Goal: Task Accomplishment & Management: Use online tool/utility

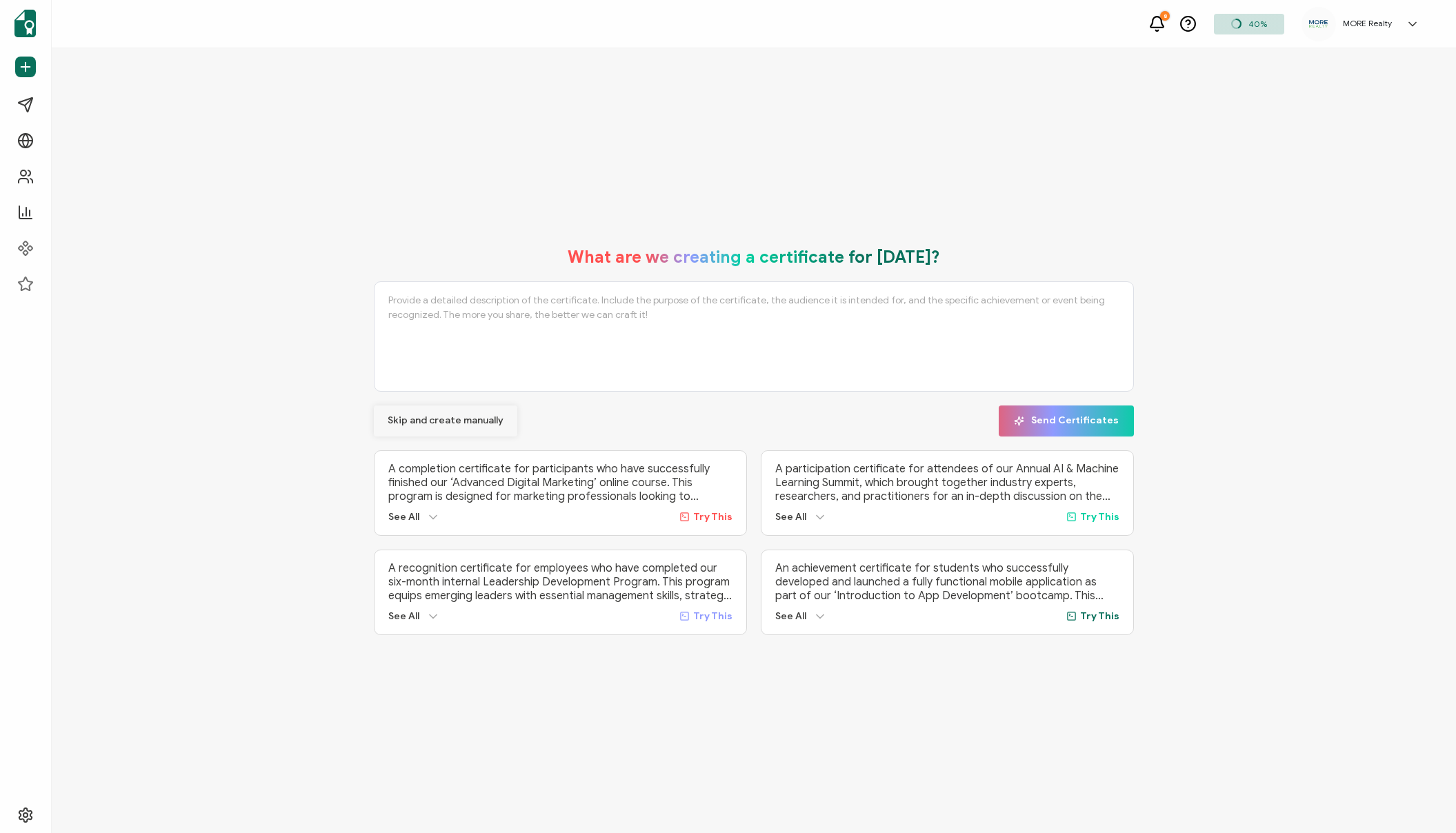
click at [436, 419] on span "Skip and create manually" at bounding box center [446, 421] width 116 height 9
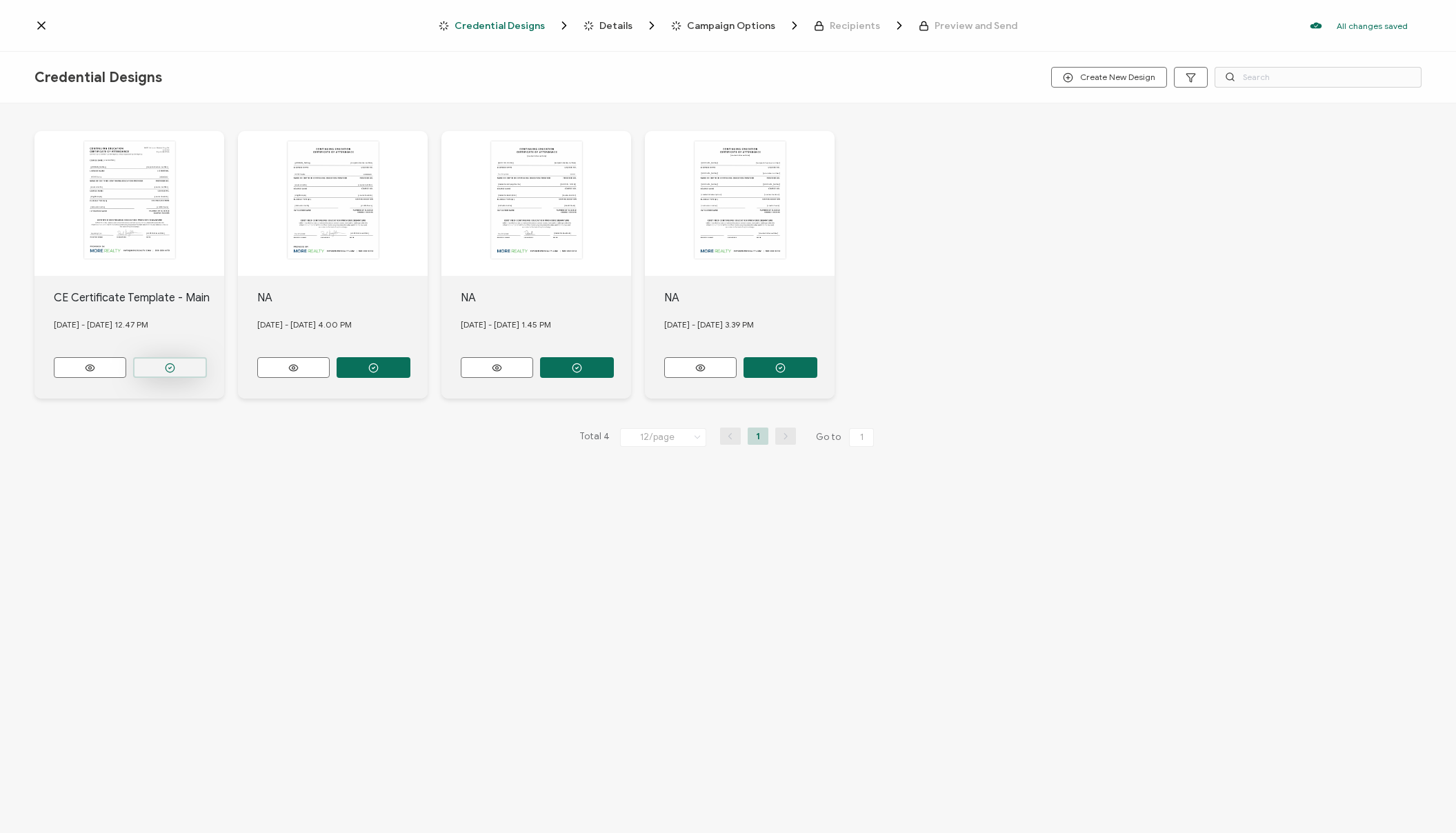
click at [164, 369] on button "button" at bounding box center [169, 368] width 74 height 21
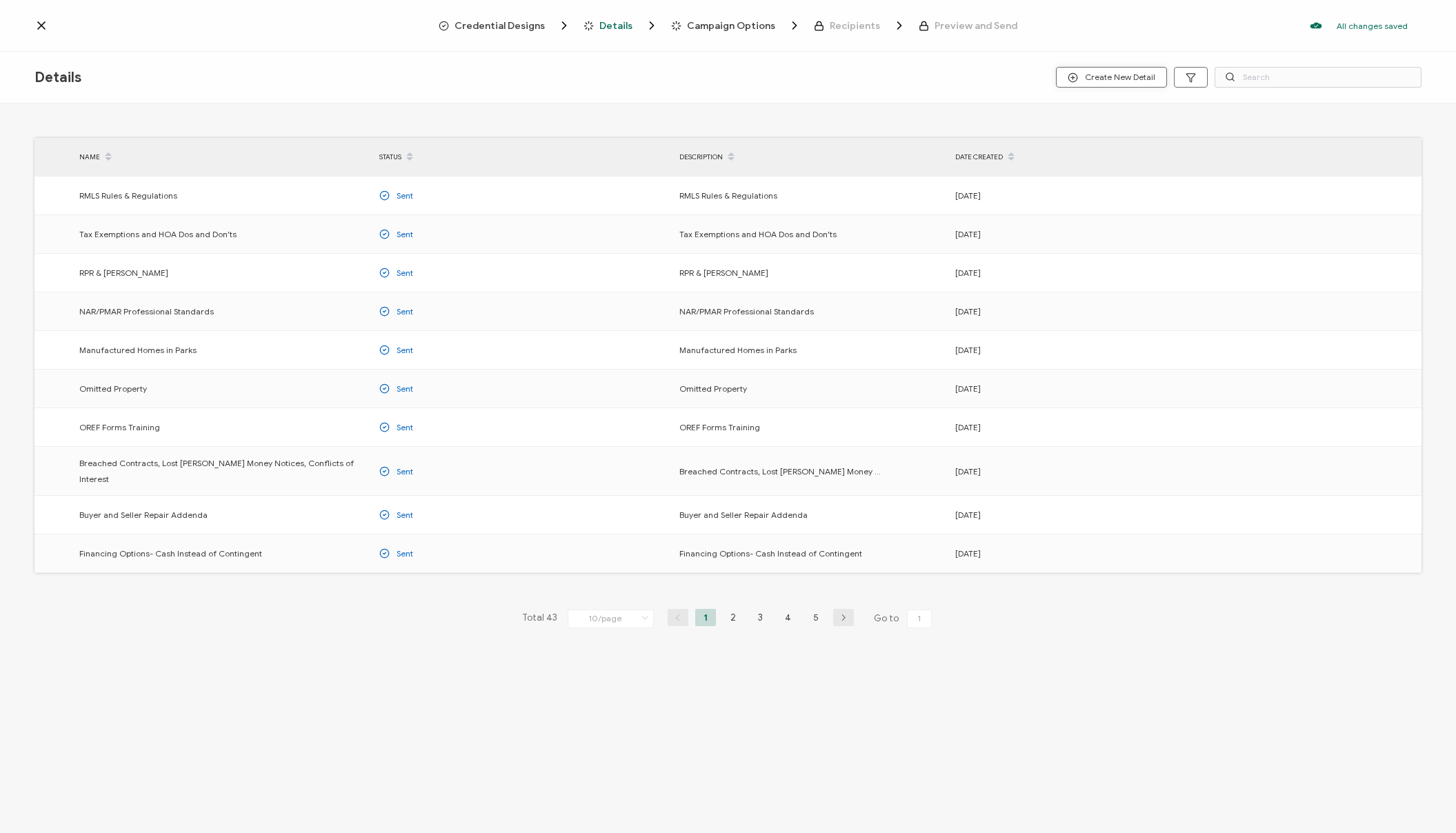
click at [1127, 74] on span "Create New Detail" at bounding box center [1112, 78] width 88 height 10
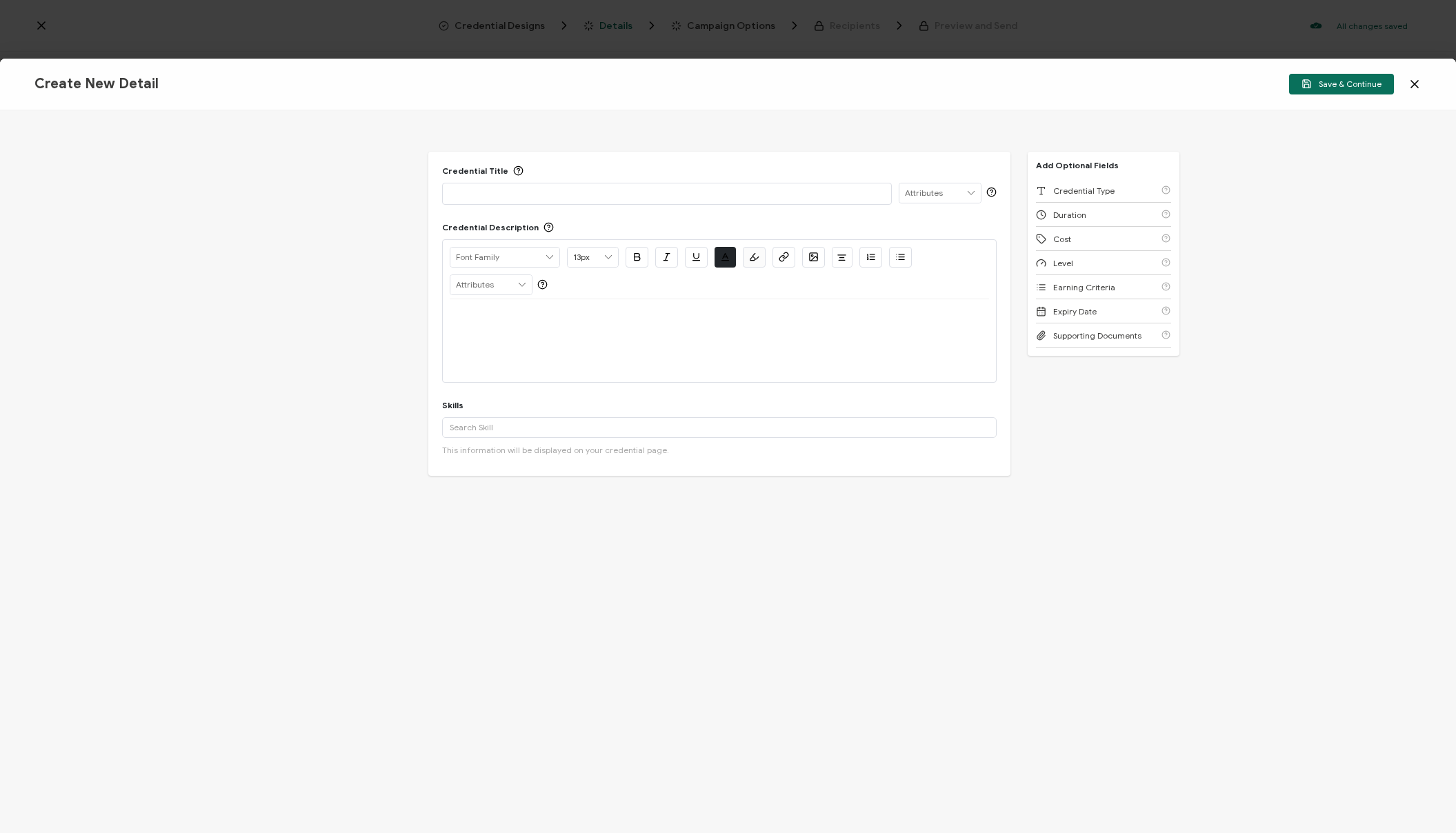
click at [584, 203] on div at bounding box center [666, 194] width 434 height 21
click at [586, 199] on p at bounding box center [666, 192] width 434 height 13
click at [566, 193] on p "Contracts and Contingencies-How to Best Protect Your Client" at bounding box center [666, 192] width 434 height 13
click at [571, 329] on div at bounding box center [719, 316] width 540 height 33
drag, startPoint x: 566, startPoint y: 319, endPoint x: 573, endPoint y: 322, distance: 7.6
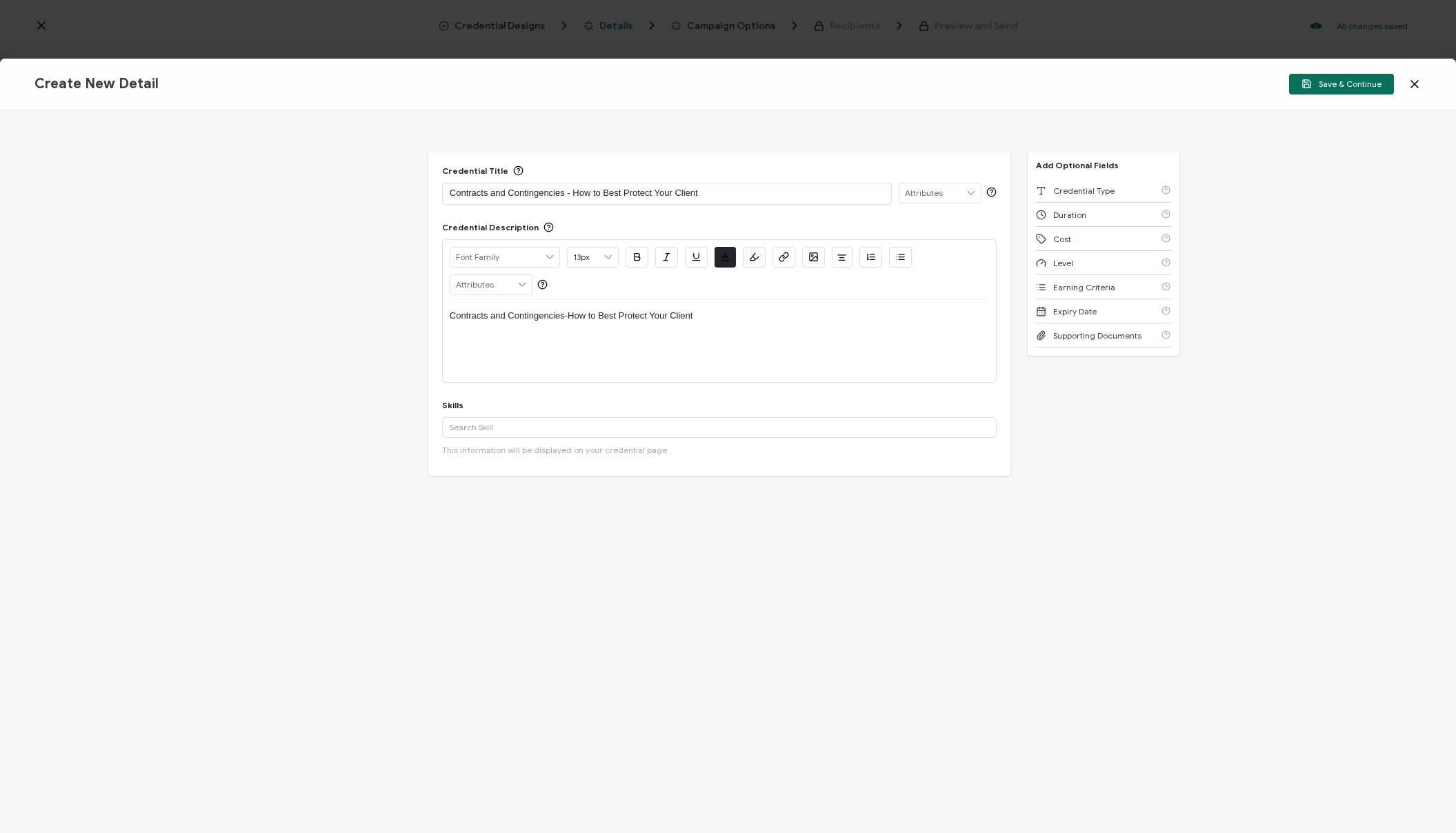
click at [566, 319] on p "Contracts and Contingencies-How to Best Protect Your Client" at bounding box center [719, 316] width 540 height 13
click at [571, 319] on p "Contracts and Contingencies -How to Best Protect Your Client" at bounding box center [719, 316] width 540 height 13
click at [657, 358] on div "Contracts and Contingencies - How to Best Protect Your Client" at bounding box center [719, 340] width 540 height 83
drag, startPoint x: 592, startPoint y: 423, endPoint x: 582, endPoint y: 422, distance: 10.0
click at [592, 423] on input "text" at bounding box center [719, 427] width 555 height 21
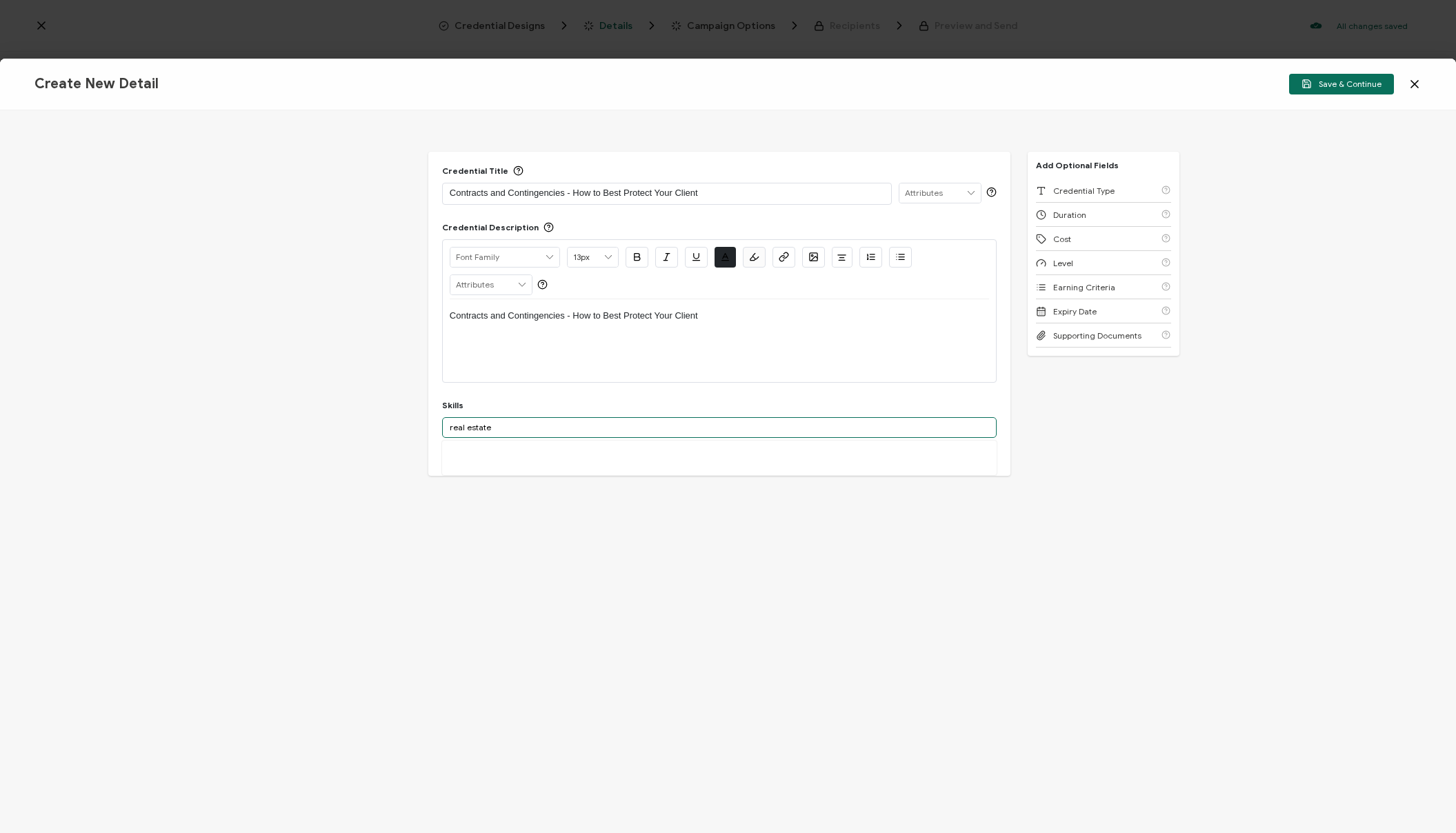
click at [528, 432] on input "real estate" at bounding box center [719, 427] width 555 height 21
type input "real estate"
click at [506, 456] on div "Real Estate" at bounding box center [719, 452] width 555 height 24
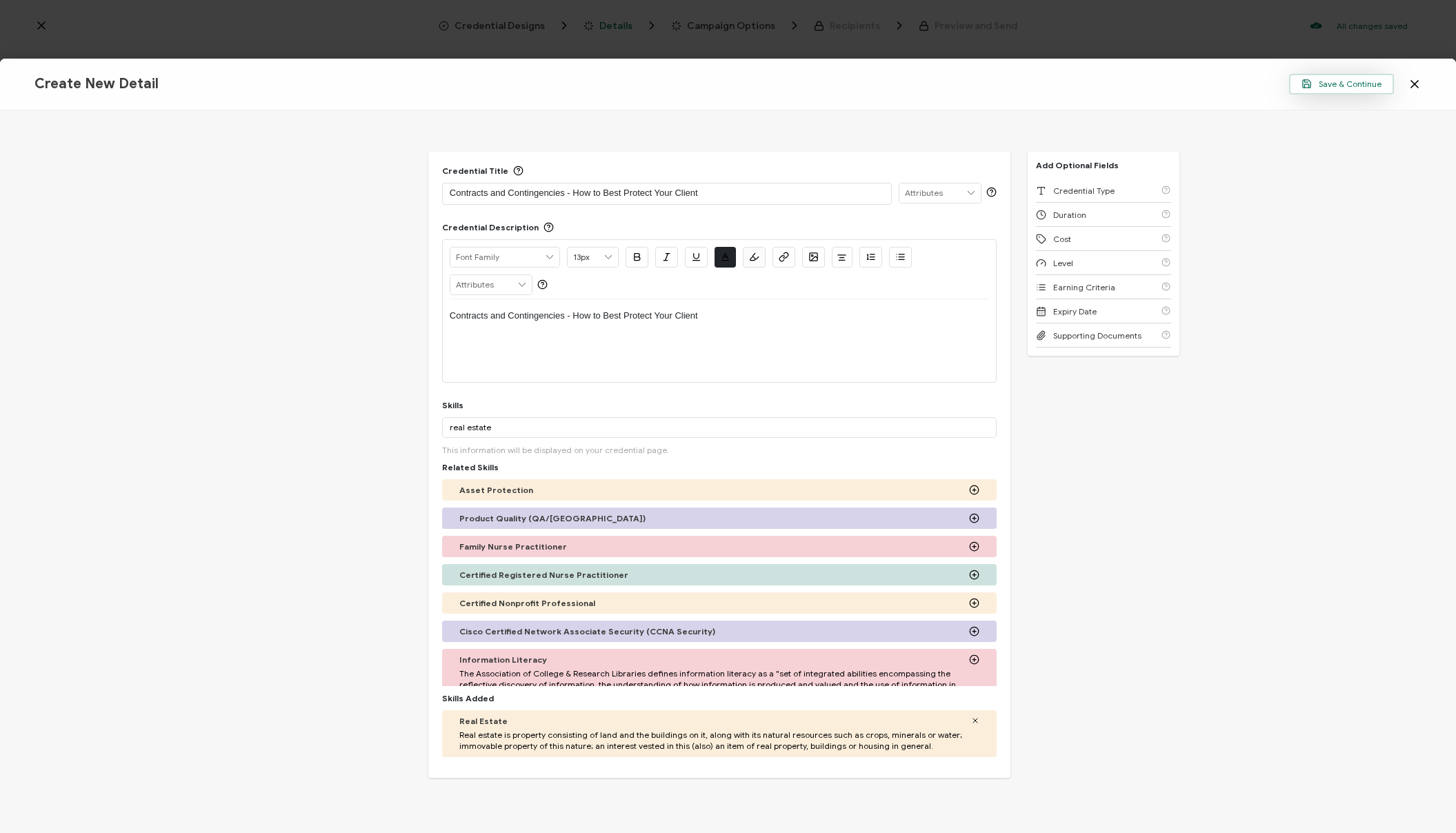
click at [1329, 77] on button "Save & Continue" at bounding box center [1341, 84] width 105 height 21
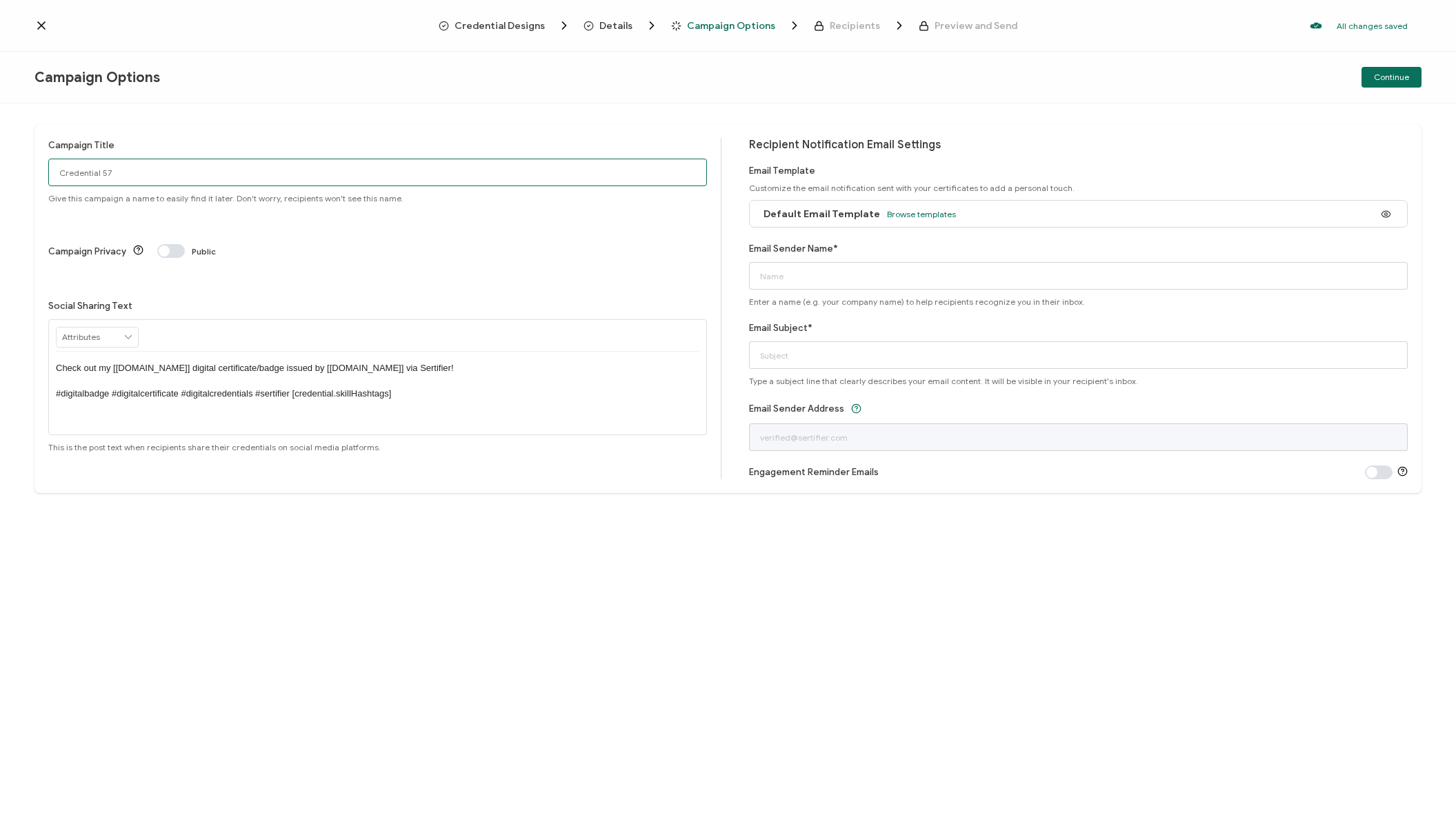
click at [213, 170] on input "Credential 57" at bounding box center [377, 172] width 659 height 28
paste input "ontracts and Contingencies-How to Best Protect Your Client"
click at [169, 171] on input "Contracts and Contingencies-How to Best Protect Your Client" at bounding box center [377, 172] width 659 height 28
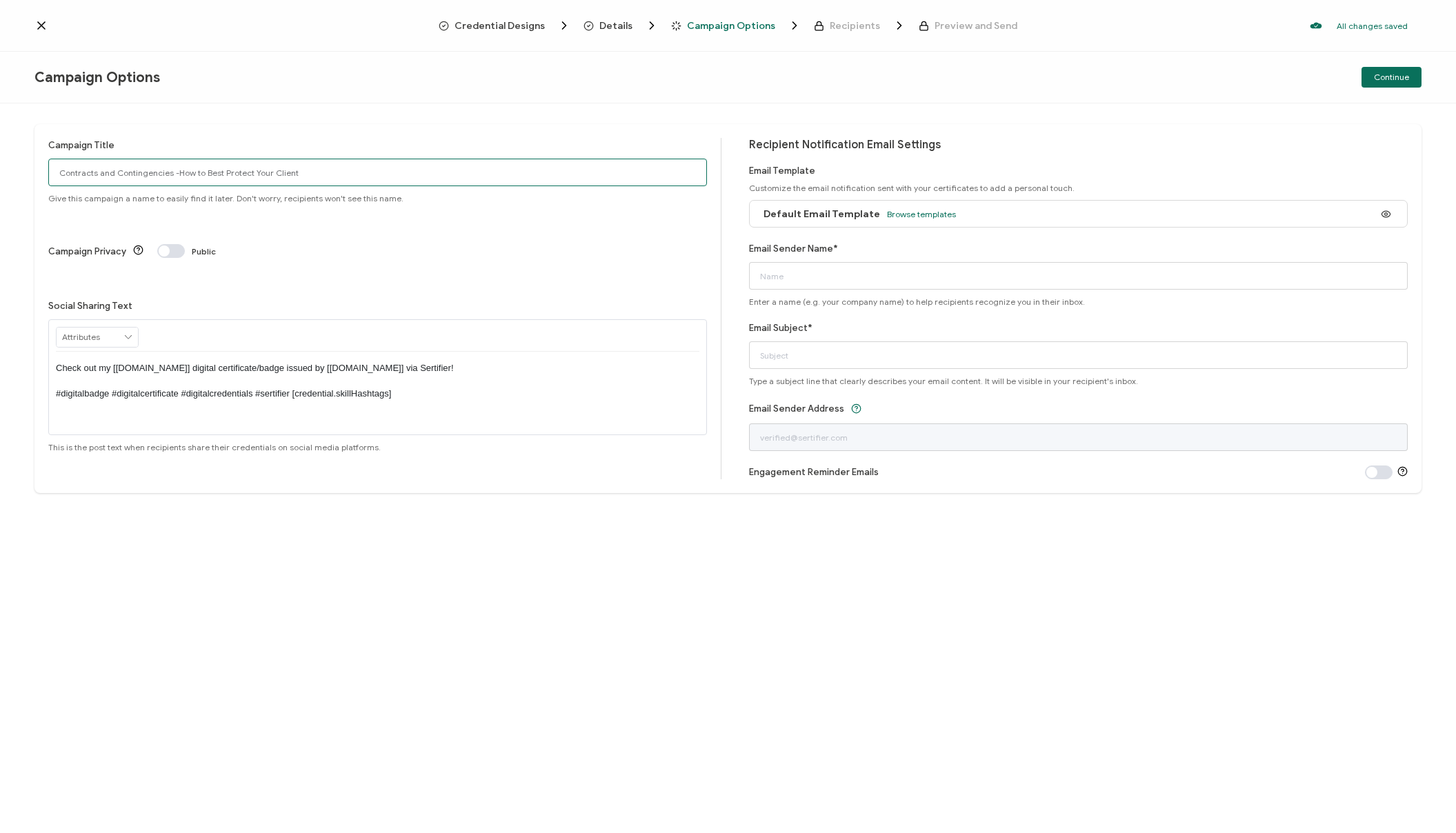
click at [173, 174] on input "Contracts and Contingencies -How to Best Protect Your Client" at bounding box center [377, 172] width 659 height 28
type input "Contracts and Contingencies - How to Best Protect Your Client"
click at [887, 215] on span "Browse templates" at bounding box center [921, 214] width 69 height 10
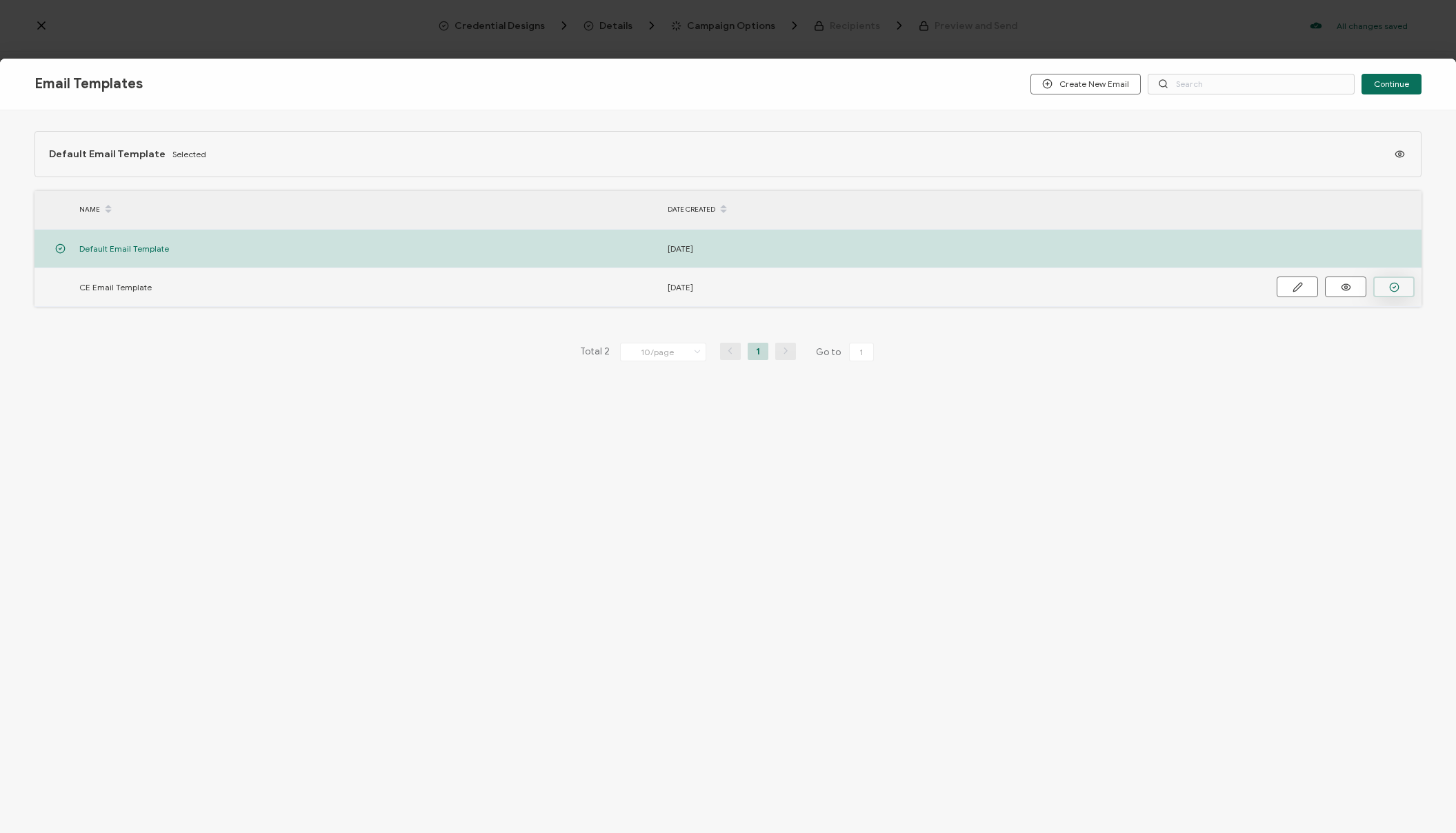
click at [1401, 286] on button "button" at bounding box center [1394, 287] width 41 height 21
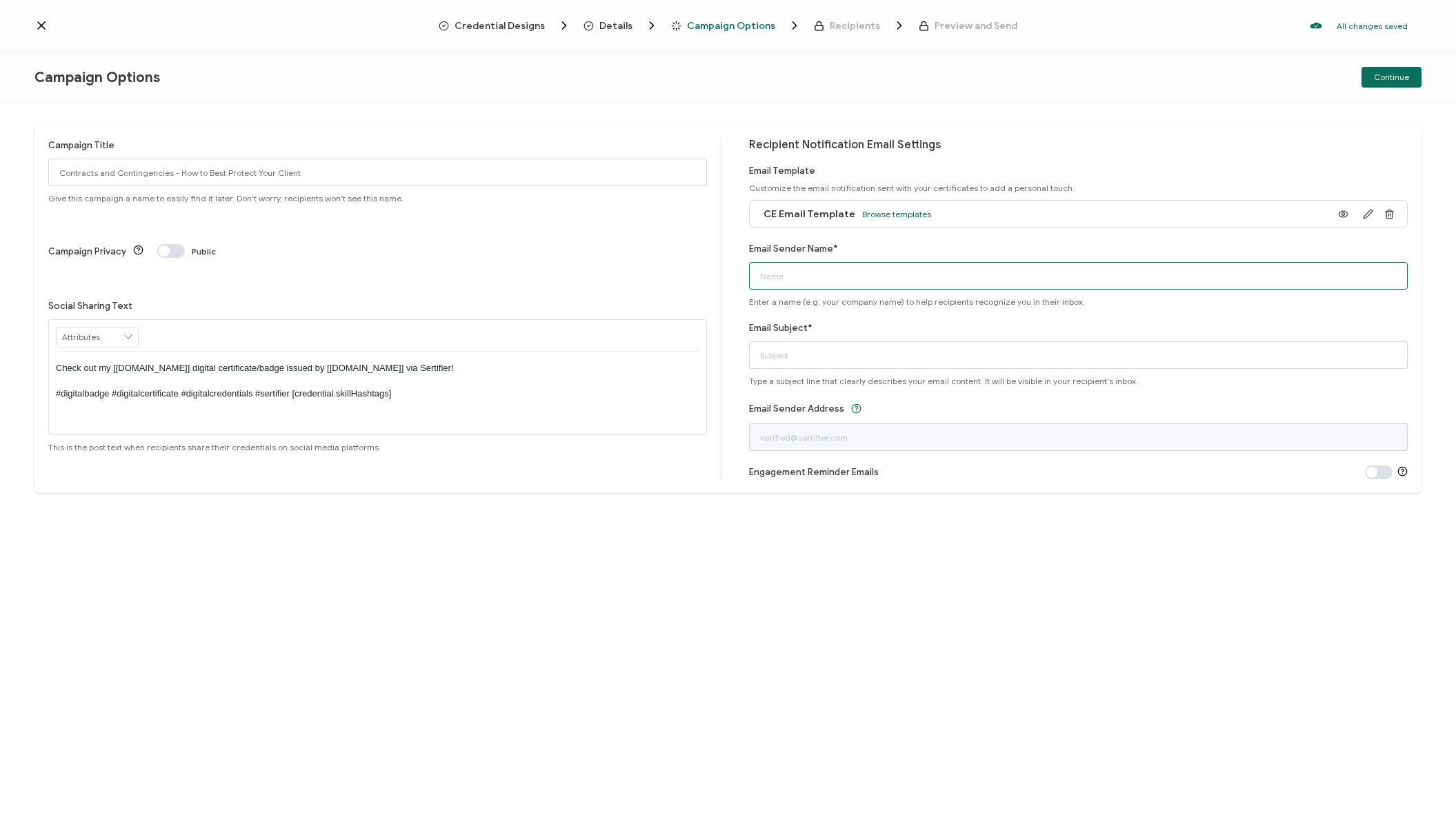
click at [817, 288] on input "Email Sender Name*" at bounding box center [1079, 275] width 659 height 28
type input "MORE Realty"
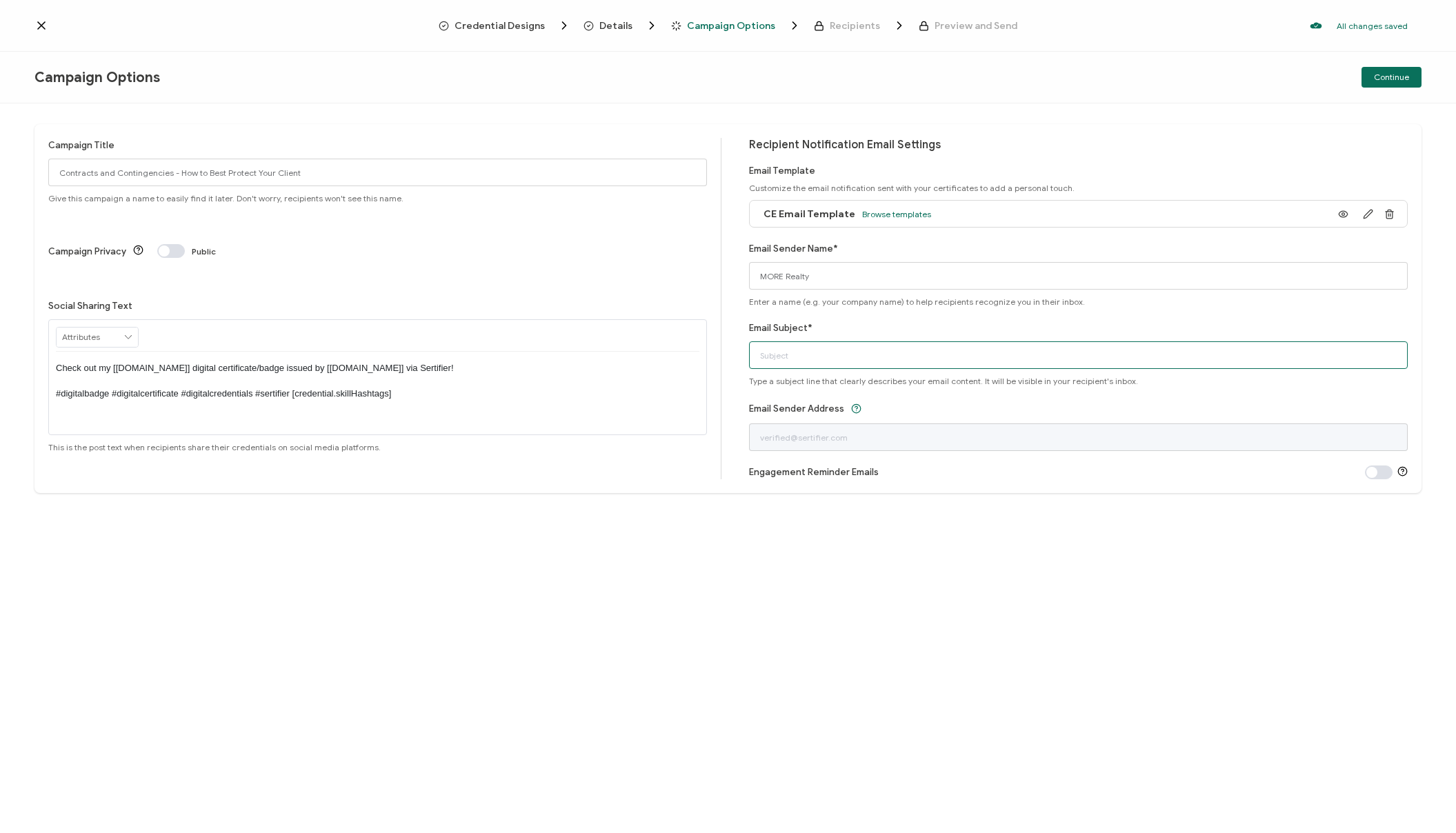
click at [805, 361] on input "Email Subject*" at bounding box center [1079, 355] width 659 height 28
paste input "Contracts and Contingencies-How to Best Protect Your Client"
drag, startPoint x: 931, startPoint y: 356, endPoint x: 1174, endPoint y: 350, distance: 243.1
click at [1174, 350] on input "CE CERtificate - Contracts and Contingencies-How to Best Protect Your Client" at bounding box center [1079, 355] width 659 height 28
click at [794, 354] on input "CE CERtificate - Contracts and Contingencies" at bounding box center [1079, 355] width 659 height 28
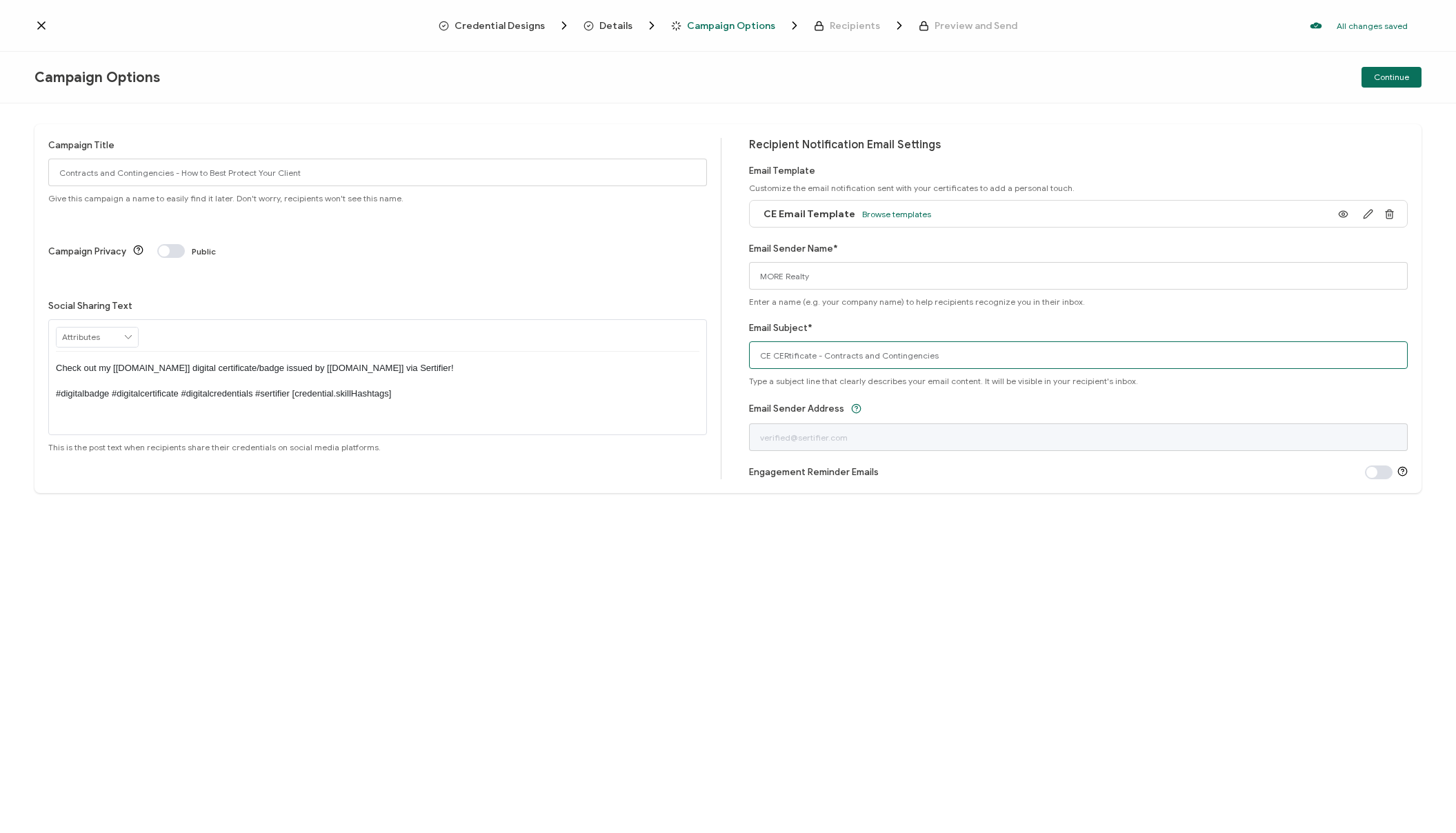
click at [794, 354] on input "CE CERtificate - Contracts and Contingencies" at bounding box center [1079, 355] width 659 height 28
type input "CE Certificate - Contracts and Contingencies"
click at [1014, 555] on div "Campaign Title Contracts and Contingencies - How to Best Protect Your Client Gi…" at bounding box center [728, 468] width 1456 height 729
click at [1390, 81] on span "Continue" at bounding box center [1392, 77] width 35 height 8
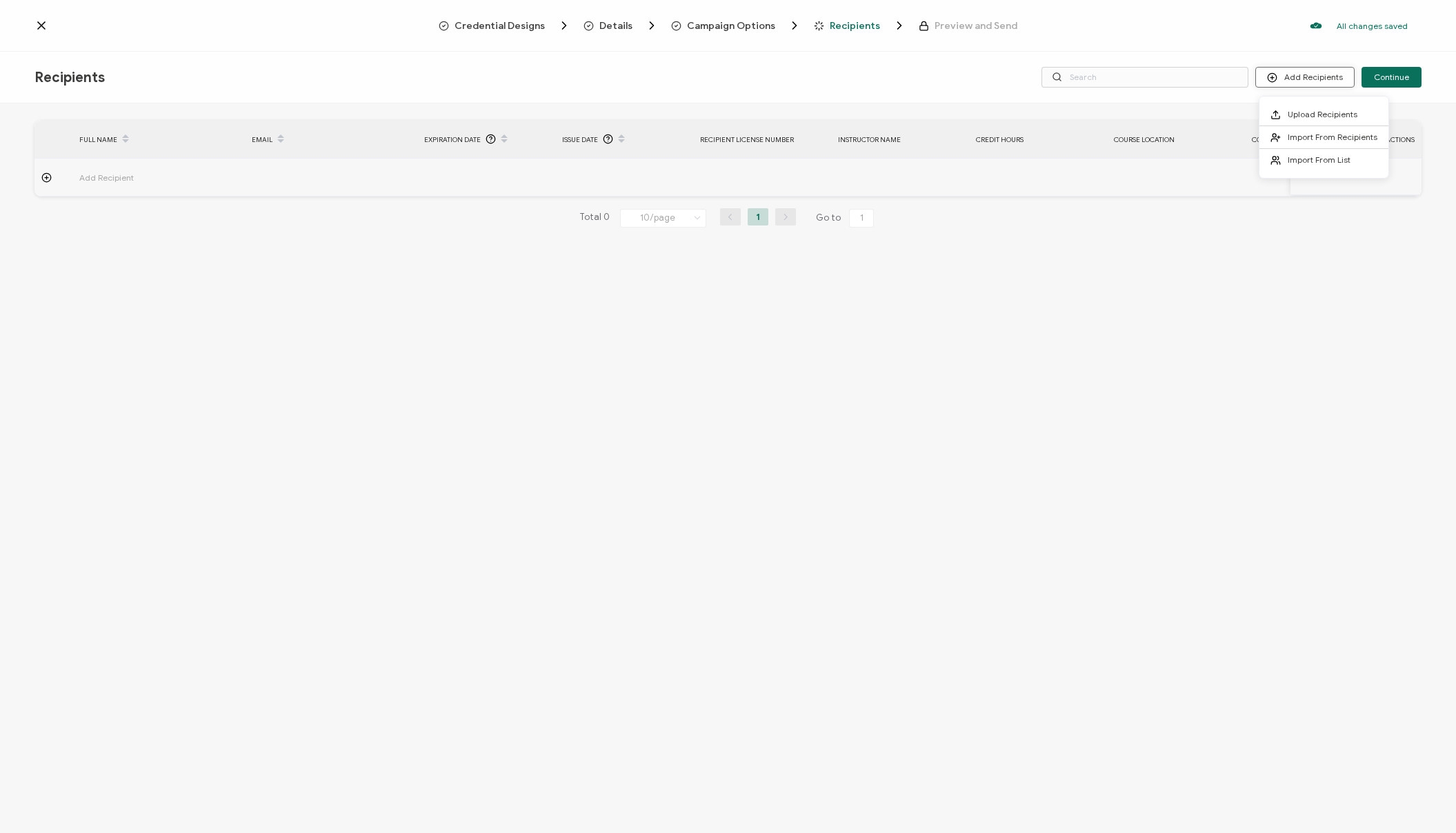
click at [1300, 78] on button "Add Recipients" at bounding box center [1306, 78] width 100 height 21
click at [1297, 110] on span "Upload Recipients" at bounding box center [1323, 114] width 70 height 10
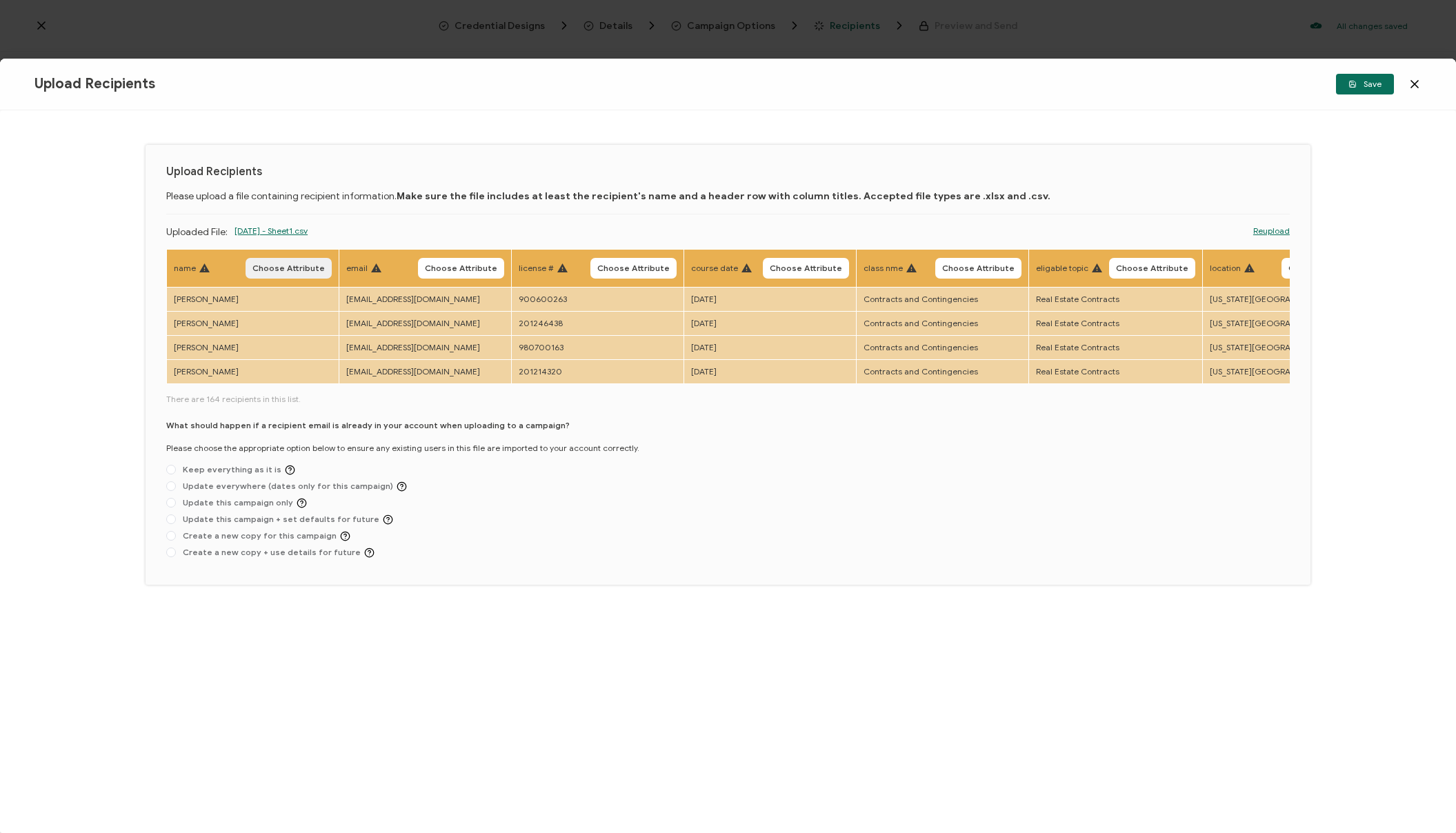
click at [297, 261] on button "Choose Attribute" at bounding box center [288, 268] width 86 height 21
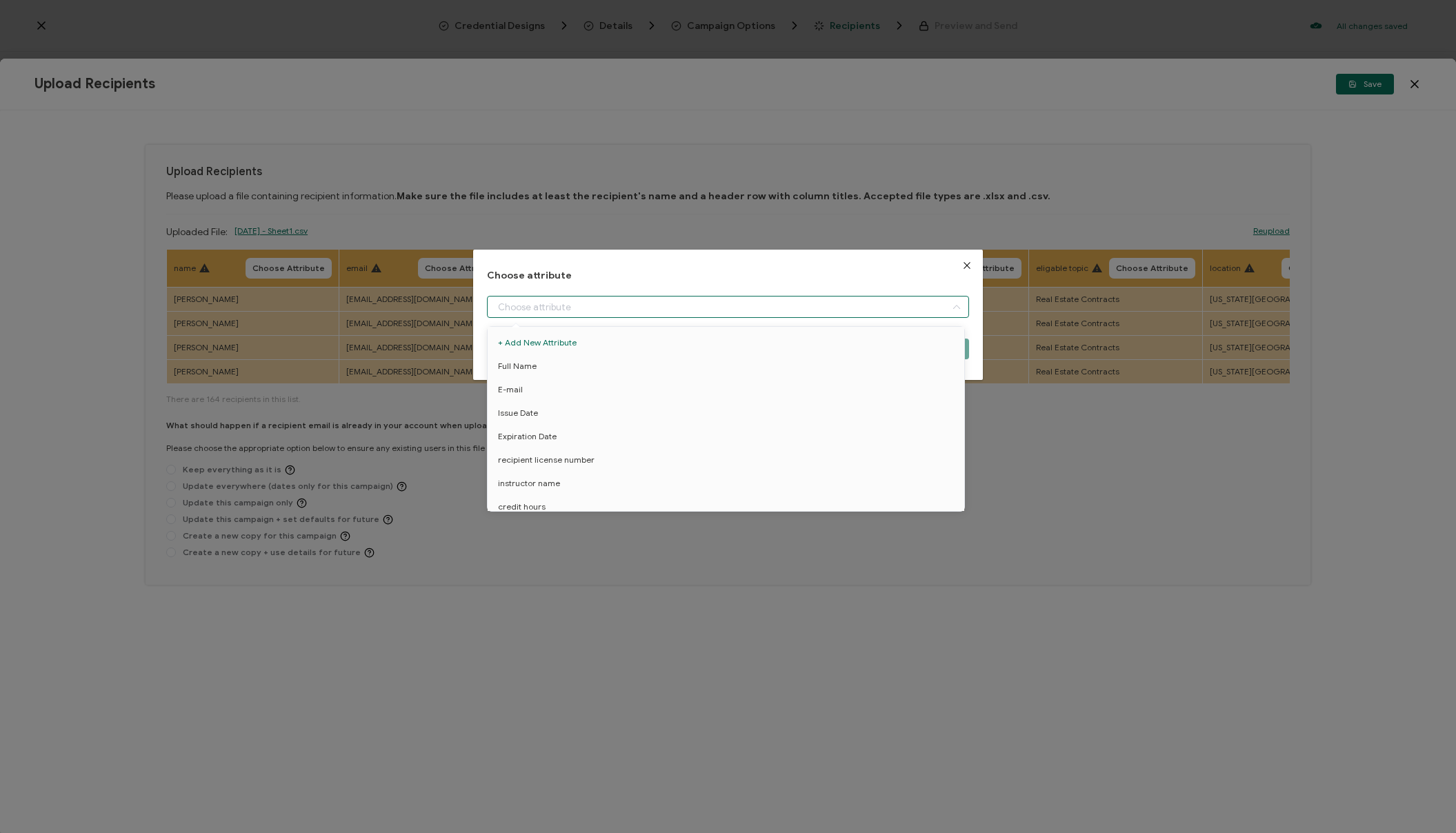
click at [638, 304] on input "dialog" at bounding box center [728, 307] width 482 height 22
click at [557, 358] on li "Full Name" at bounding box center [728, 366] width 488 height 24
type input "Full Name"
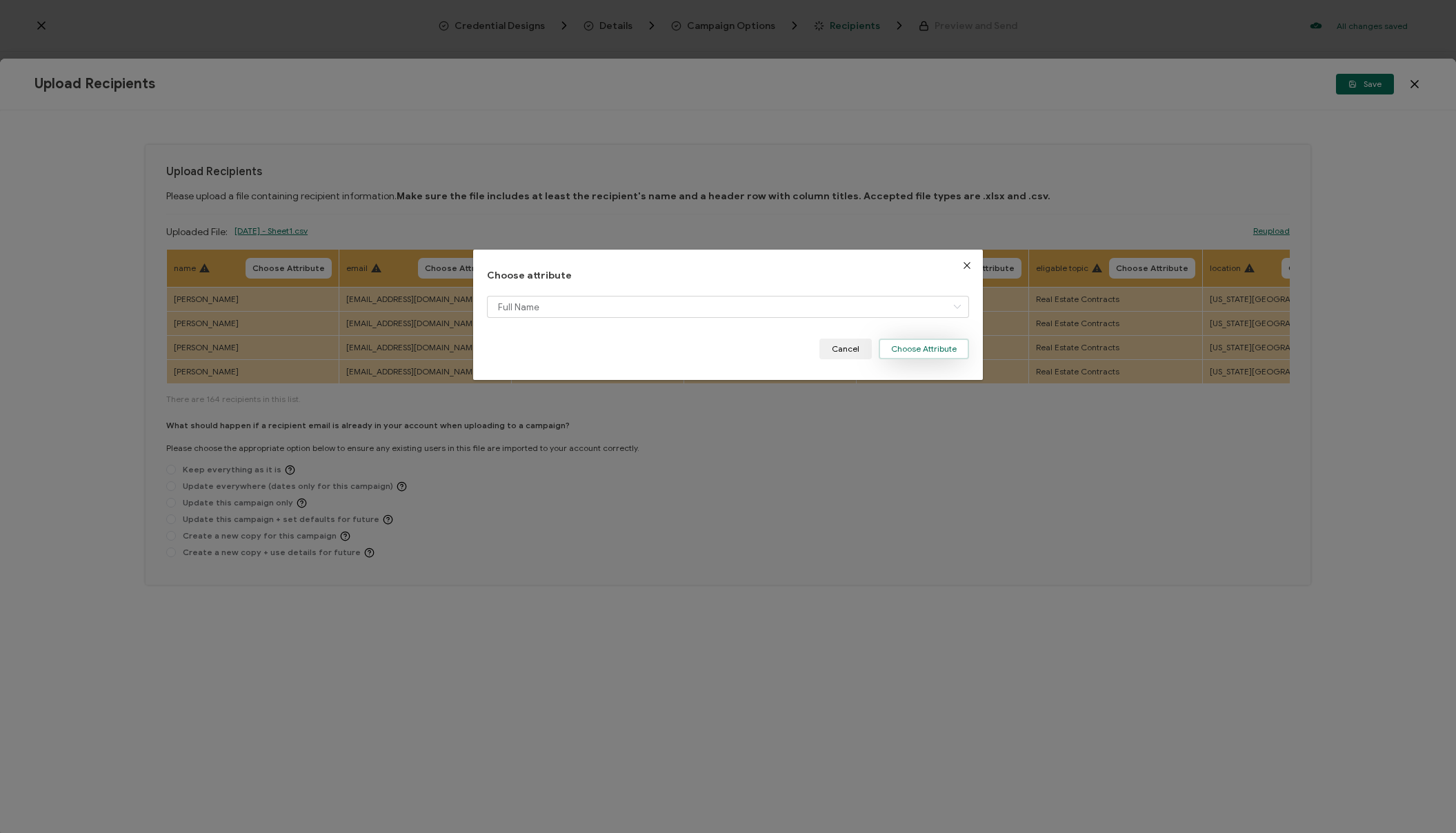
click at [916, 351] on button "Choose Attribute" at bounding box center [924, 349] width 90 height 21
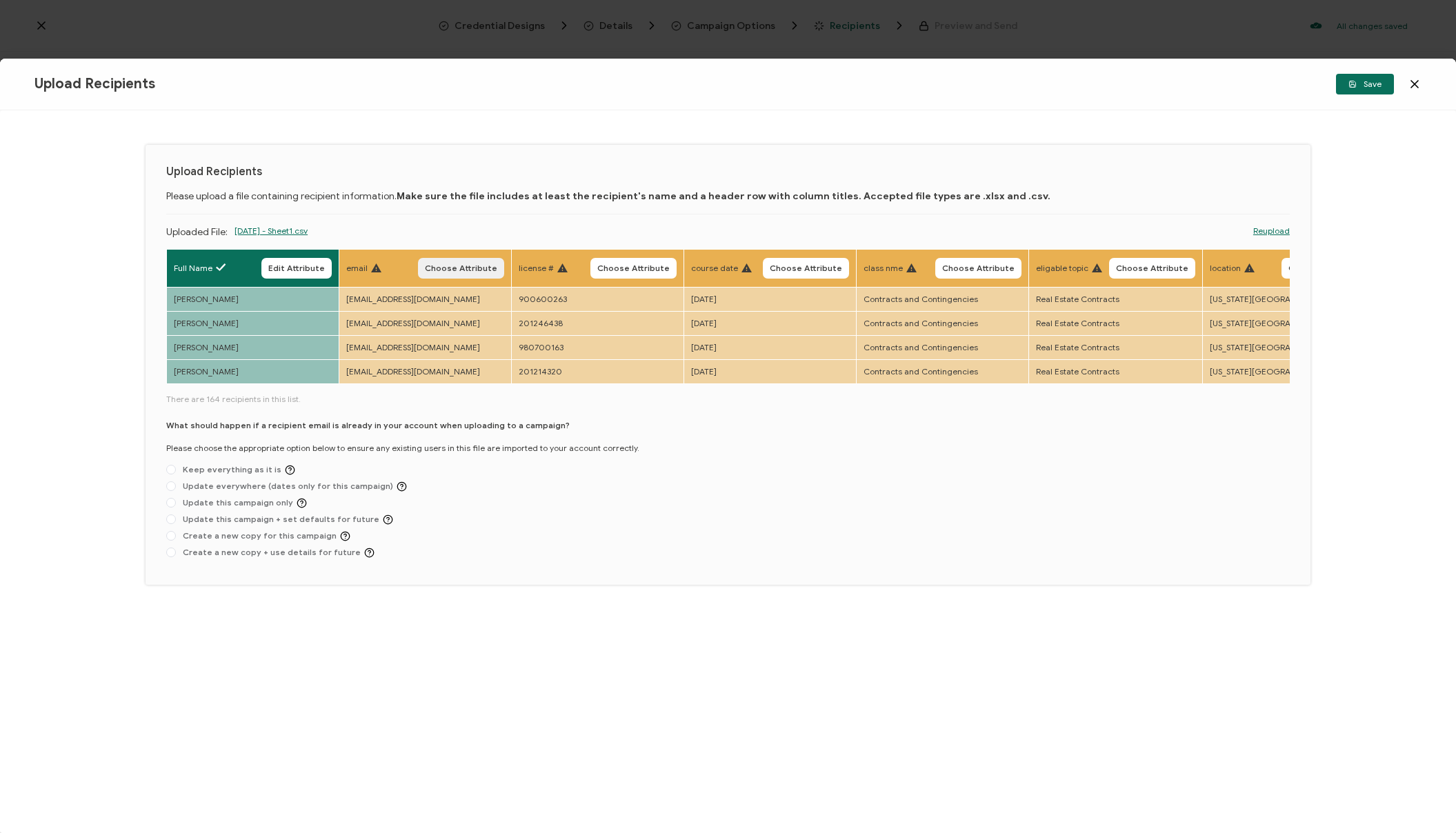
click at [481, 264] on span "Choose Attribute" at bounding box center [461, 268] width 73 height 8
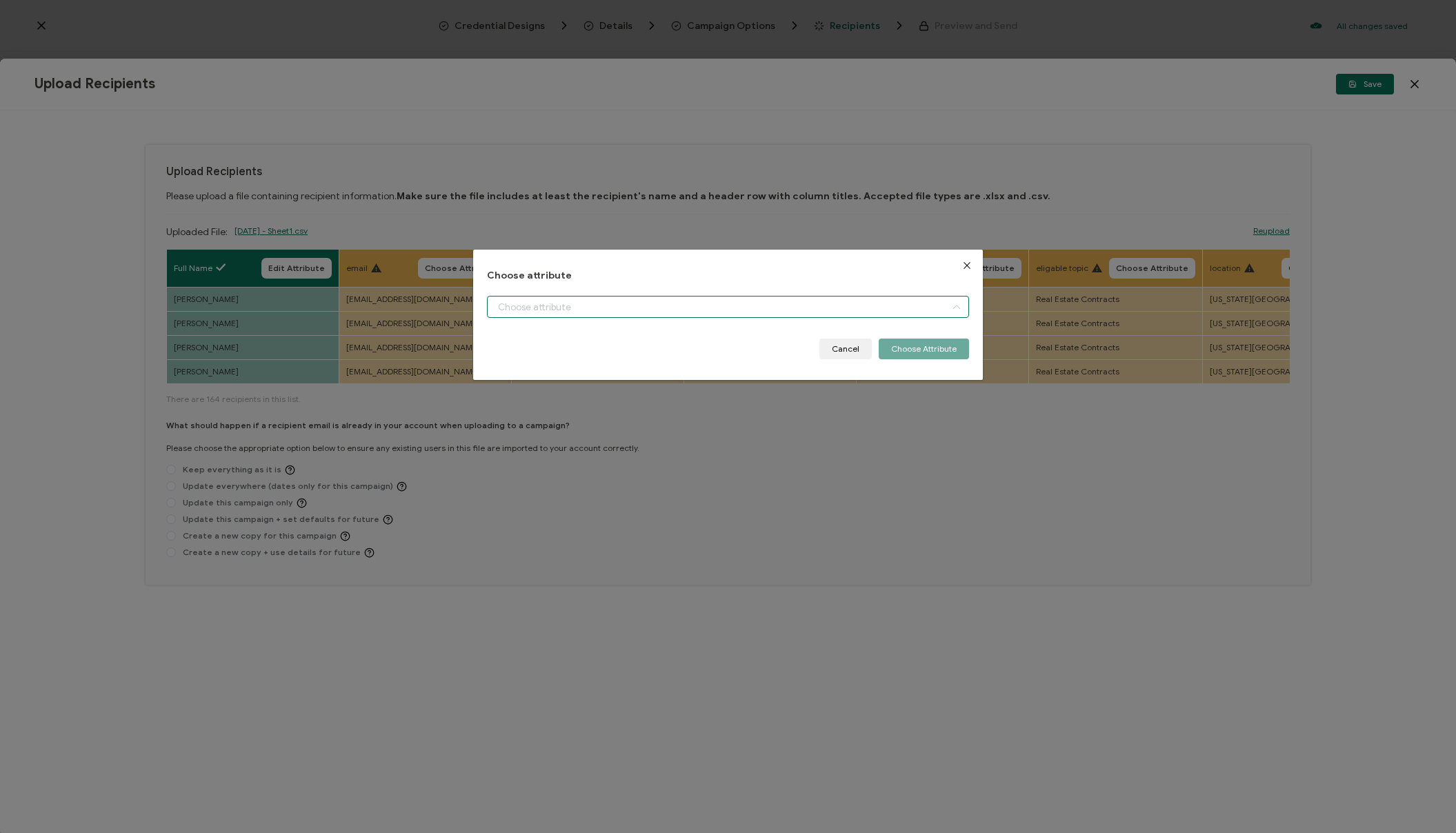
click at [527, 309] on input "dialog" at bounding box center [728, 307] width 482 height 22
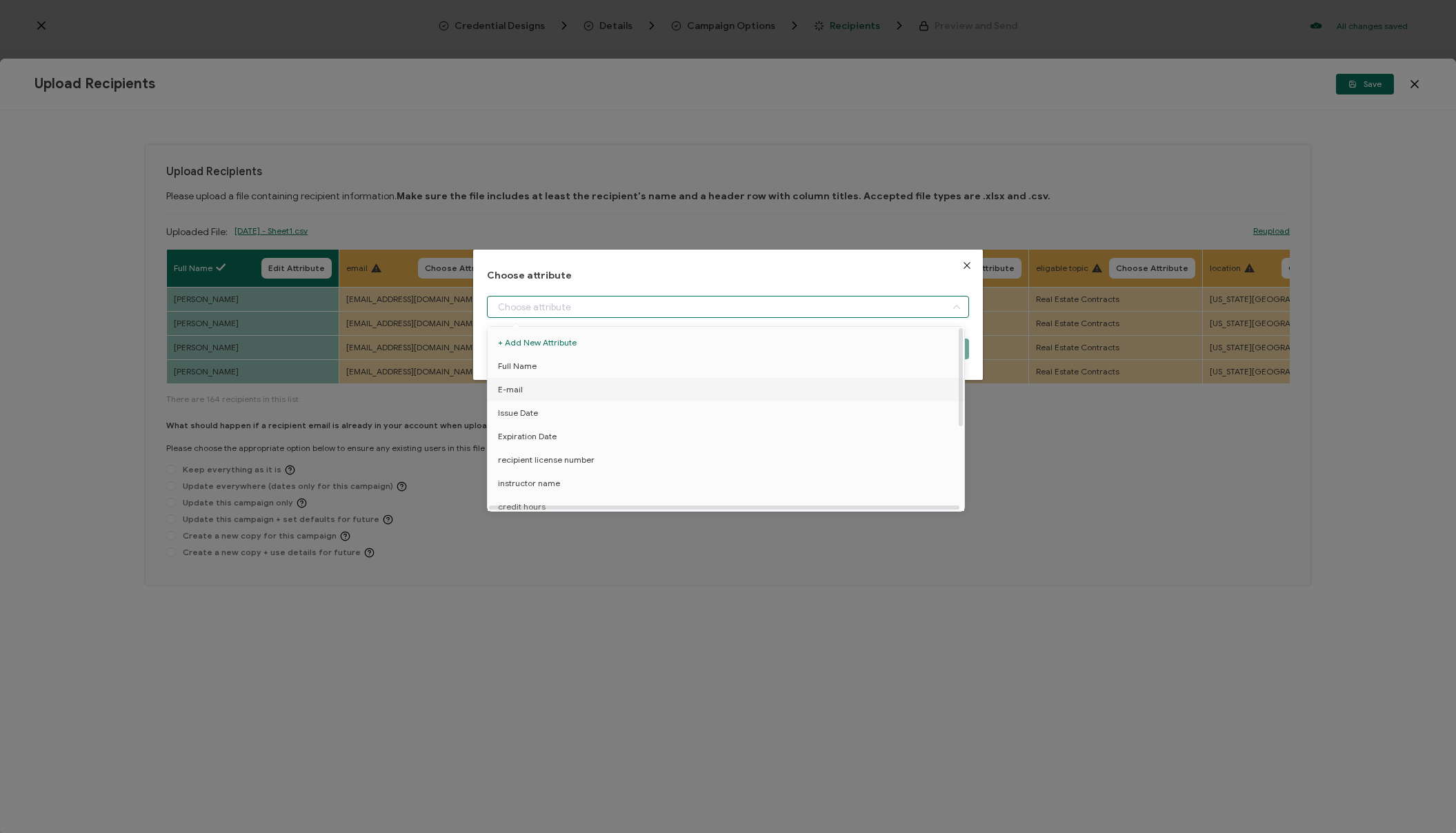
click at [559, 390] on li "E-mail" at bounding box center [728, 390] width 488 height 24
type input "E-mail"
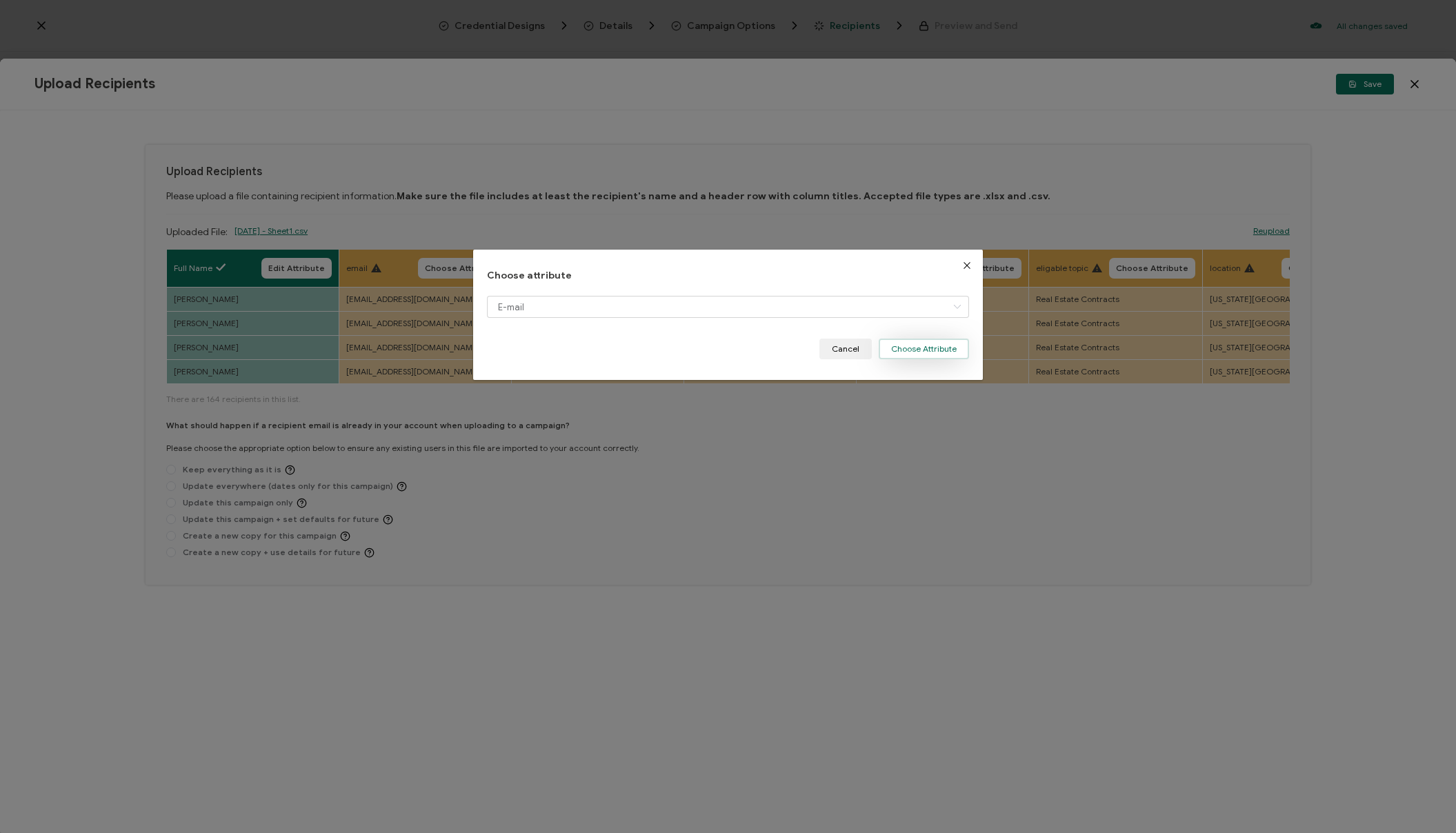
click at [934, 354] on button "Choose Attribute" at bounding box center [924, 349] width 90 height 21
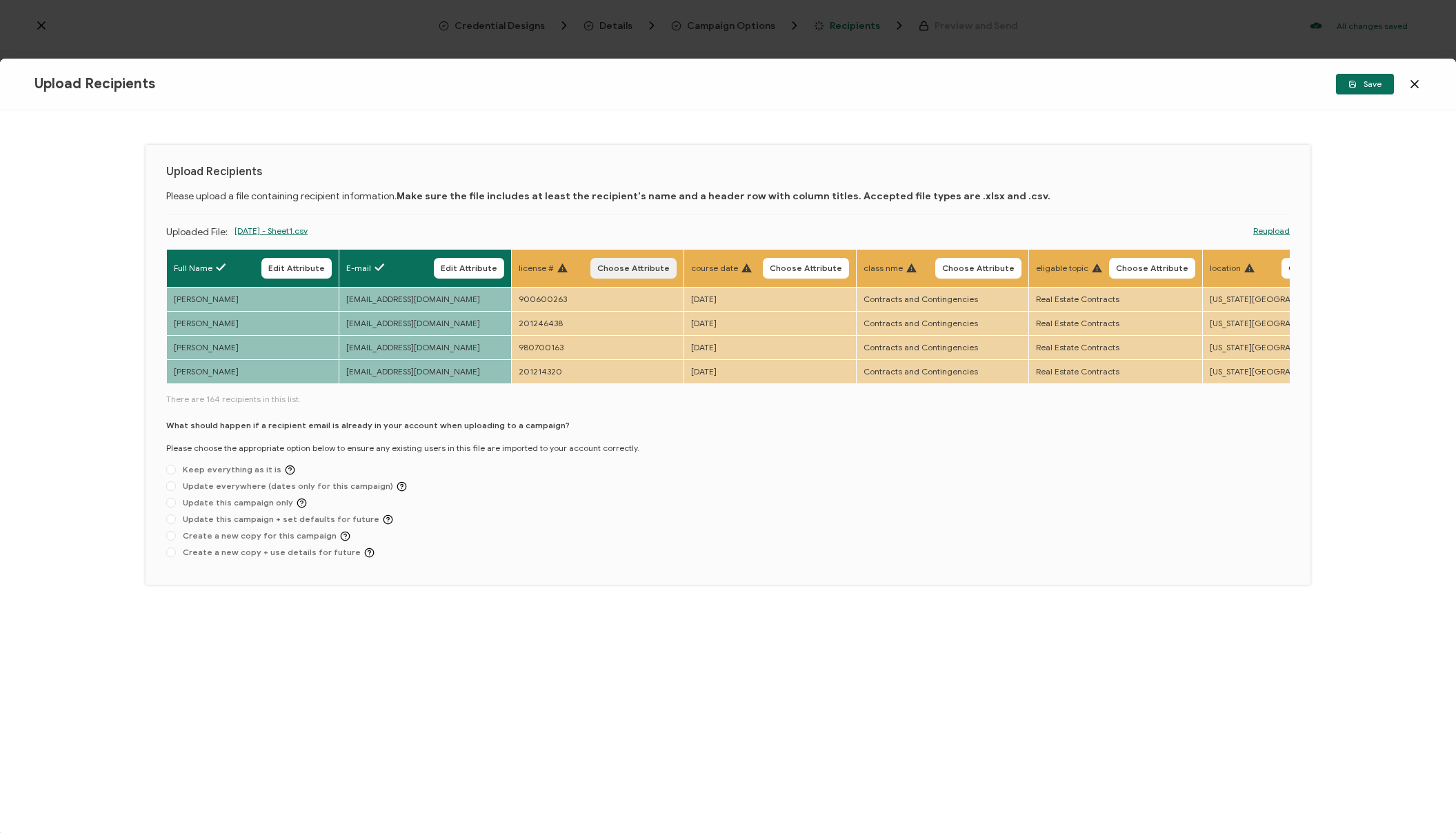
click at [657, 275] on button "Choose Attribute" at bounding box center [633, 268] width 86 height 21
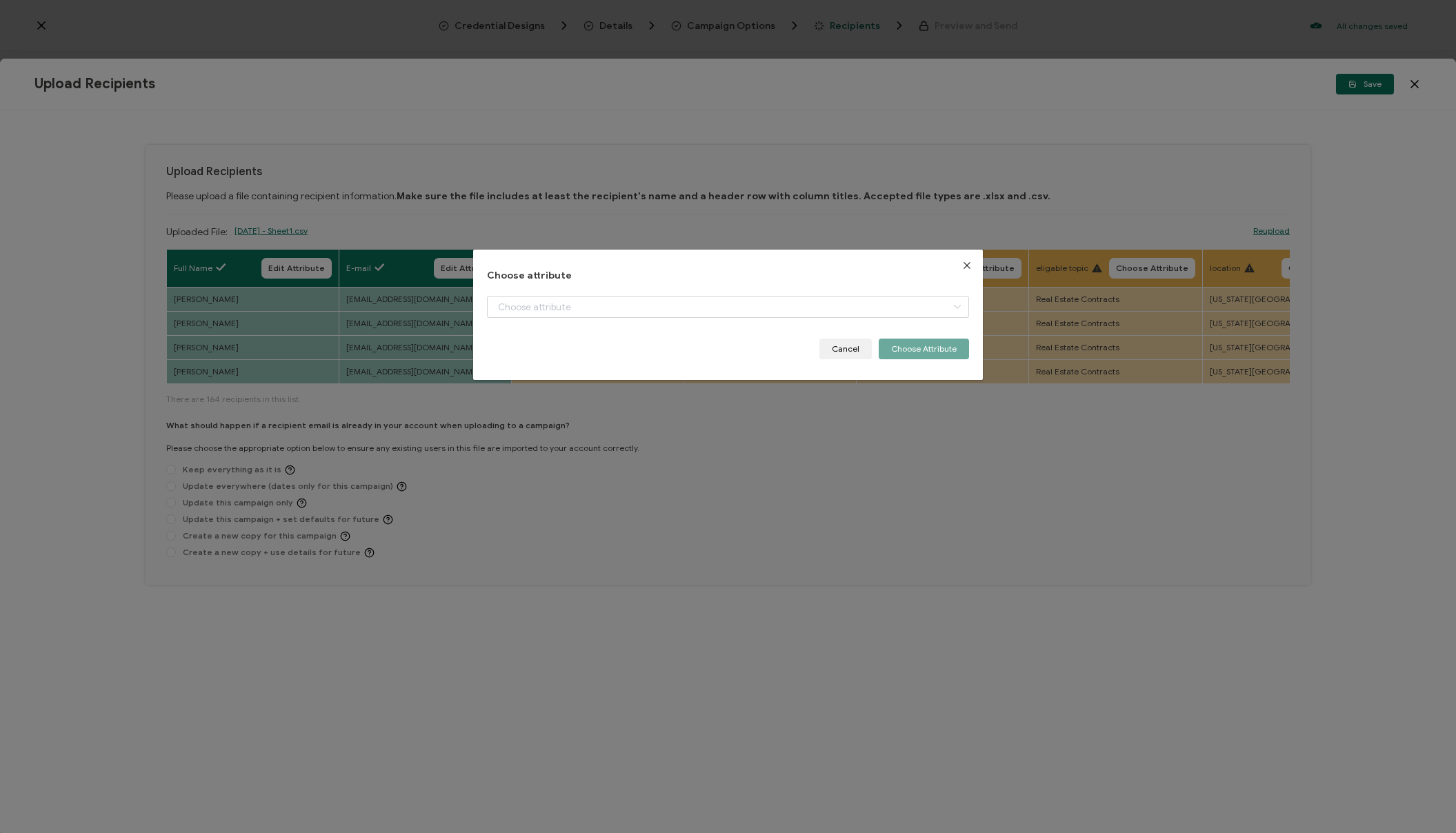
click at [628, 293] on div "Choose attribute Cancel Choose Attribute" at bounding box center [728, 315] width 482 height 89
click at [620, 314] on input "dialog" at bounding box center [728, 307] width 482 height 22
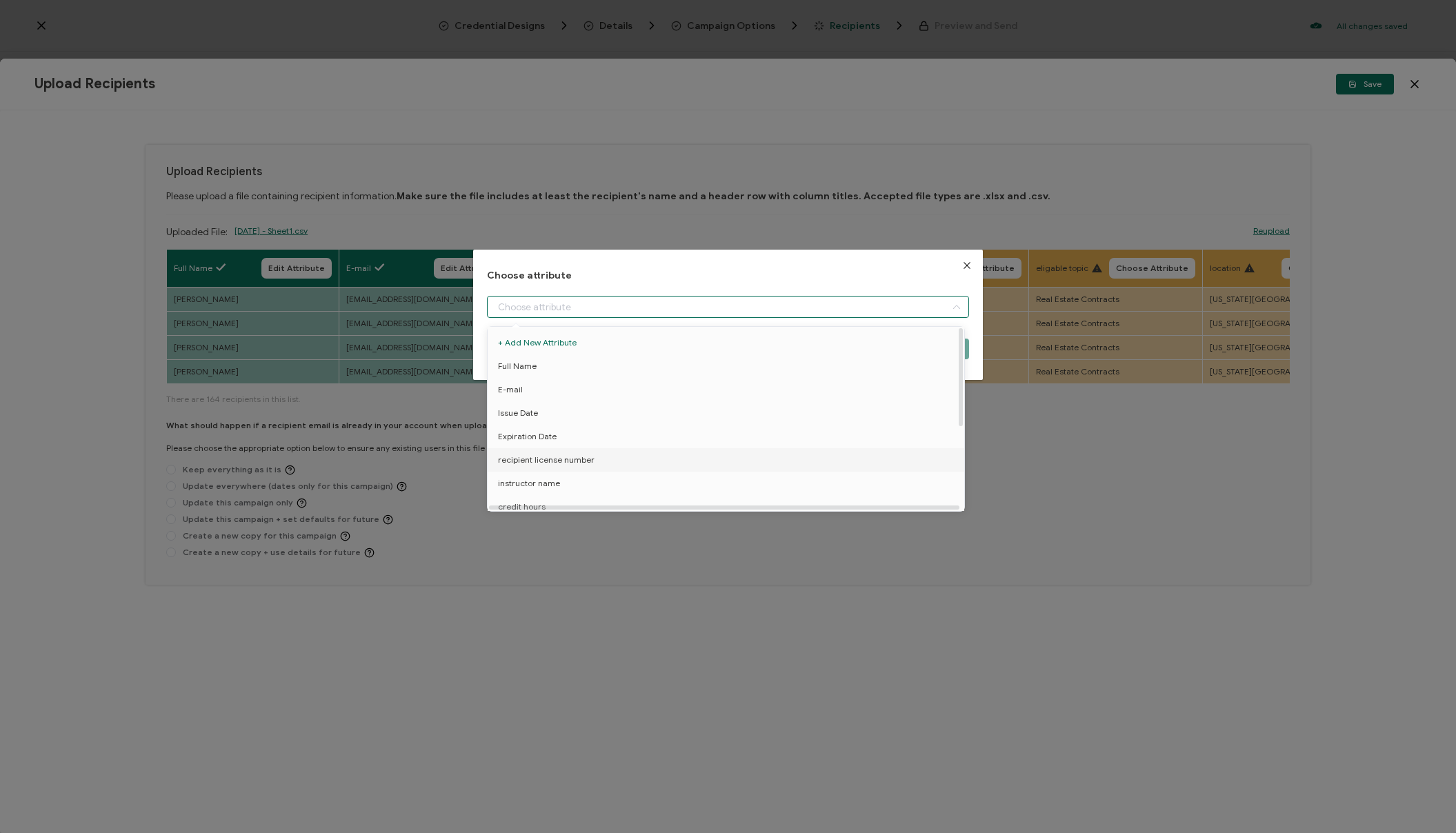
click at [604, 462] on li "recipient license number" at bounding box center [728, 460] width 488 height 24
type input "recipient license number"
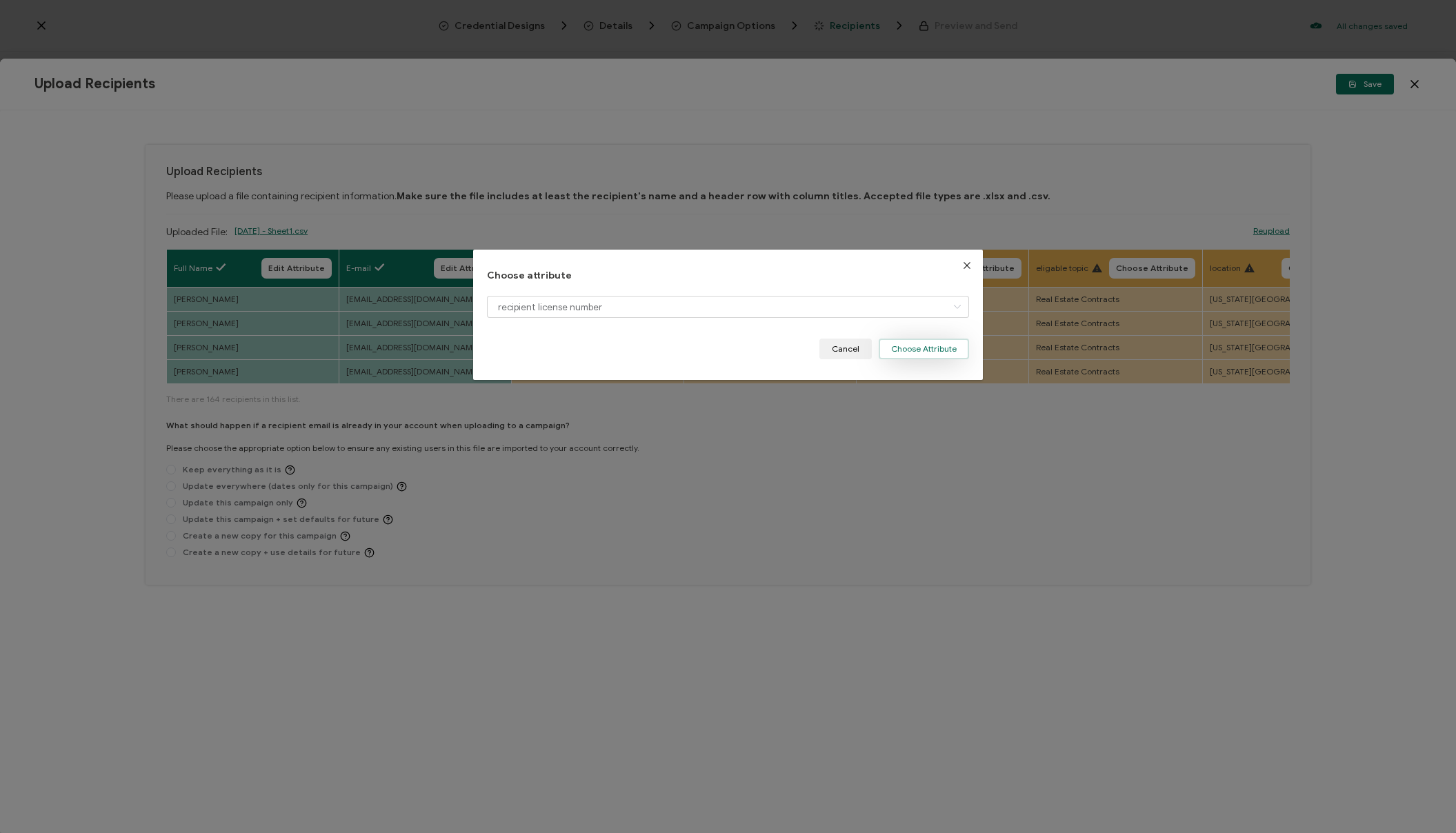
click at [950, 353] on button "Choose Attribute" at bounding box center [924, 349] width 90 height 21
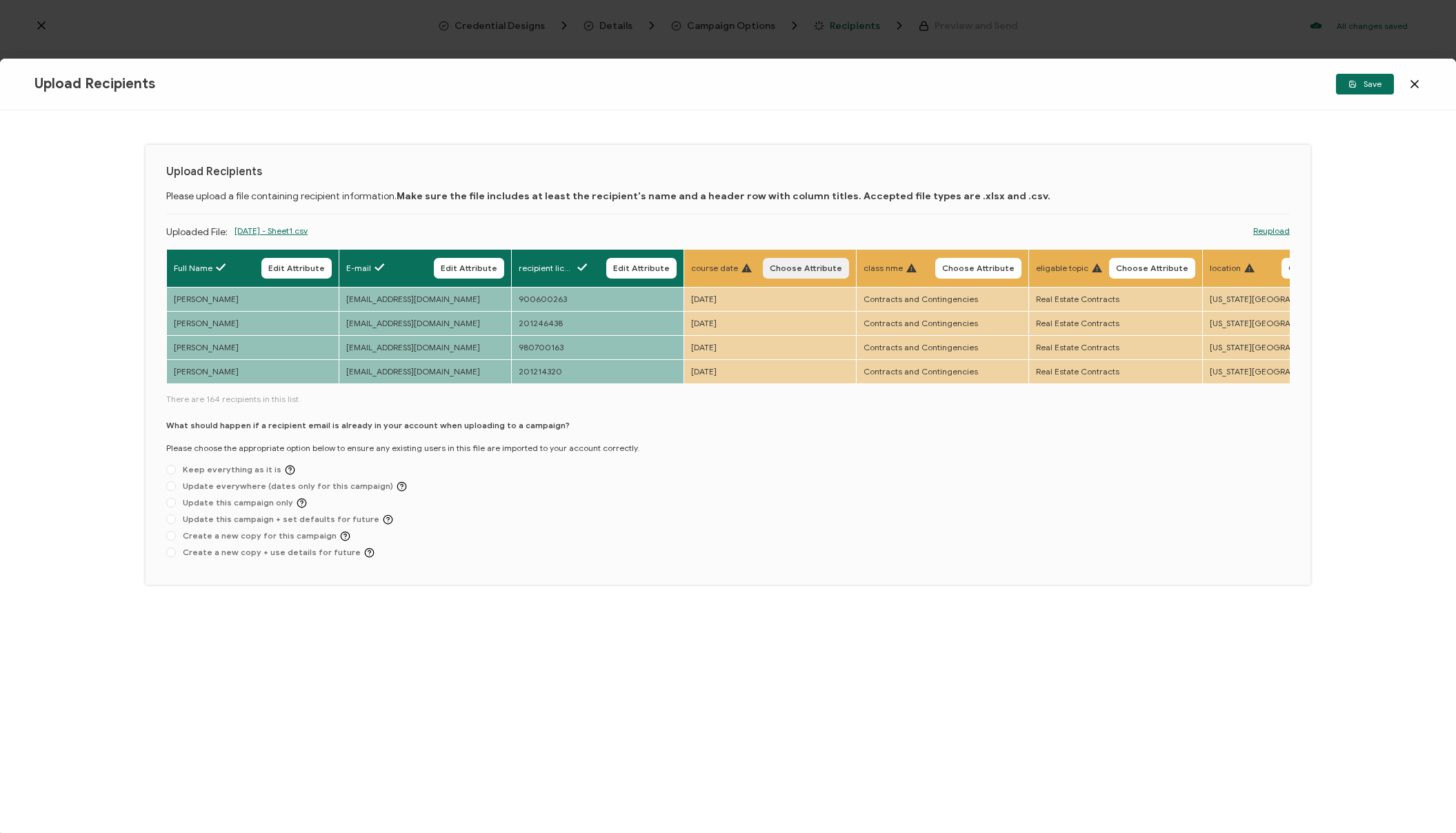
click at [779, 264] on span "Choose Attribute" at bounding box center [806, 268] width 73 height 8
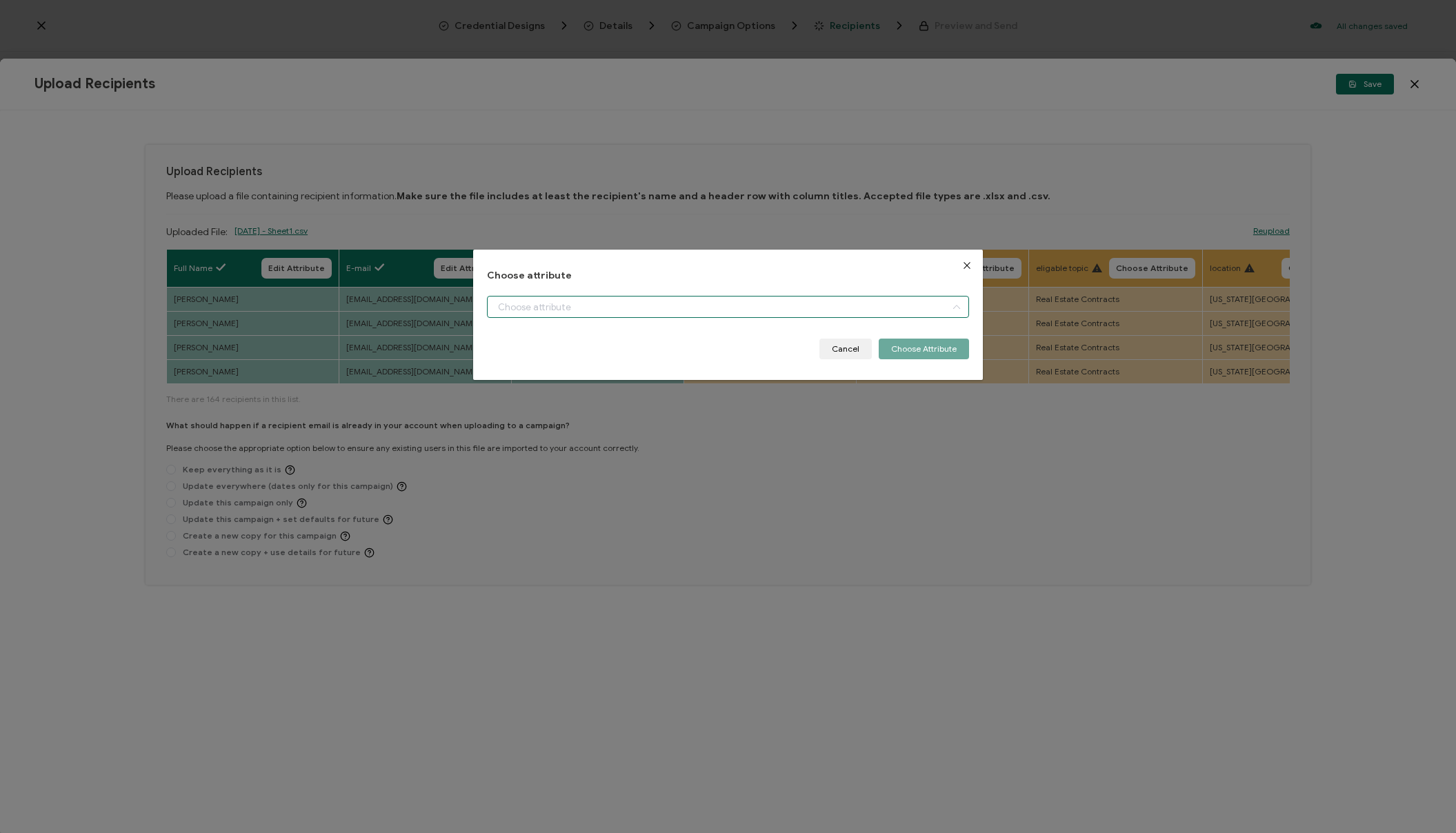
click at [703, 311] on input "dialog" at bounding box center [728, 307] width 482 height 22
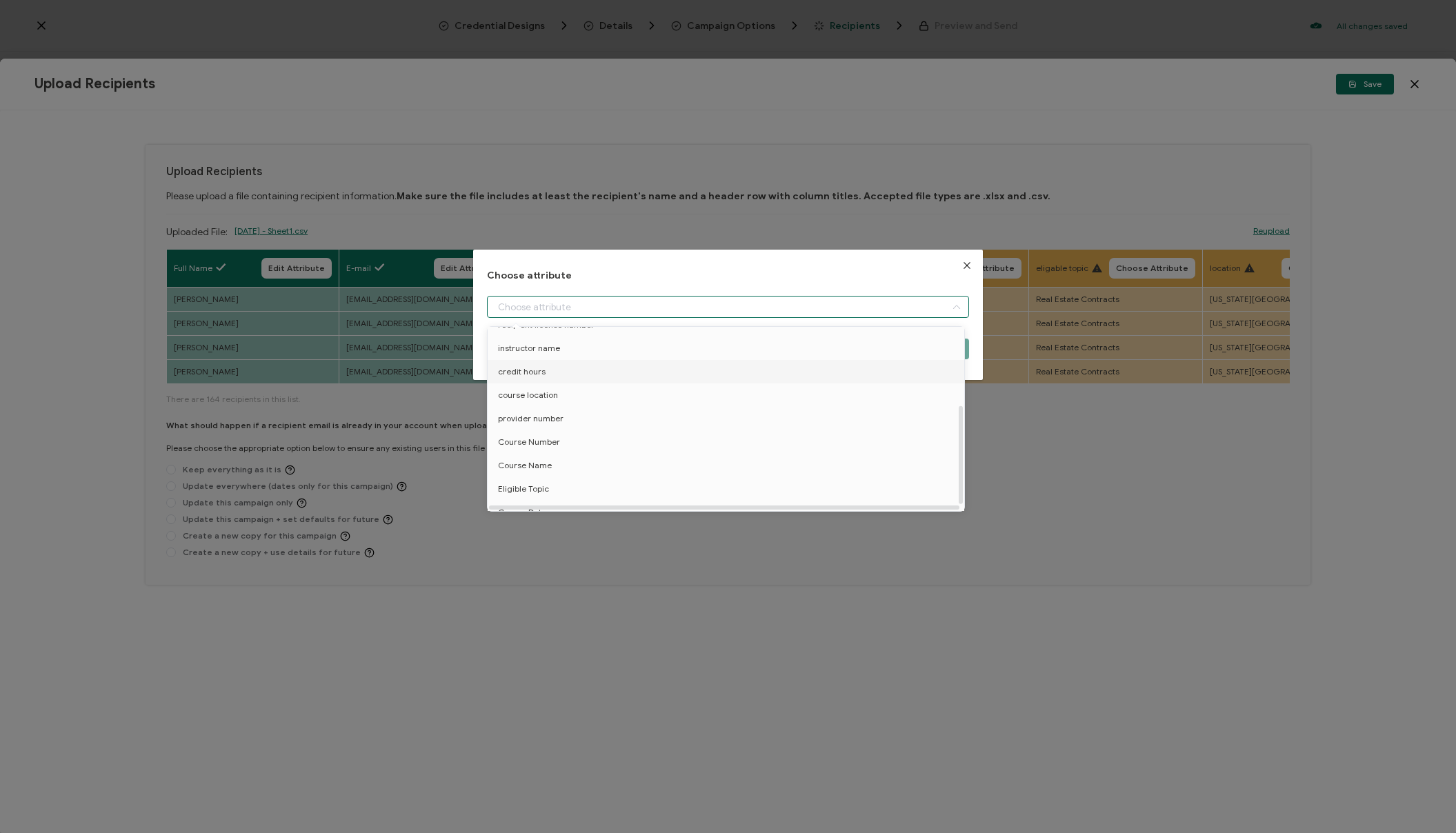
scroll to position [154, 0]
click at [541, 488] on span "Course Date" at bounding box center [521, 500] width 48 height 24
type input "Course Date"
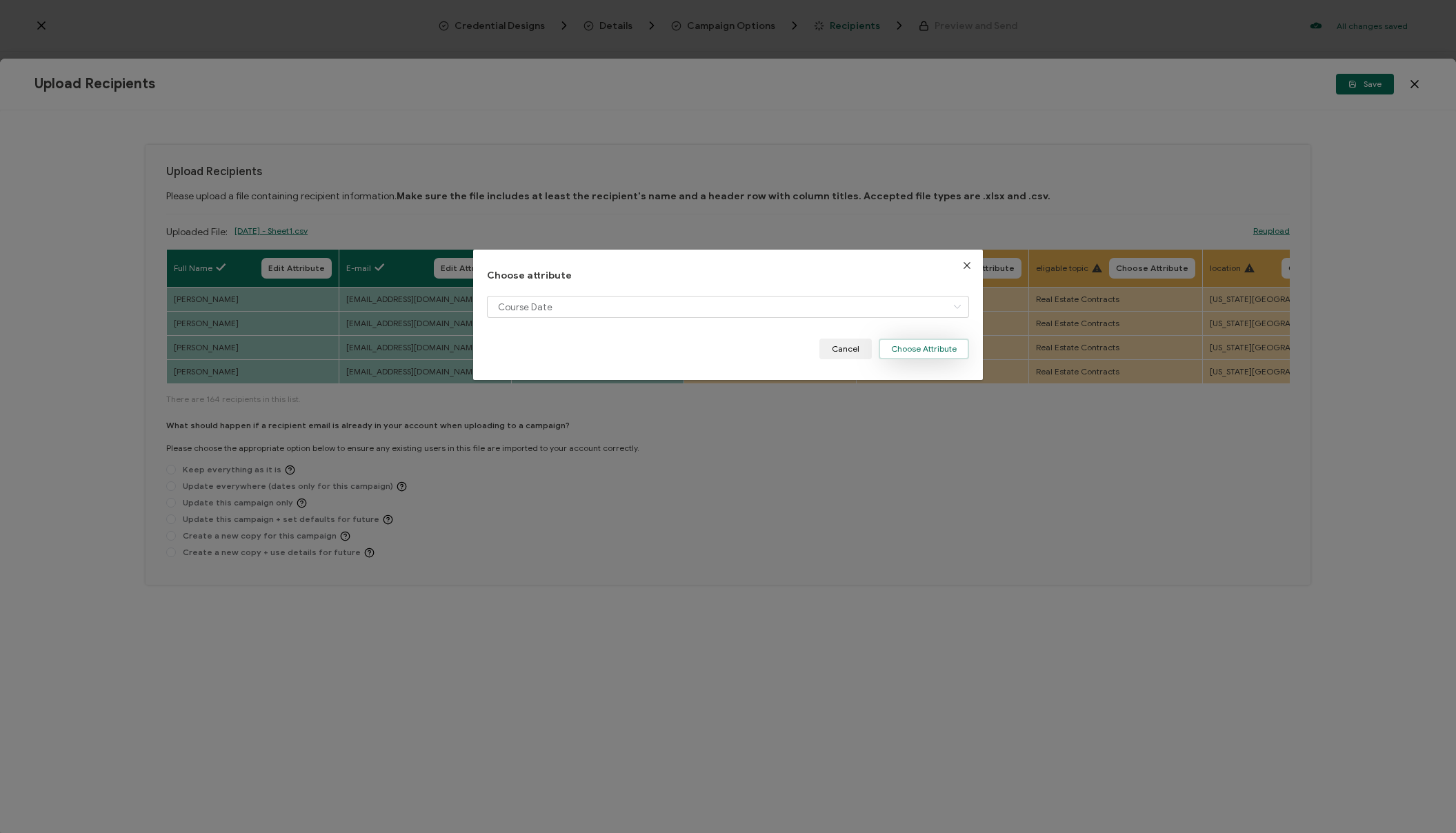
click at [927, 342] on button "Choose Attribute" at bounding box center [924, 349] width 90 height 21
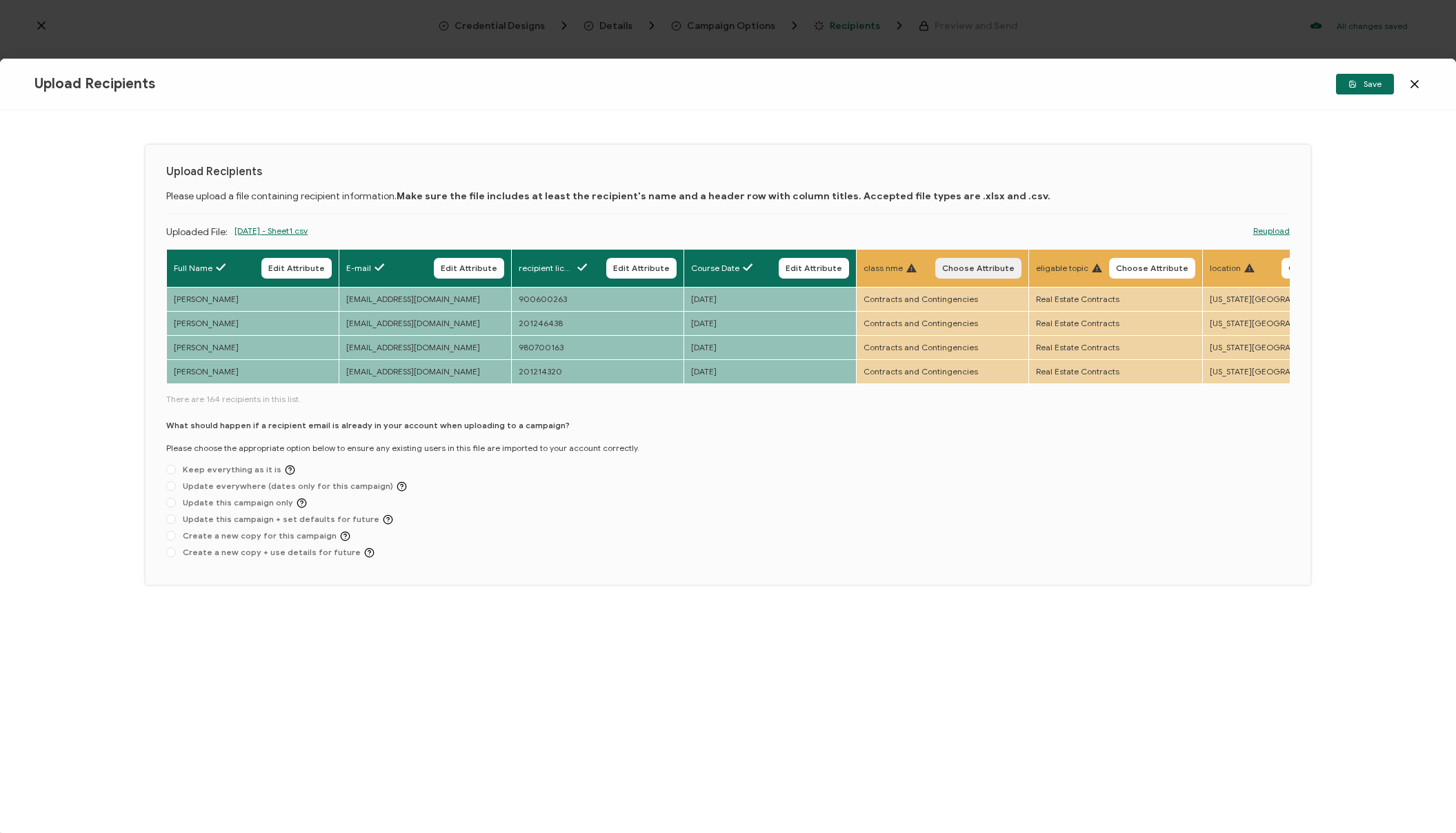
scroll to position [0, 1]
click at [984, 264] on span "Choose Attribute" at bounding box center [978, 268] width 73 height 8
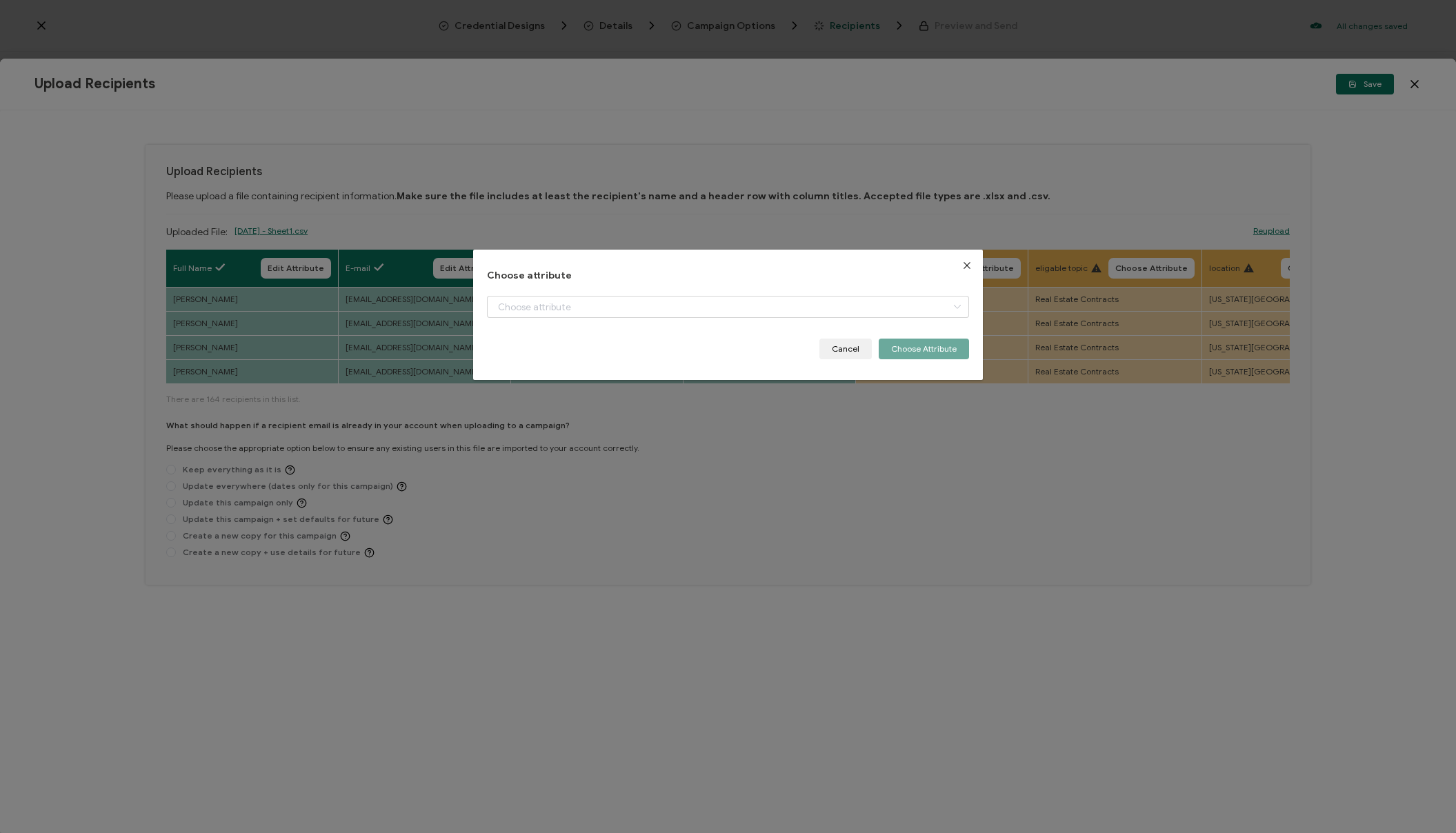
click at [963, 267] on icon "Close" at bounding box center [967, 266] width 11 height 11
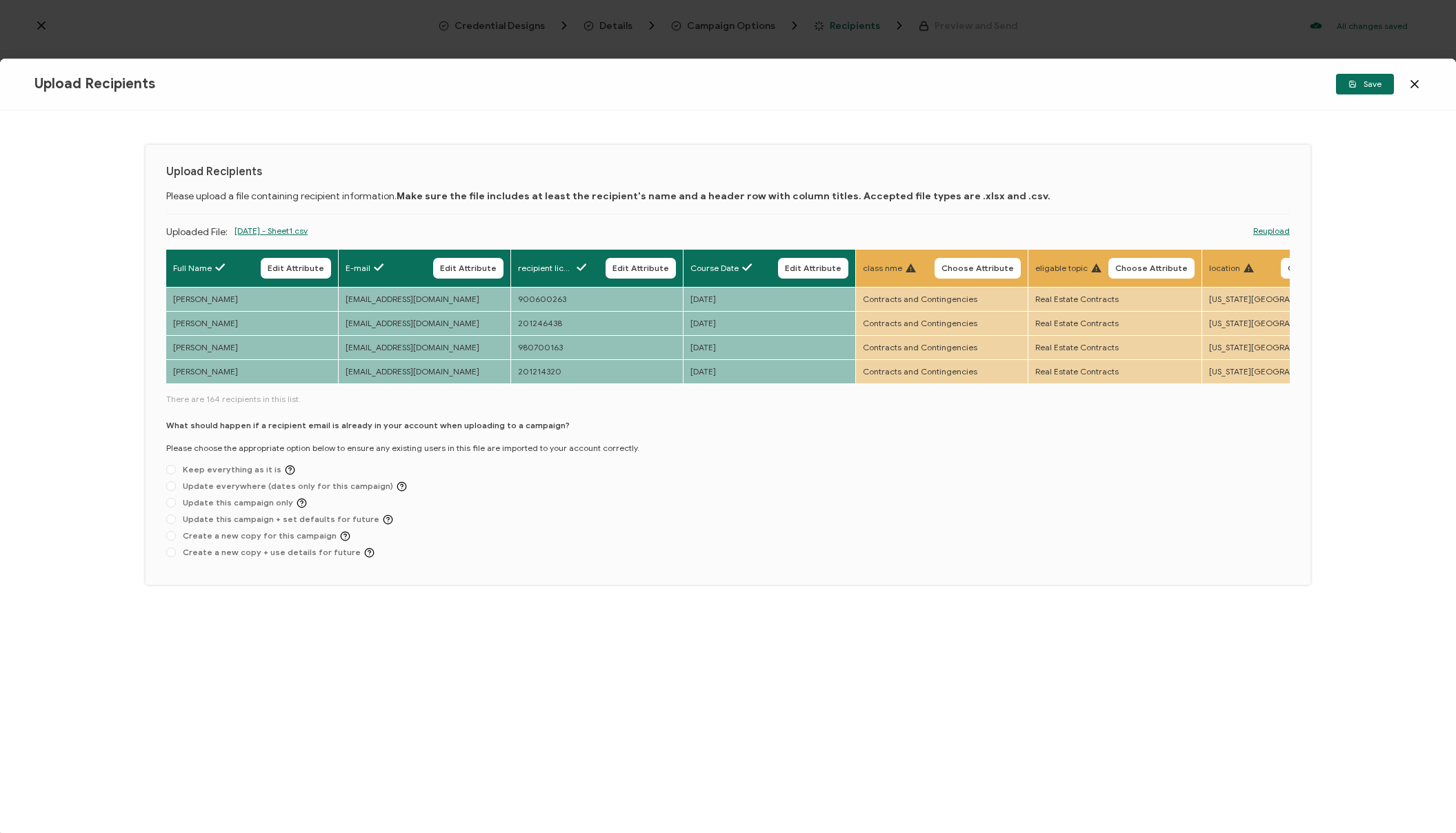
click at [961, 272] on span "Choose Attribute" at bounding box center [978, 268] width 73 height 8
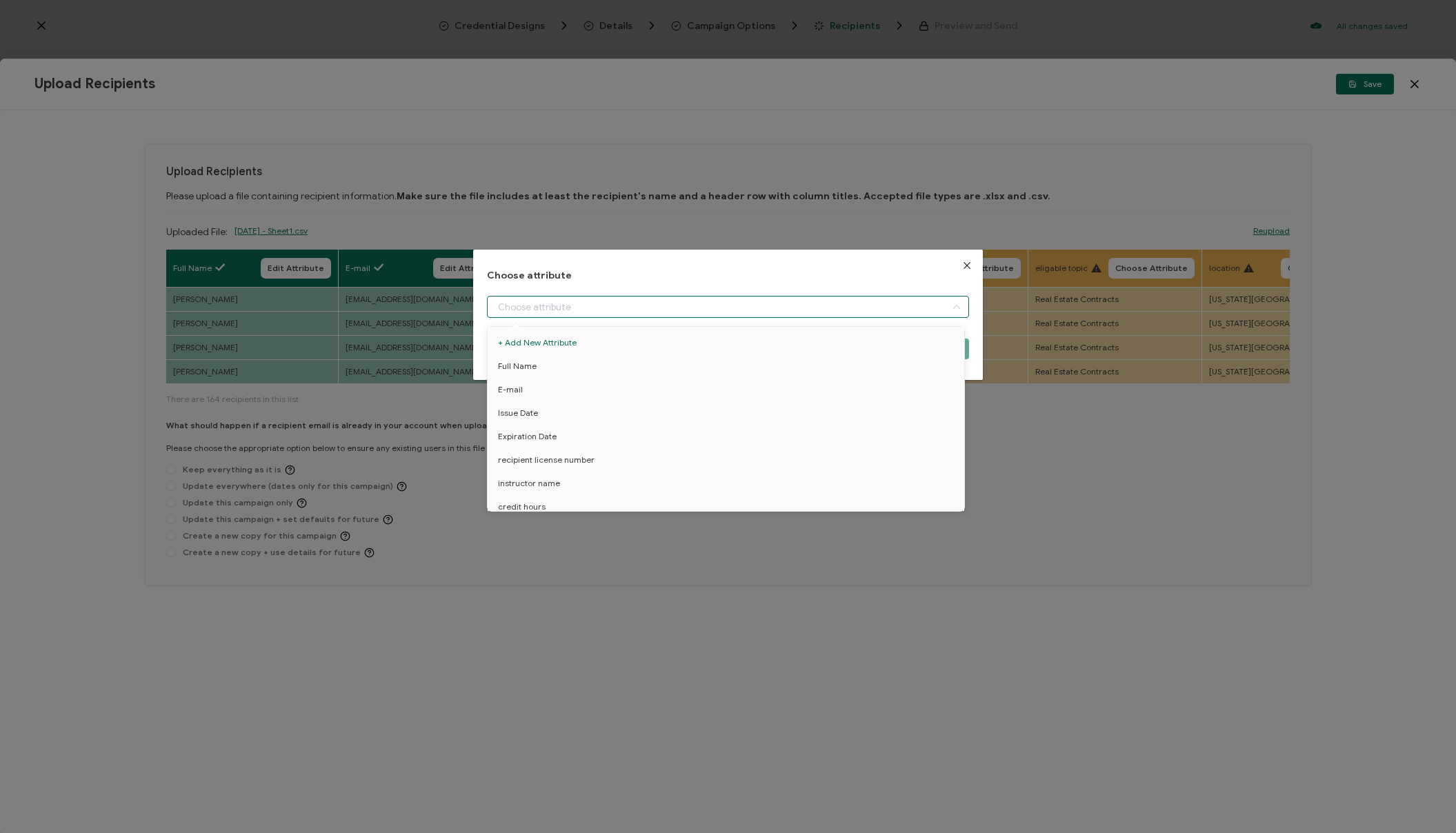
click at [768, 297] on input "dialog" at bounding box center [728, 307] width 482 height 22
click at [573, 481] on li "Course Name" at bounding box center [728, 487] width 488 height 24
type input "Course Name"
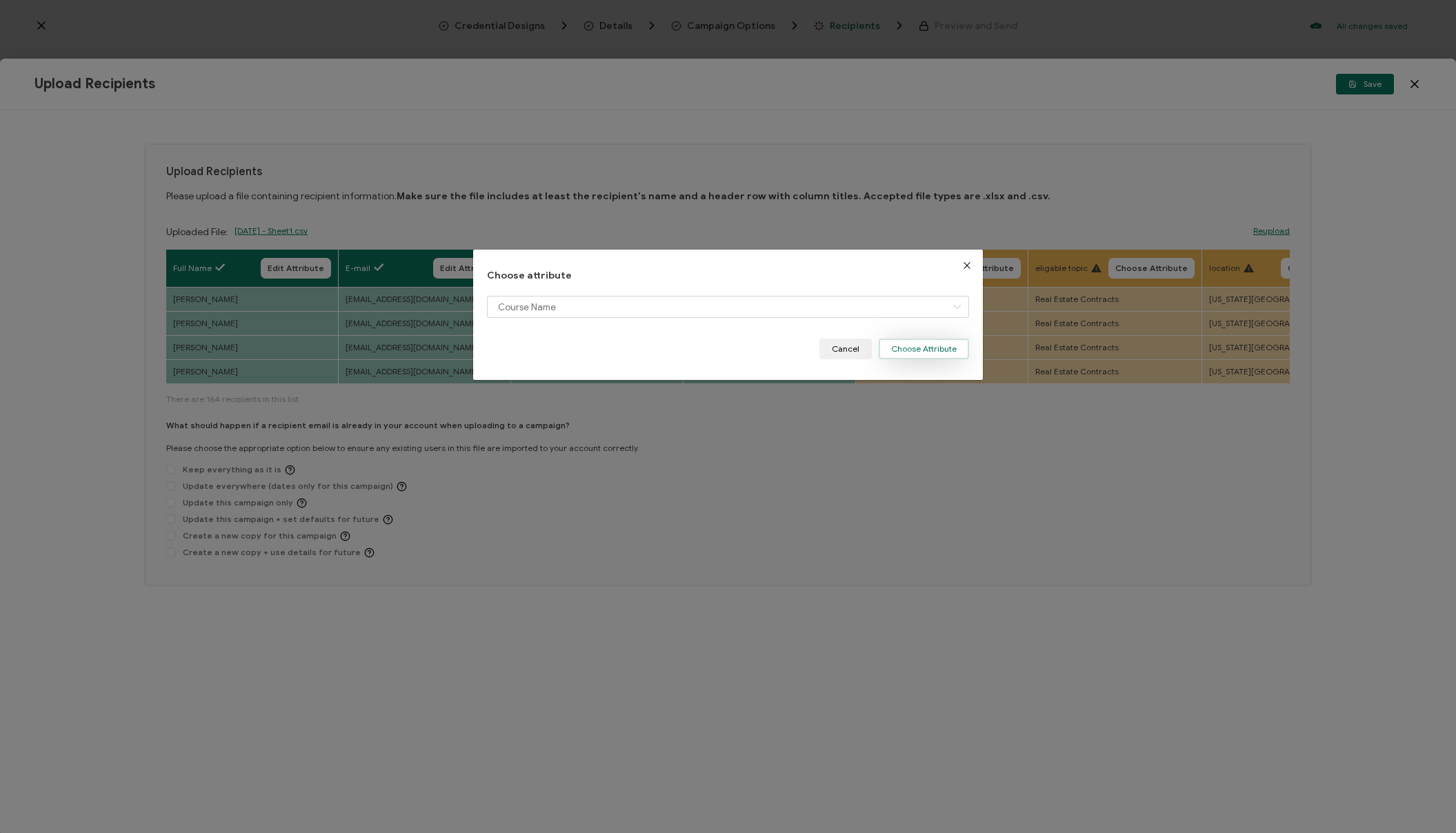
click at [938, 344] on button "Choose Attribute" at bounding box center [924, 349] width 90 height 21
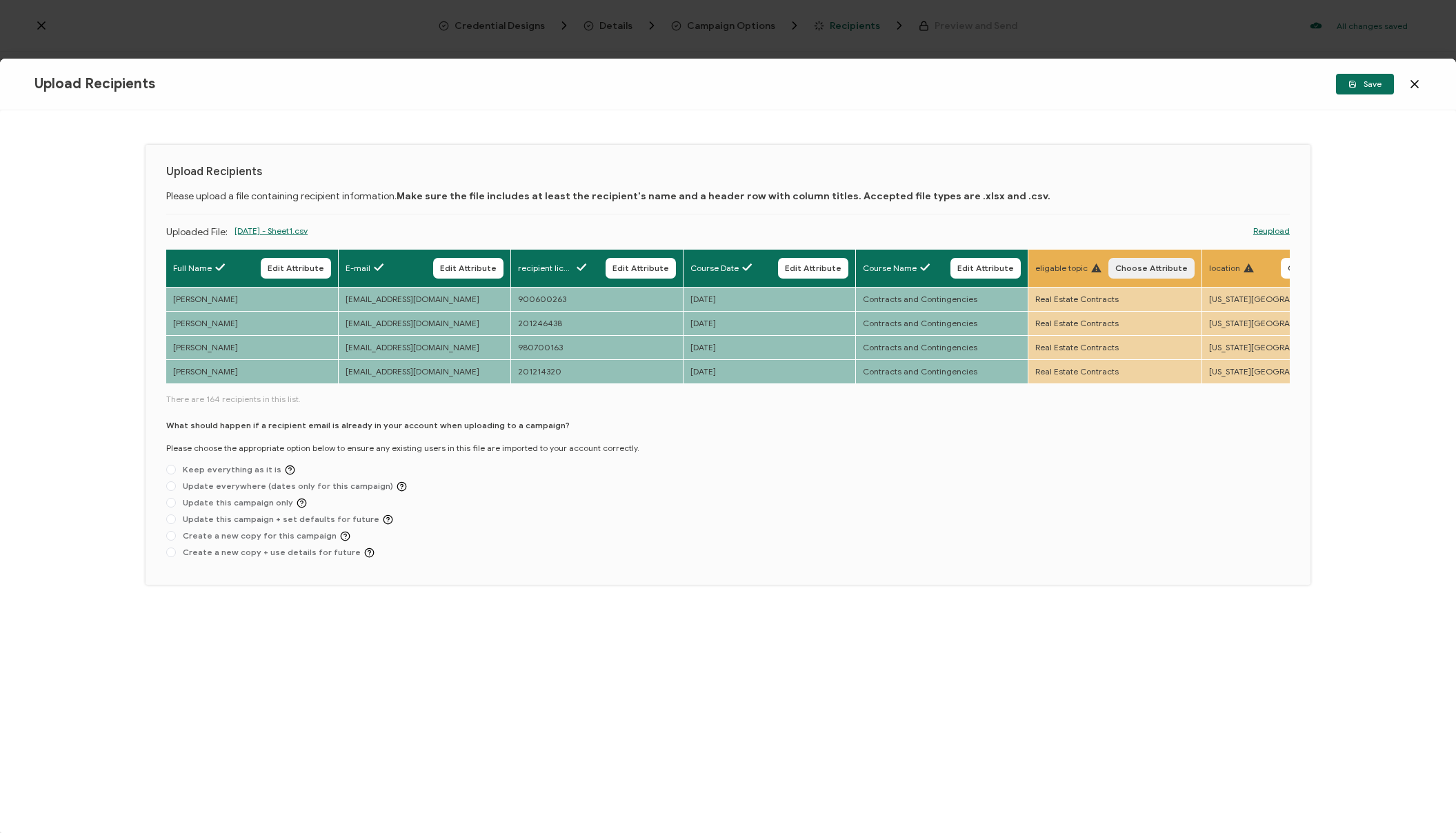
click at [1145, 270] on span "Choose Attribute" at bounding box center [1152, 268] width 73 height 8
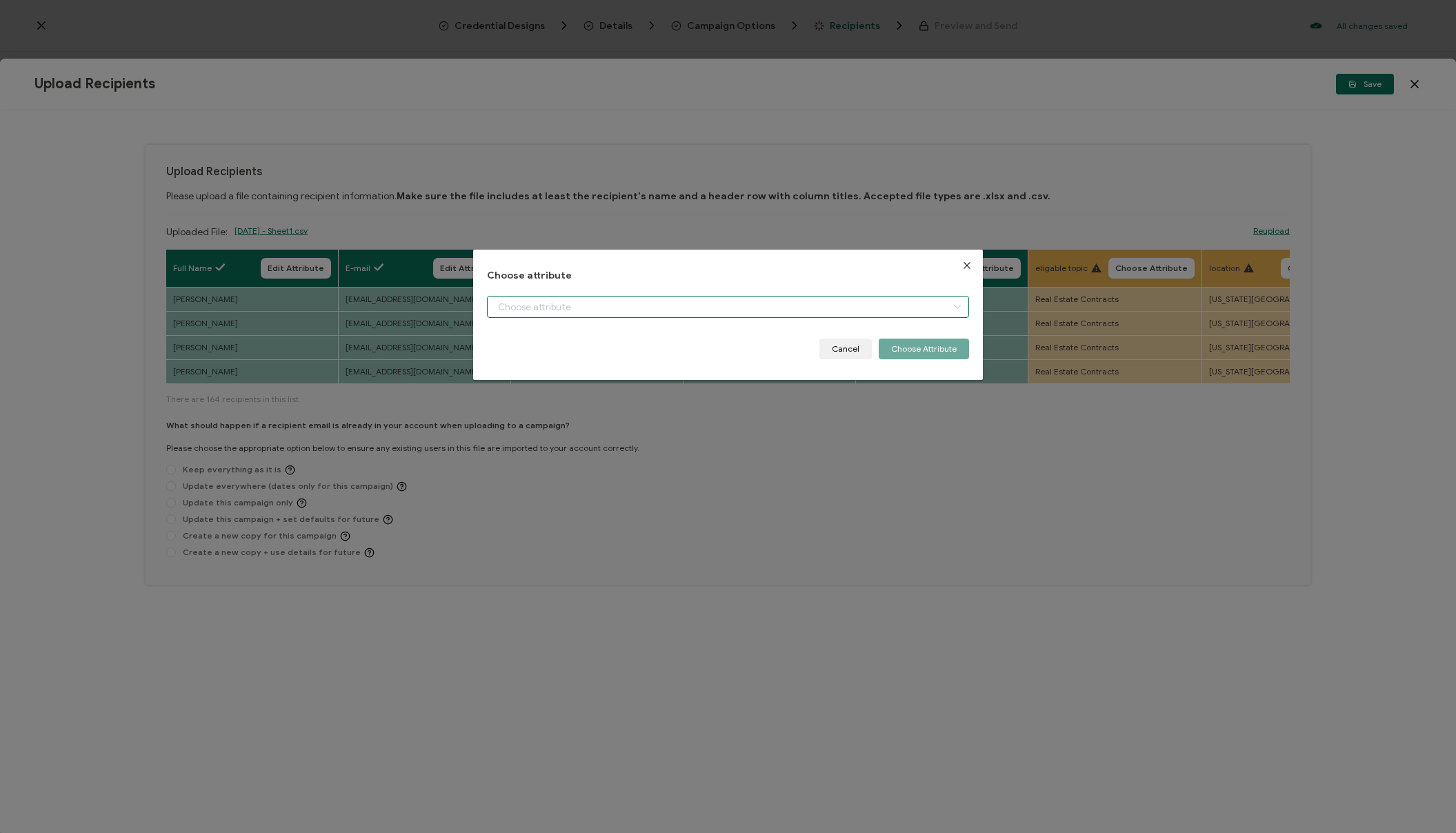
click at [897, 309] on input "dialog" at bounding box center [728, 307] width 482 height 22
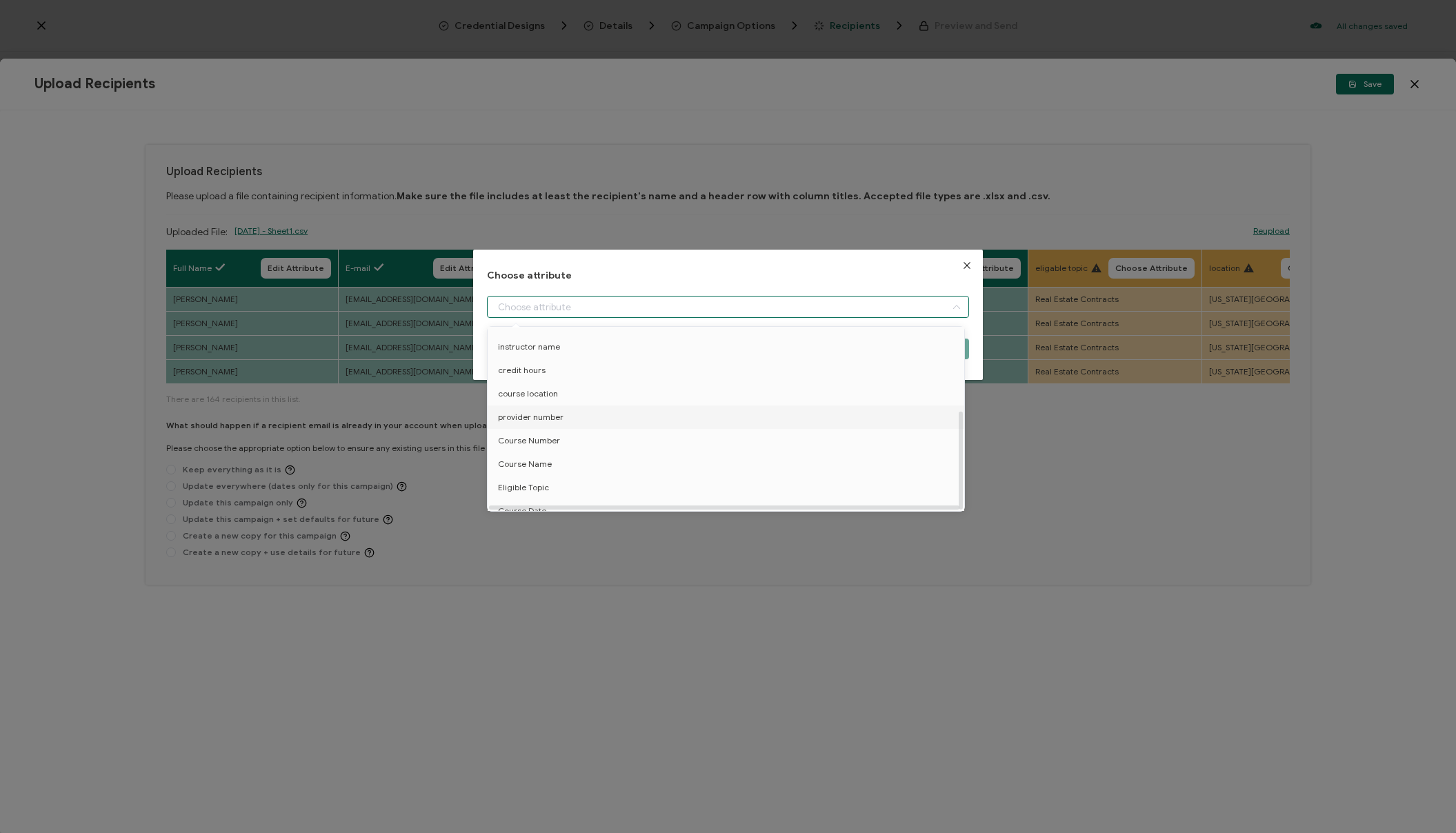
scroll to position [154, 0]
click at [563, 468] on li "Eligible Topic" at bounding box center [728, 477] width 488 height 24
type input "Eligible Topic"
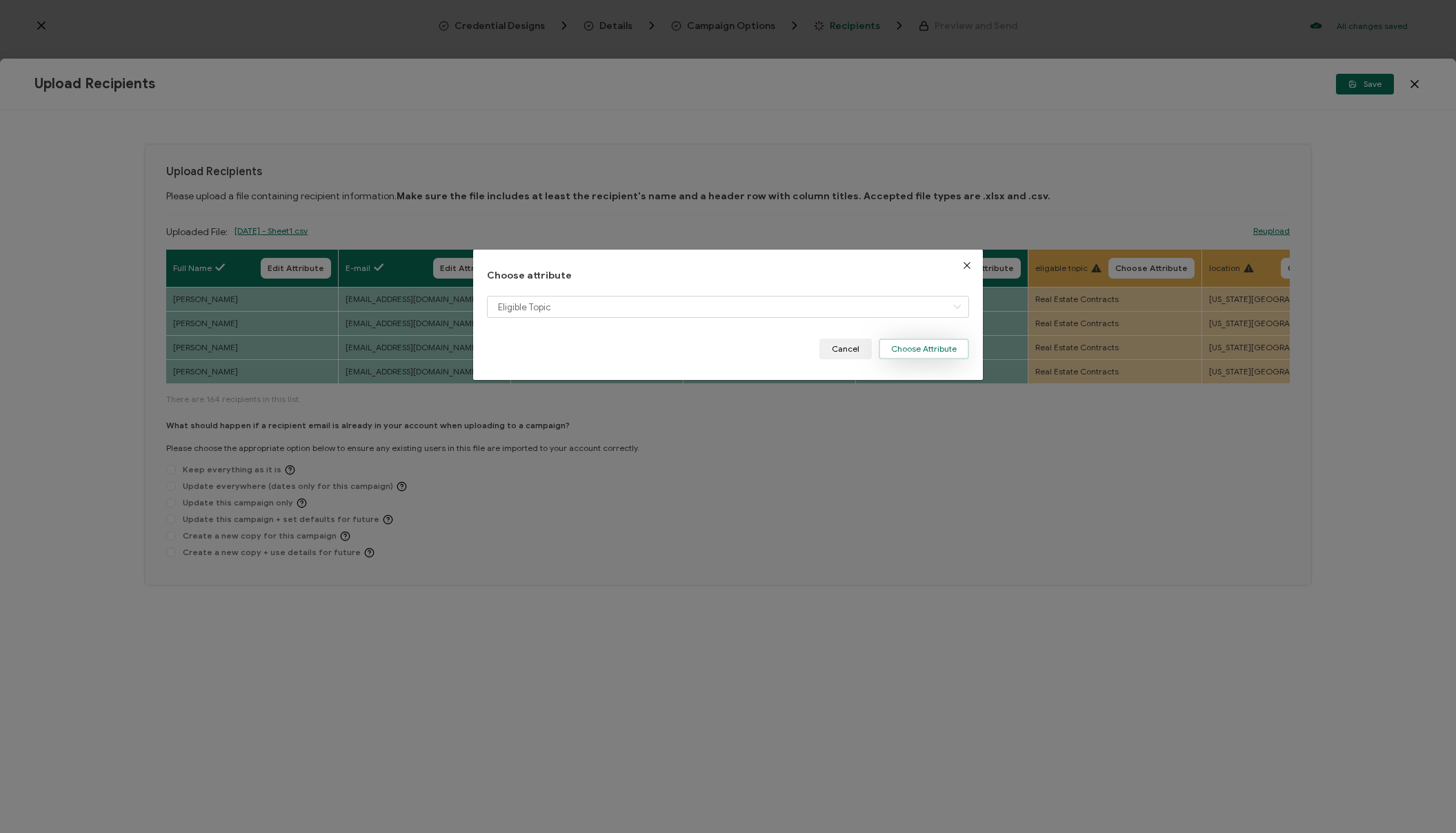
click at [914, 352] on button "Choose Attribute" at bounding box center [924, 349] width 90 height 21
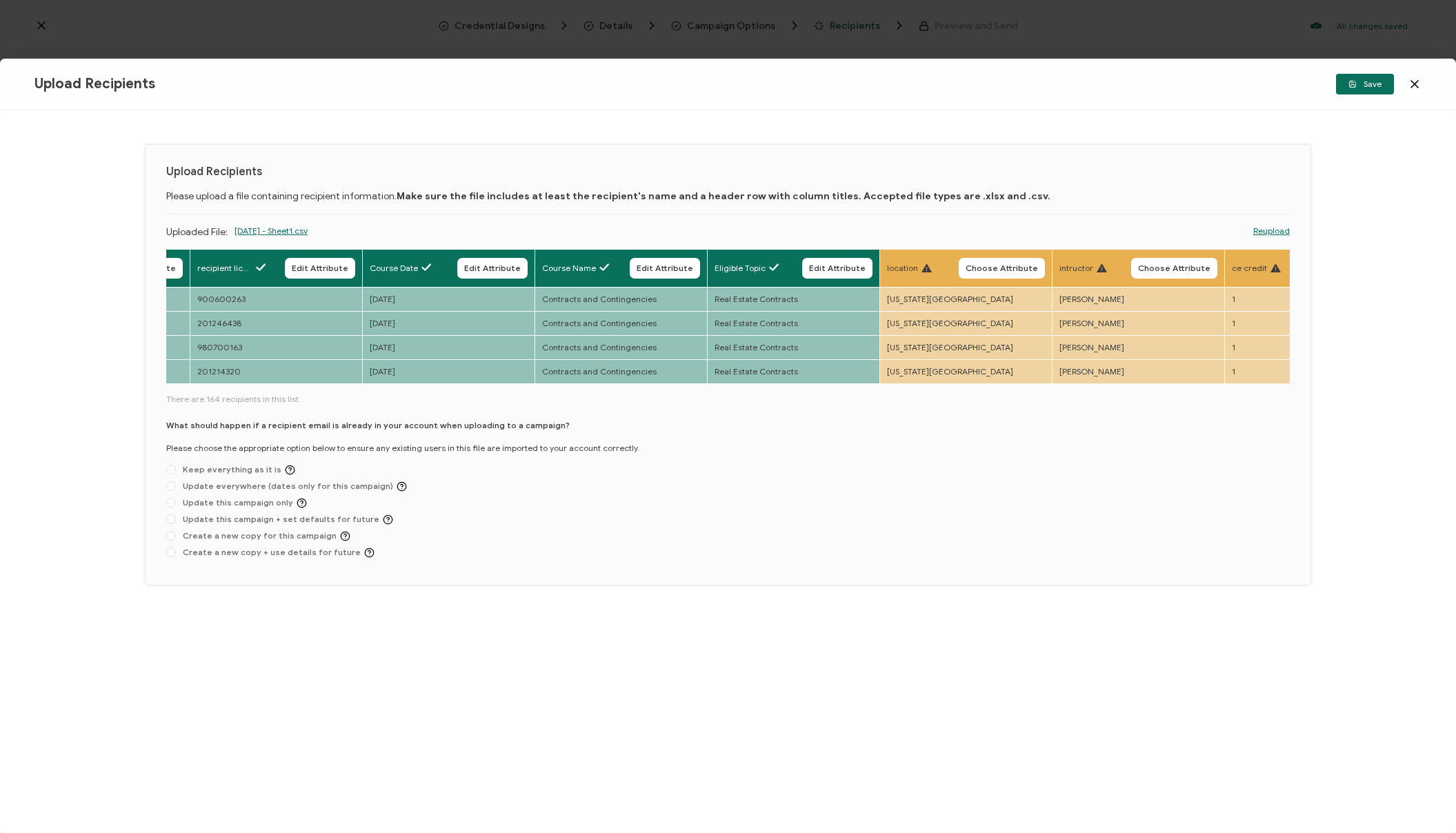
scroll to position [0, 564]
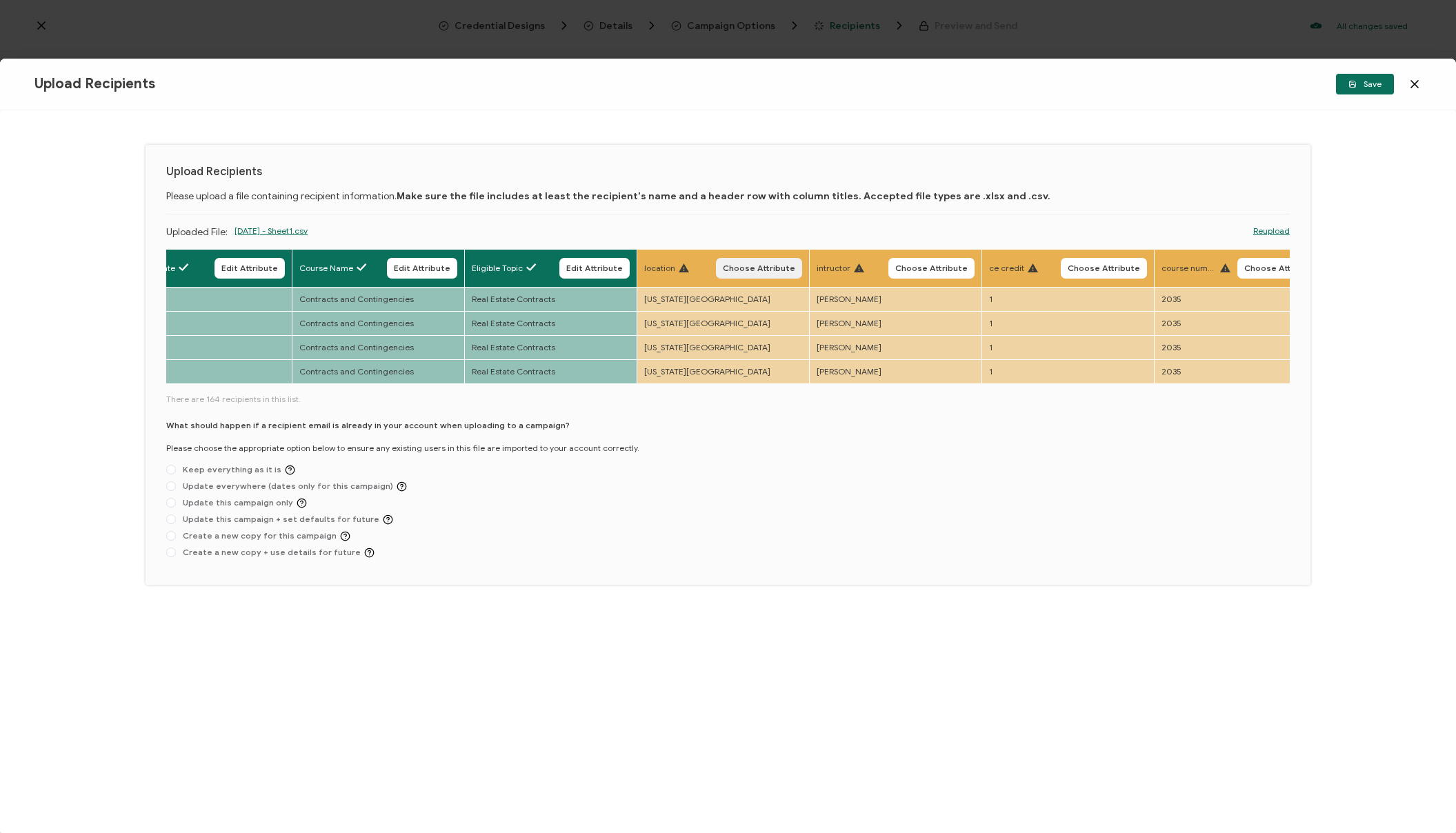
click at [749, 271] on span "Choose Attribute" at bounding box center [760, 268] width 73 height 8
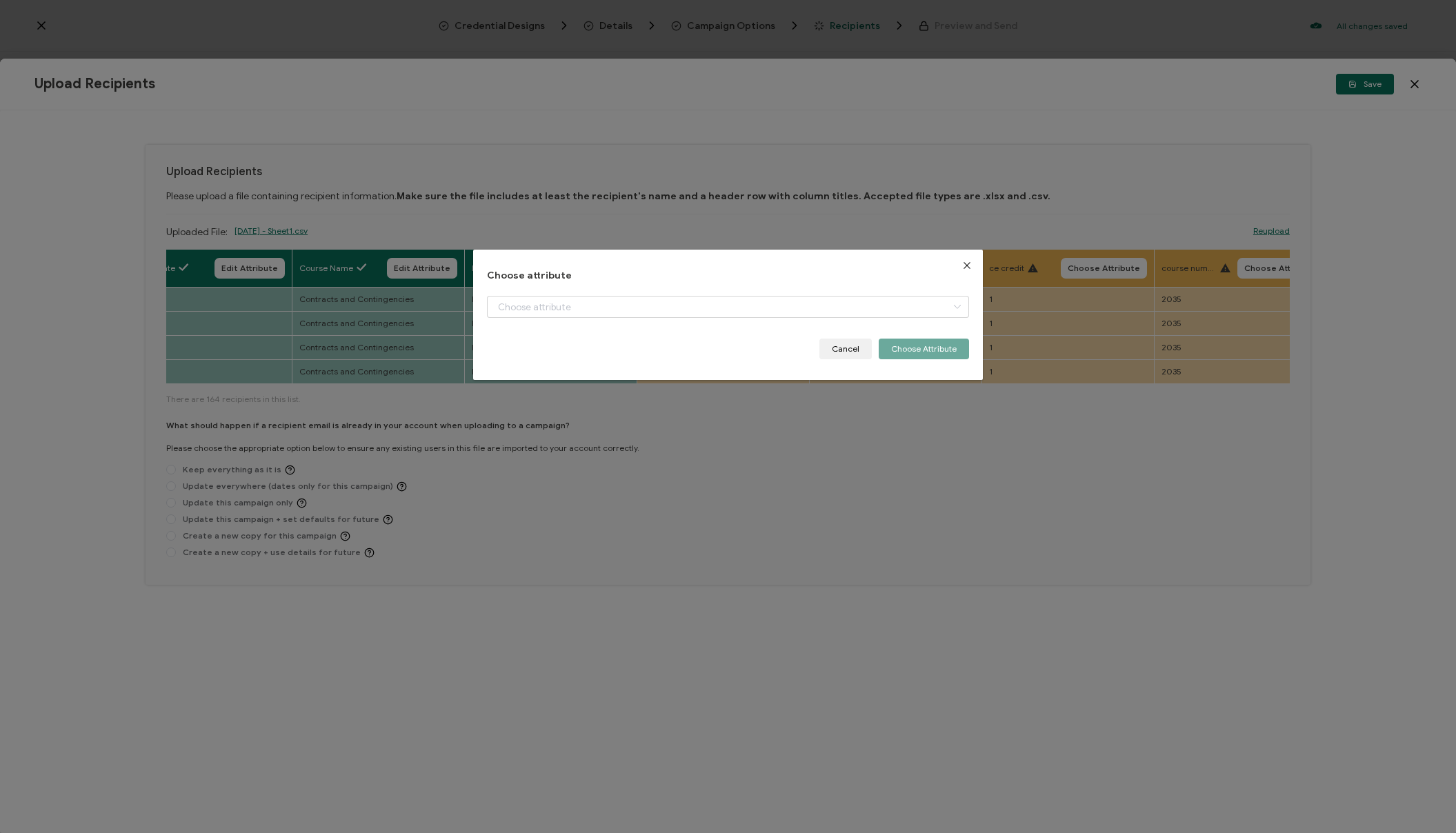
click at [703, 319] on div "dialog" at bounding box center [728, 317] width 482 height 43
click at [708, 305] on input "dialog" at bounding box center [728, 307] width 482 height 22
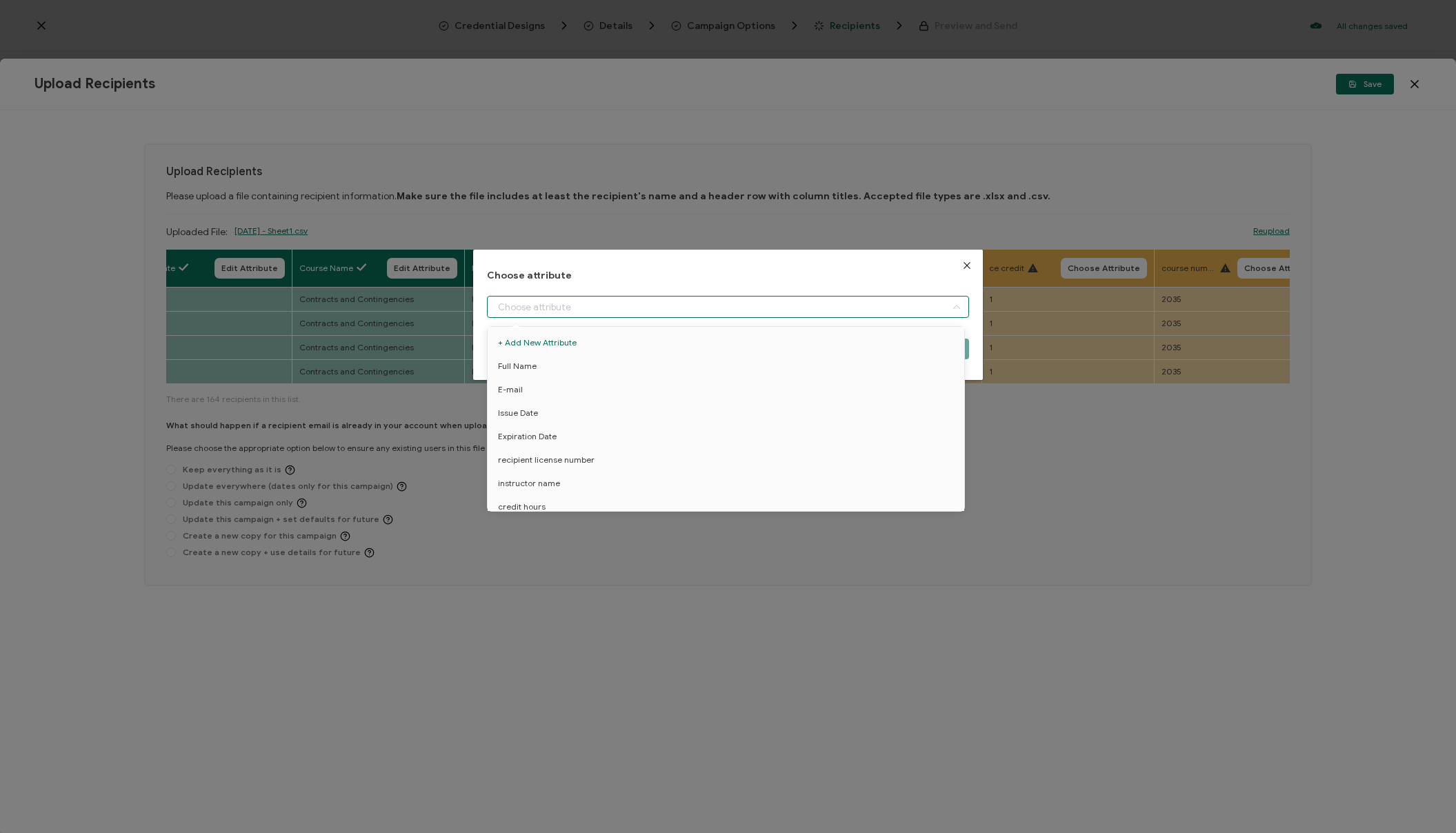
click at [966, 269] on icon "Close" at bounding box center [967, 266] width 11 height 11
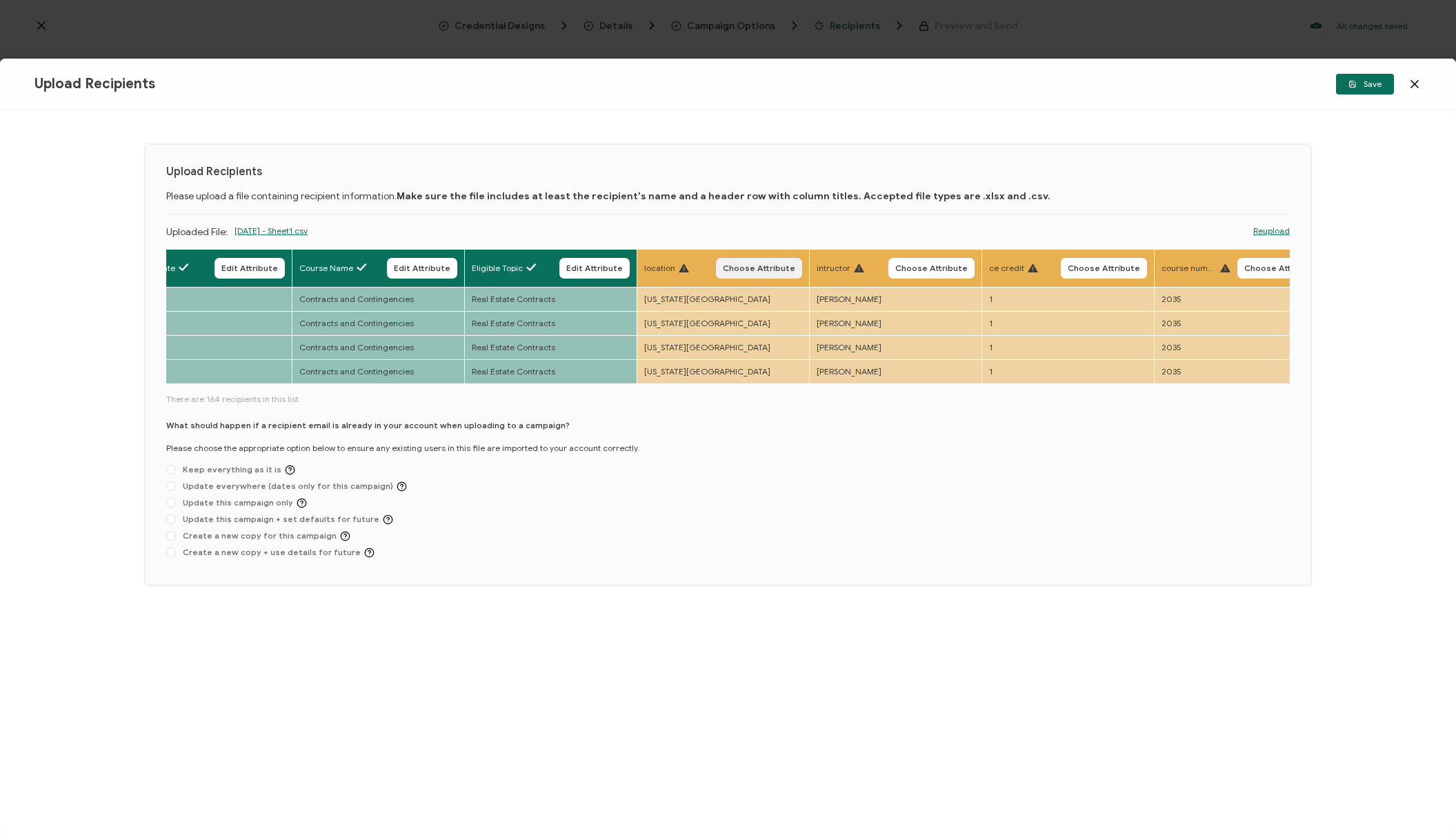
click at [740, 272] on span "Choose Attribute" at bounding box center [760, 268] width 73 height 8
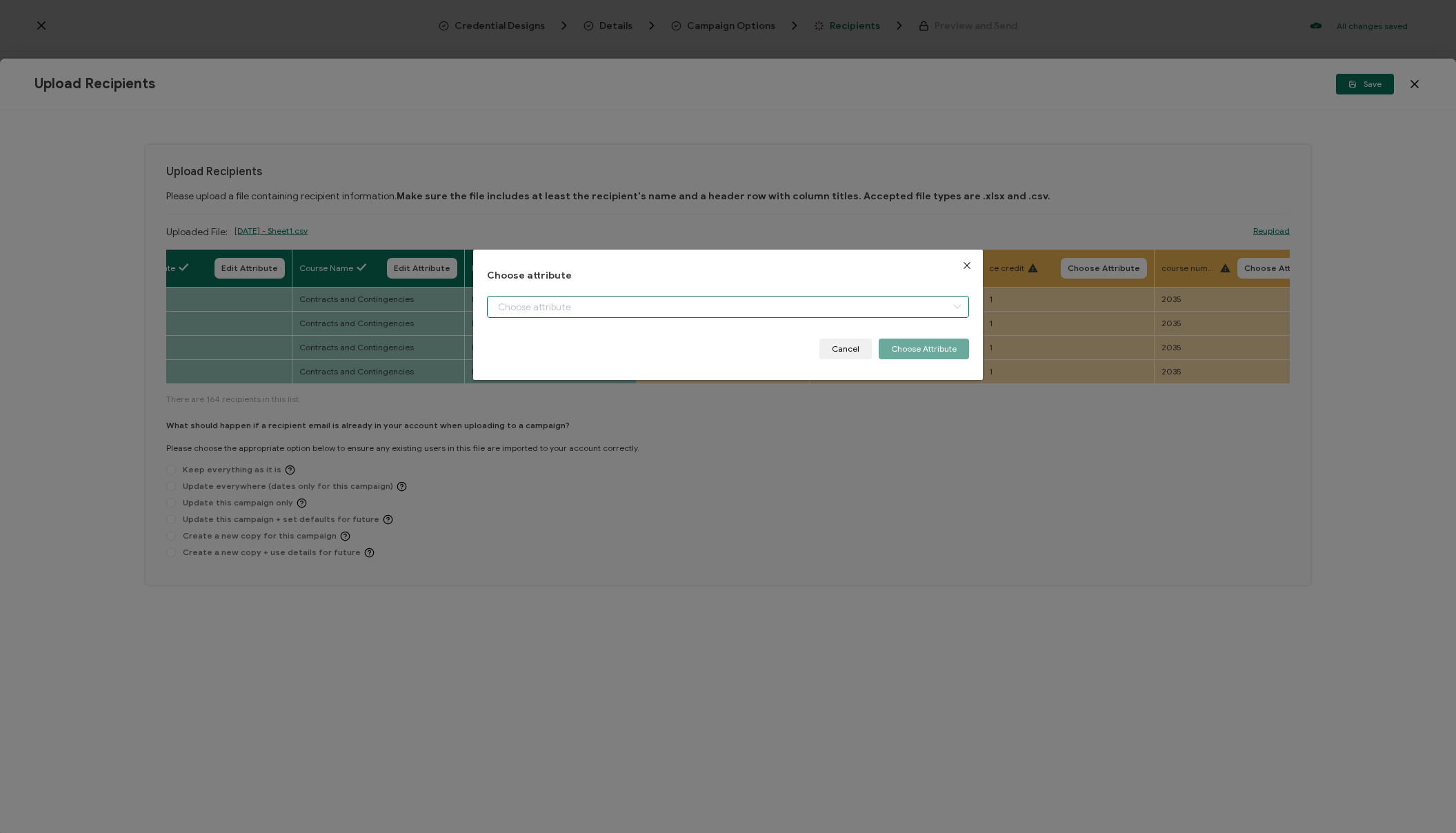
click at [618, 312] on input "dialog" at bounding box center [728, 307] width 482 height 22
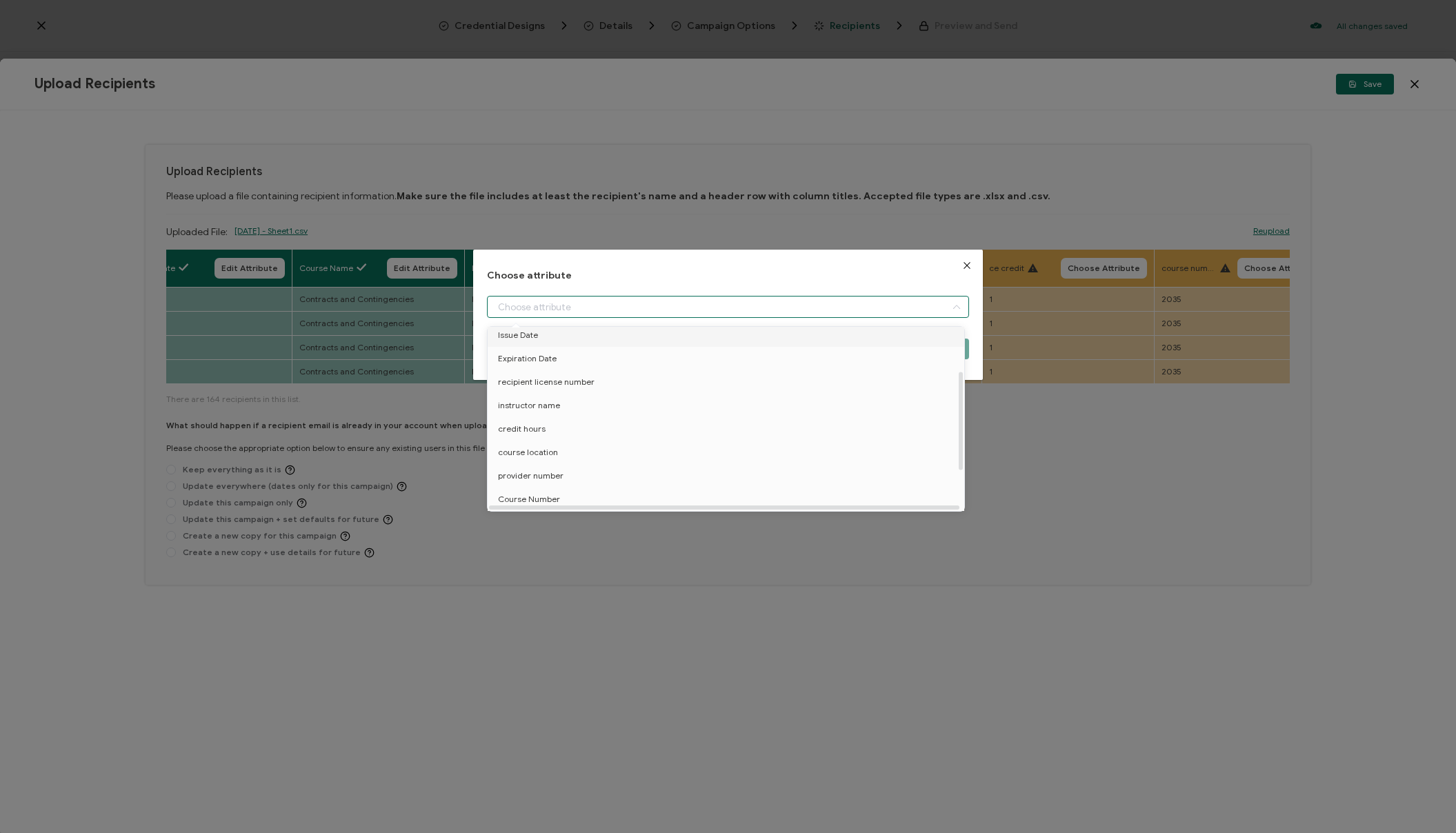
scroll to position [81, 0]
click at [583, 447] on li "course location" at bounding box center [728, 449] width 488 height 24
type input "course location"
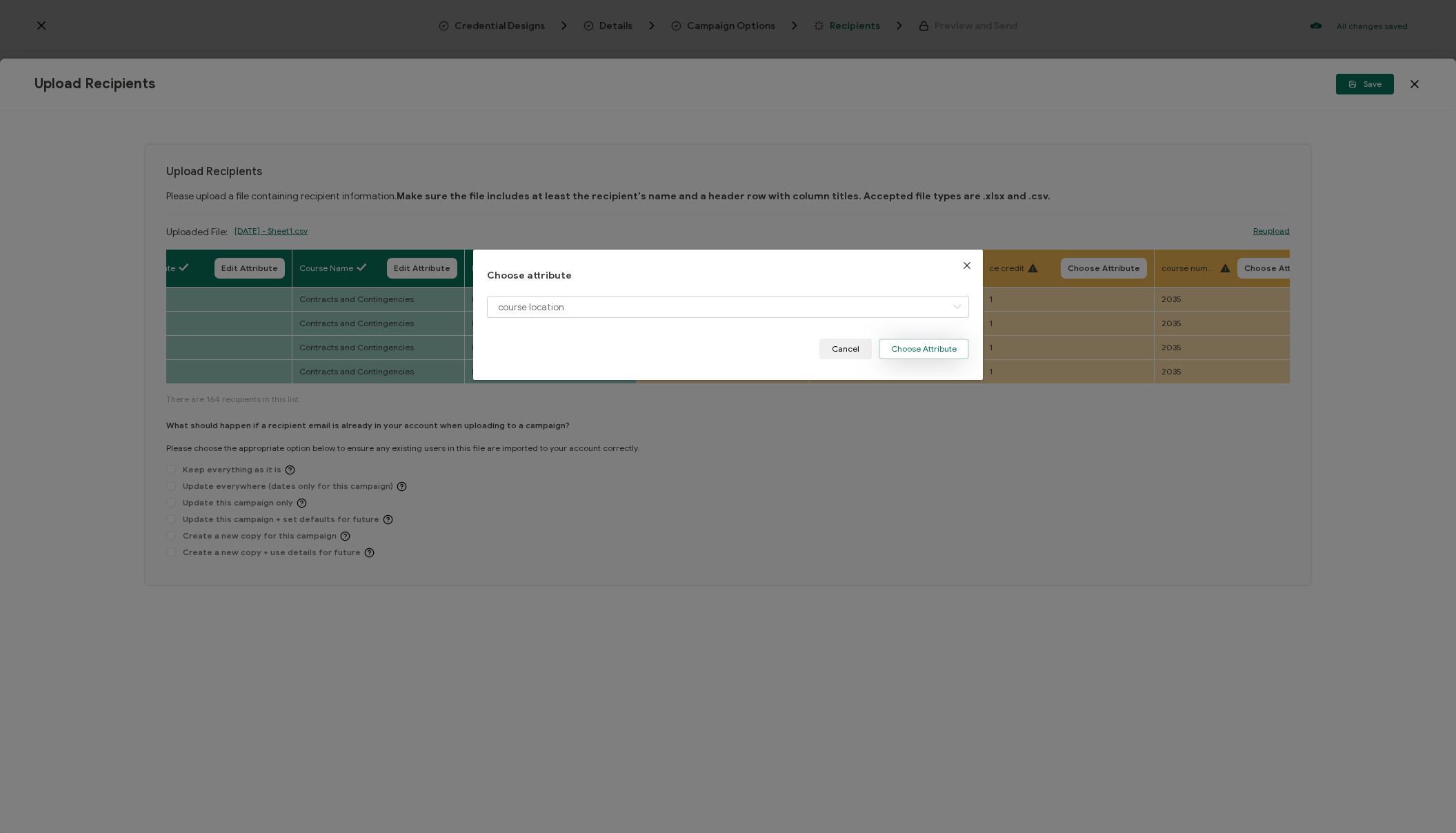
click at [935, 351] on button "Choose Attribute" at bounding box center [924, 349] width 90 height 21
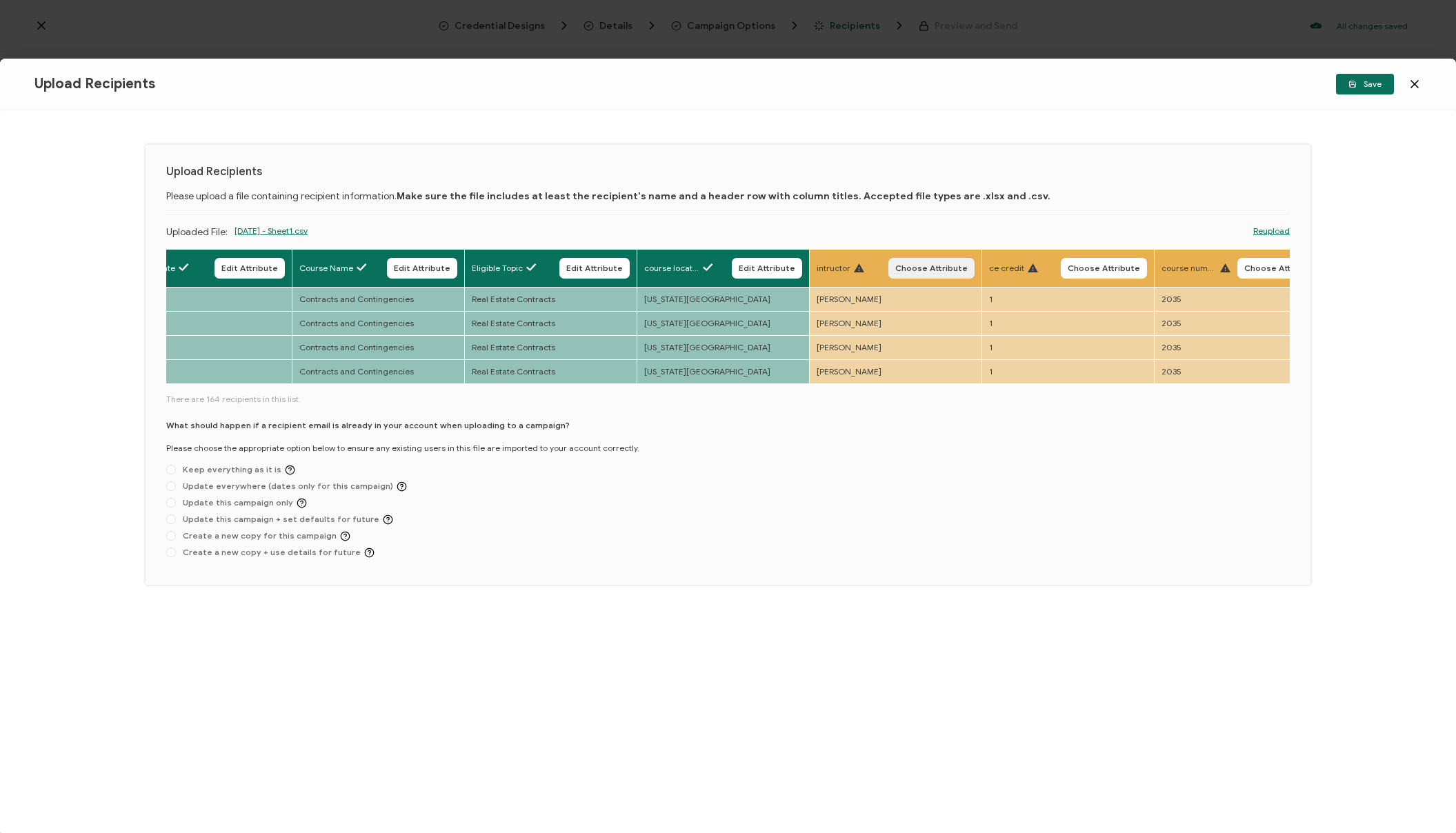
click at [934, 269] on span "Choose Attribute" at bounding box center [932, 268] width 73 height 8
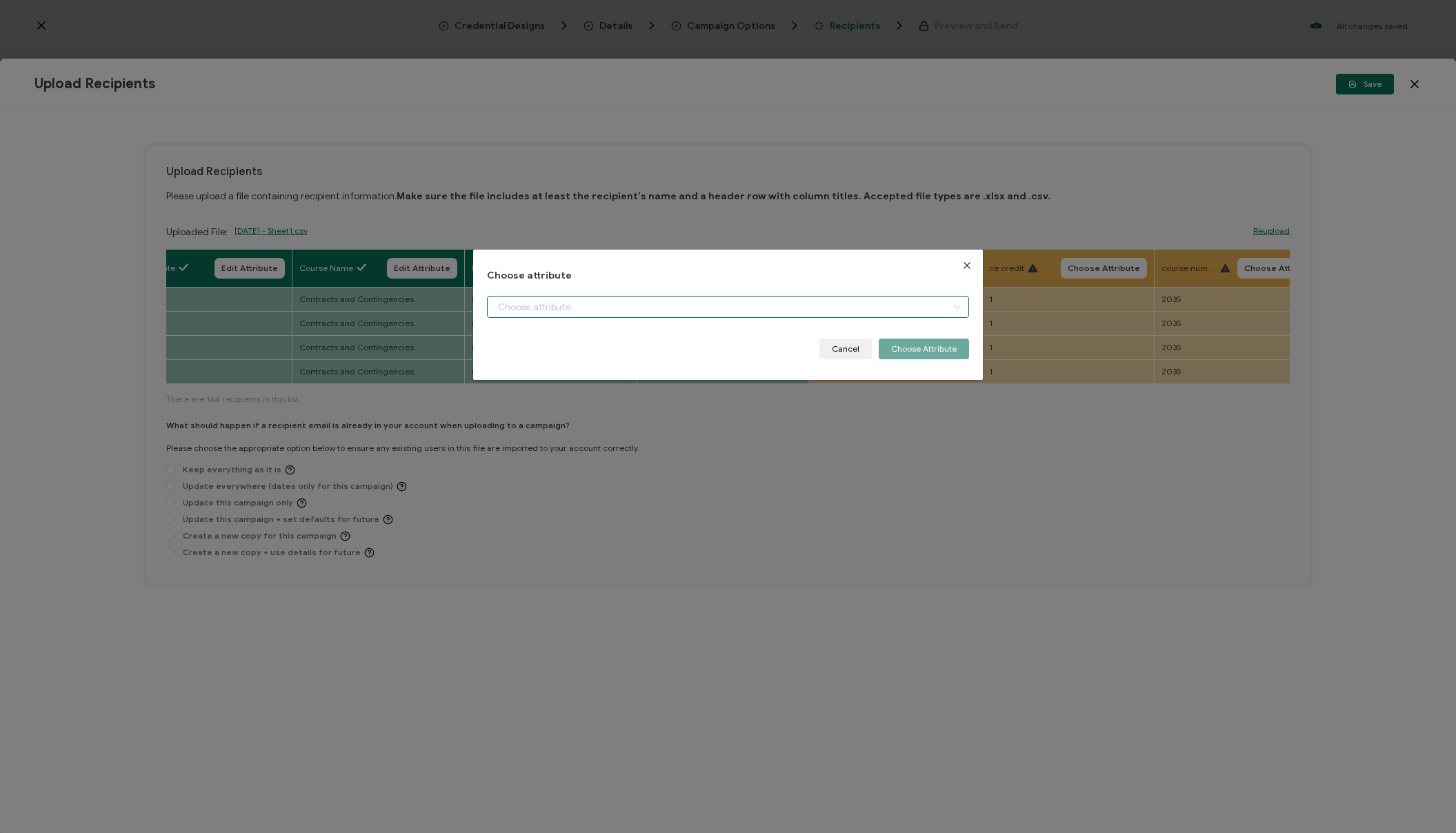
click at [725, 306] on input "dialog" at bounding box center [728, 307] width 482 height 22
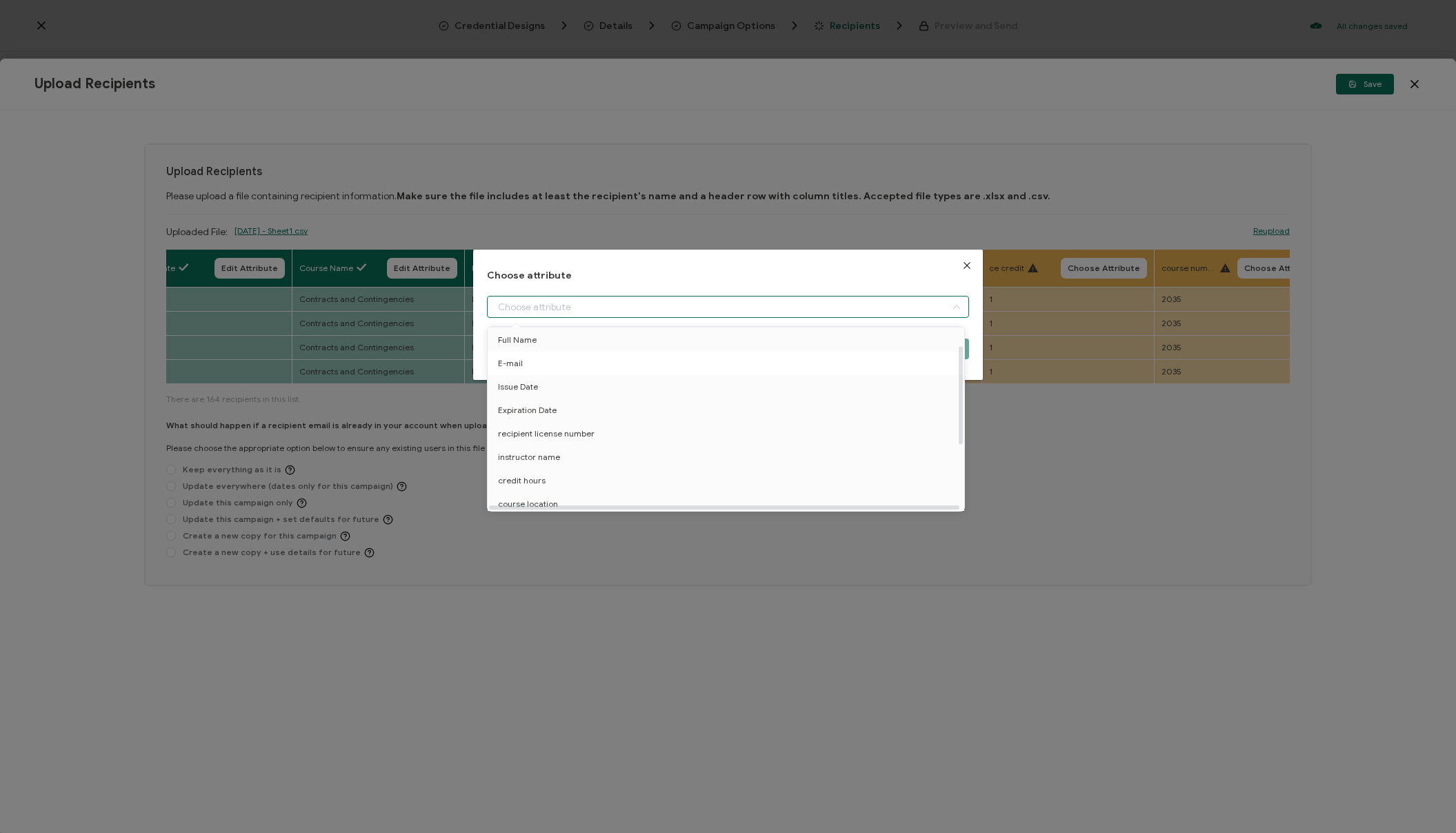
scroll to position [36, 0]
drag, startPoint x: 571, startPoint y: 441, endPoint x: 773, endPoint y: 397, distance: 206.7
click at [571, 441] on li "instructor name" at bounding box center [728, 447] width 488 height 24
type input "instructor name"
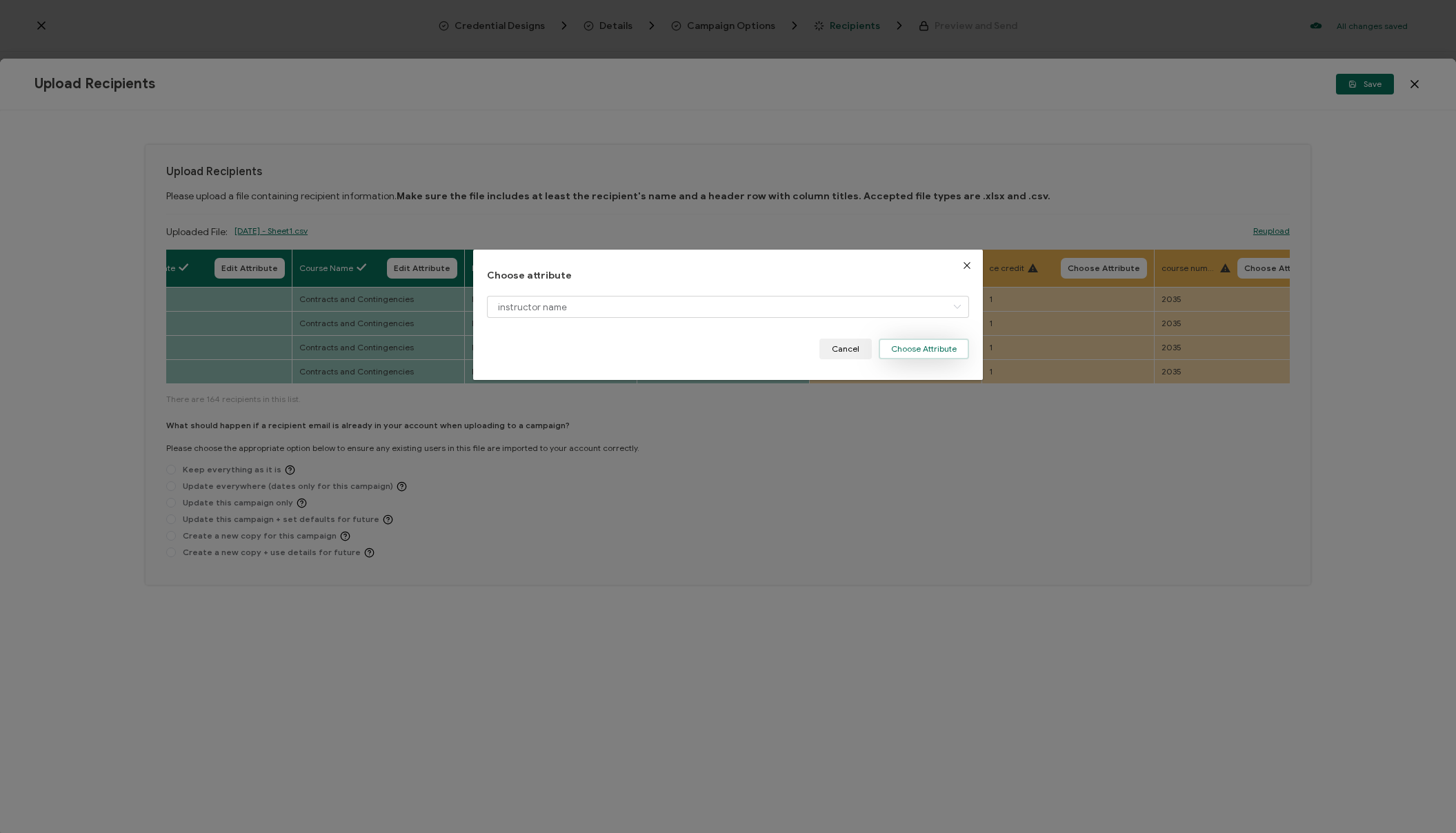
click at [912, 353] on button "Choose Attribute" at bounding box center [924, 349] width 90 height 21
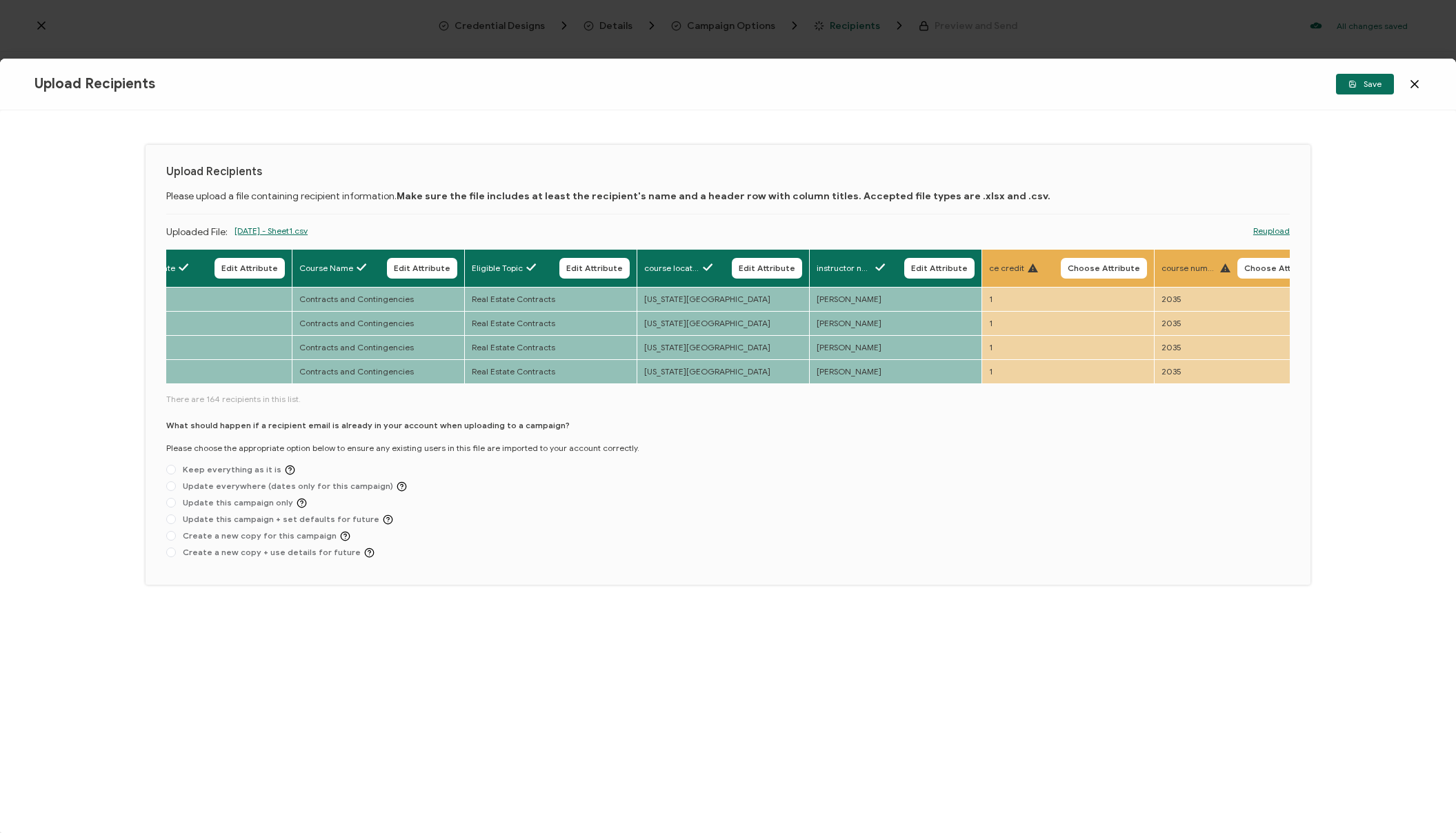
click at [1105, 267] on span "Choose Attribute" at bounding box center [1105, 268] width 73 height 8
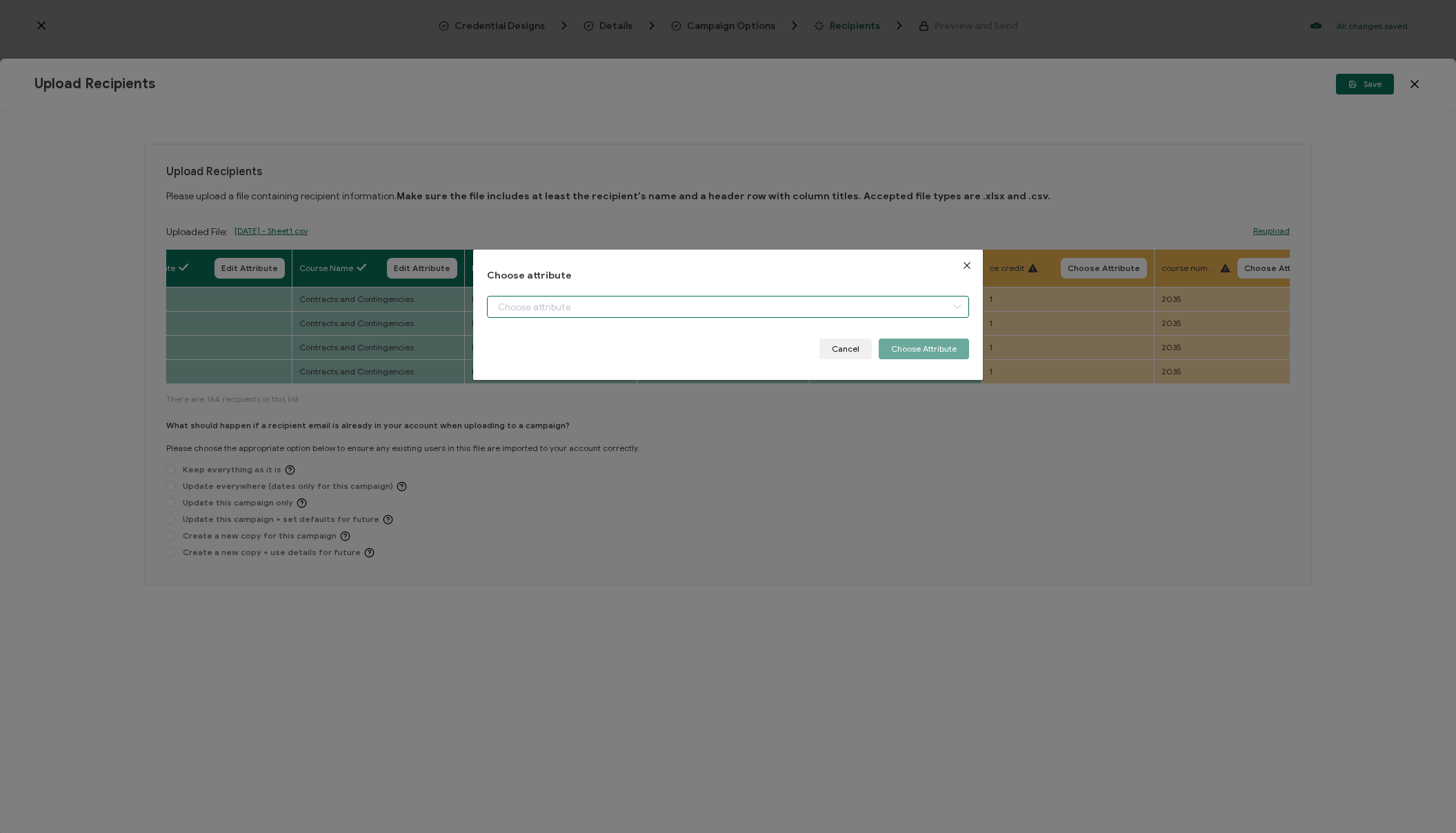
click at [687, 307] on input "dialog" at bounding box center [728, 307] width 482 height 22
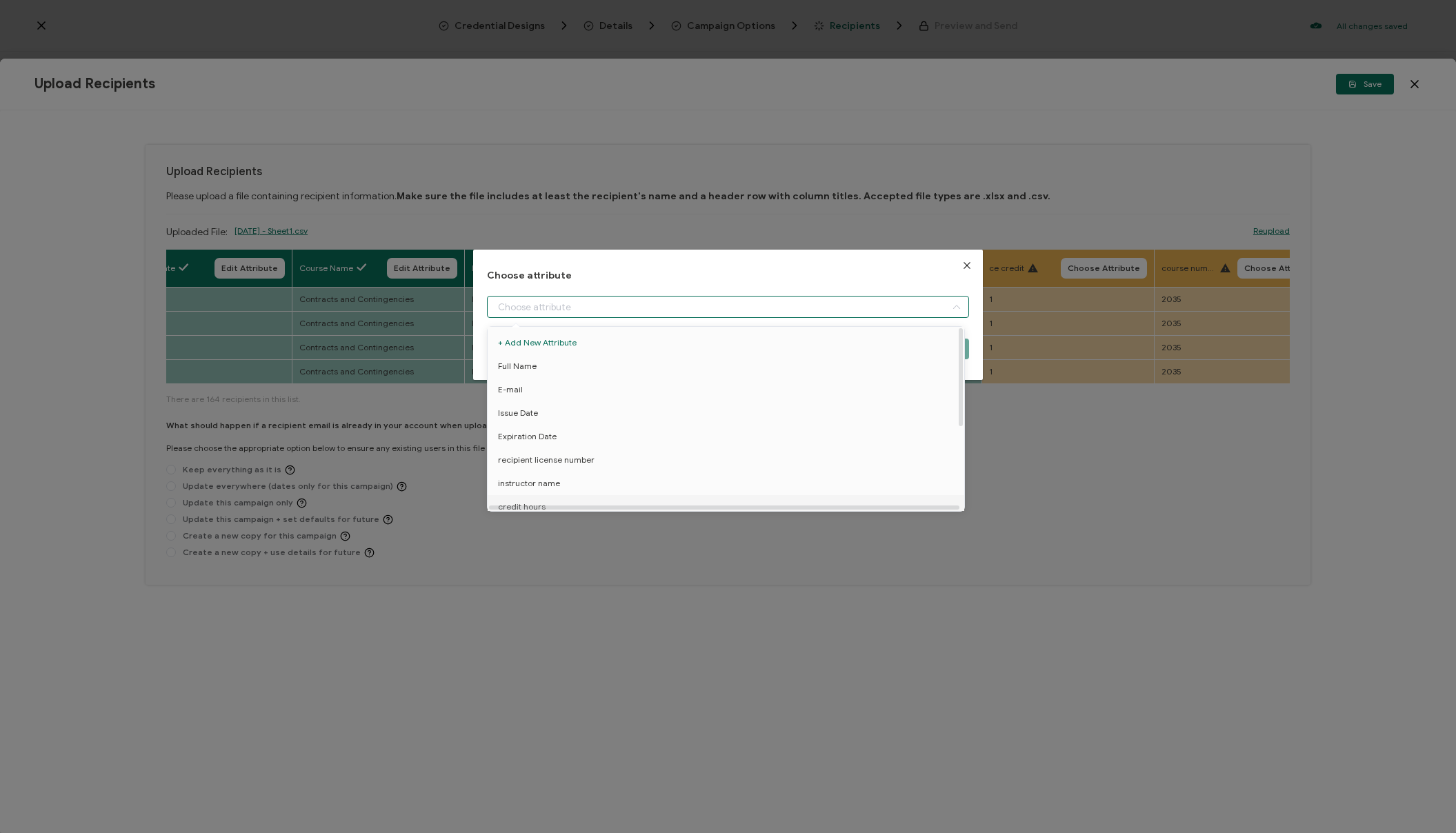
click at [553, 503] on li "credit hours" at bounding box center [728, 507] width 488 height 24
type input "credit hours"
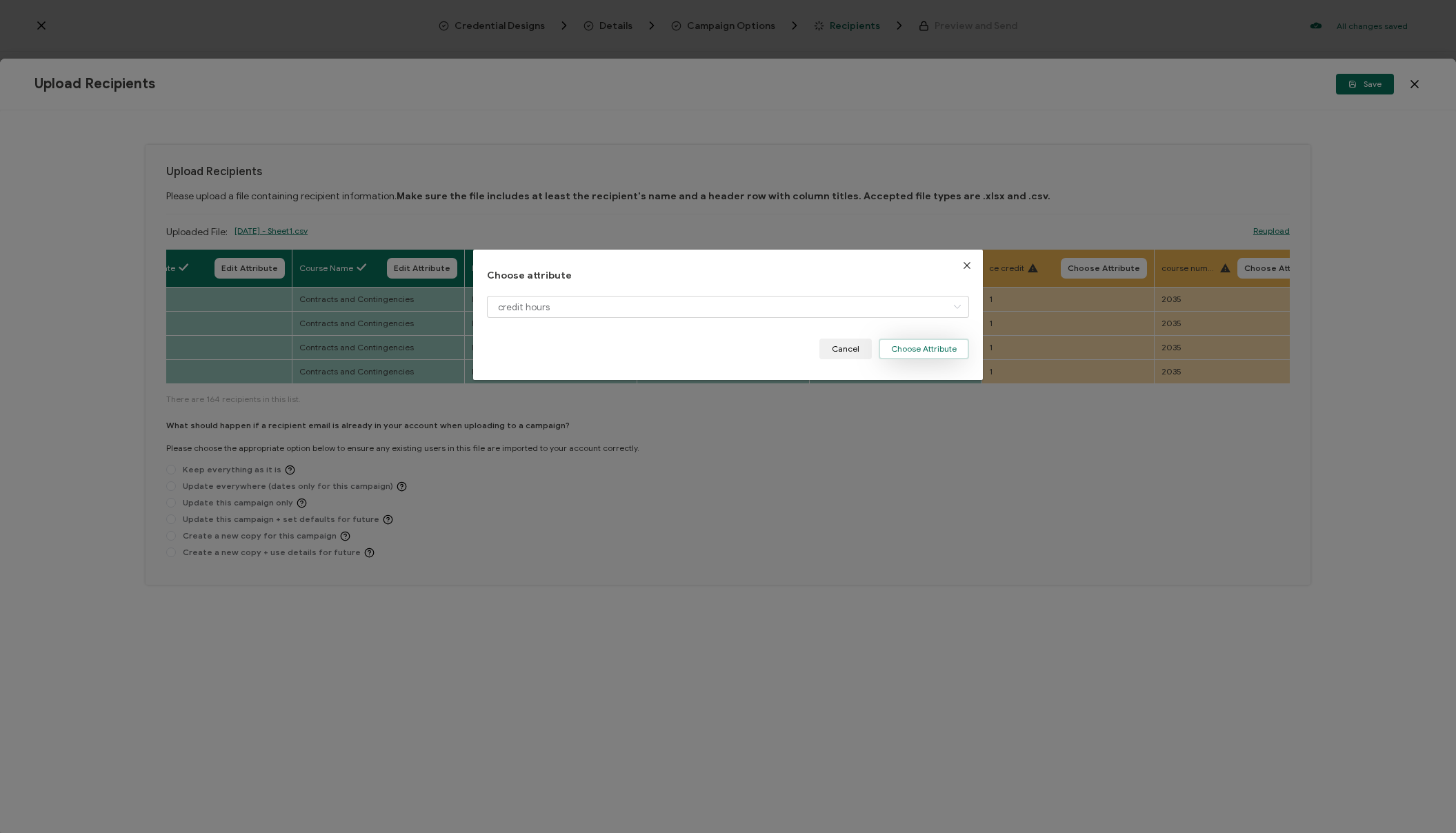
click at [925, 351] on button "Choose Attribute" at bounding box center [924, 349] width 90 height 21
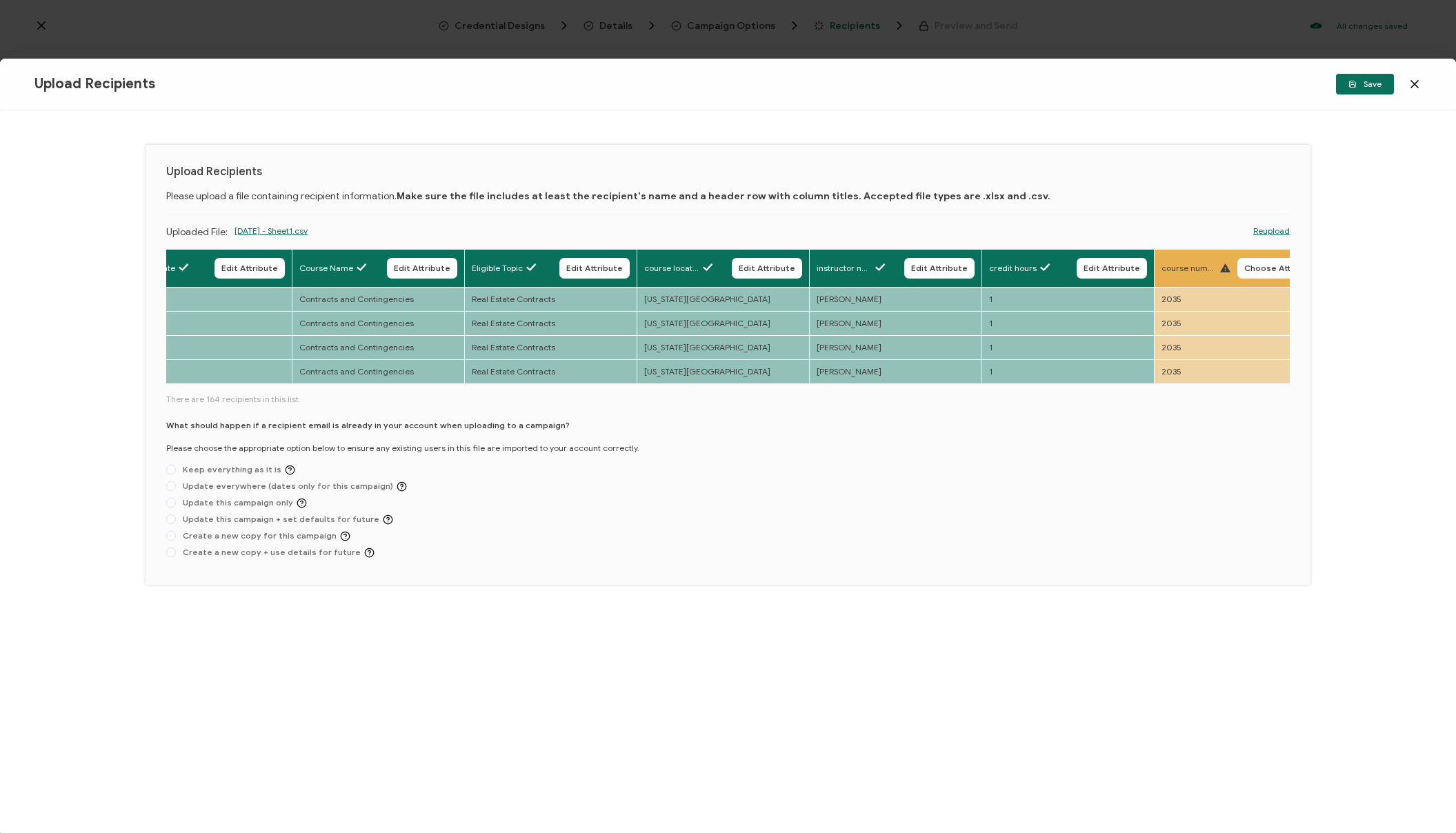
scroll to position [0, 601]
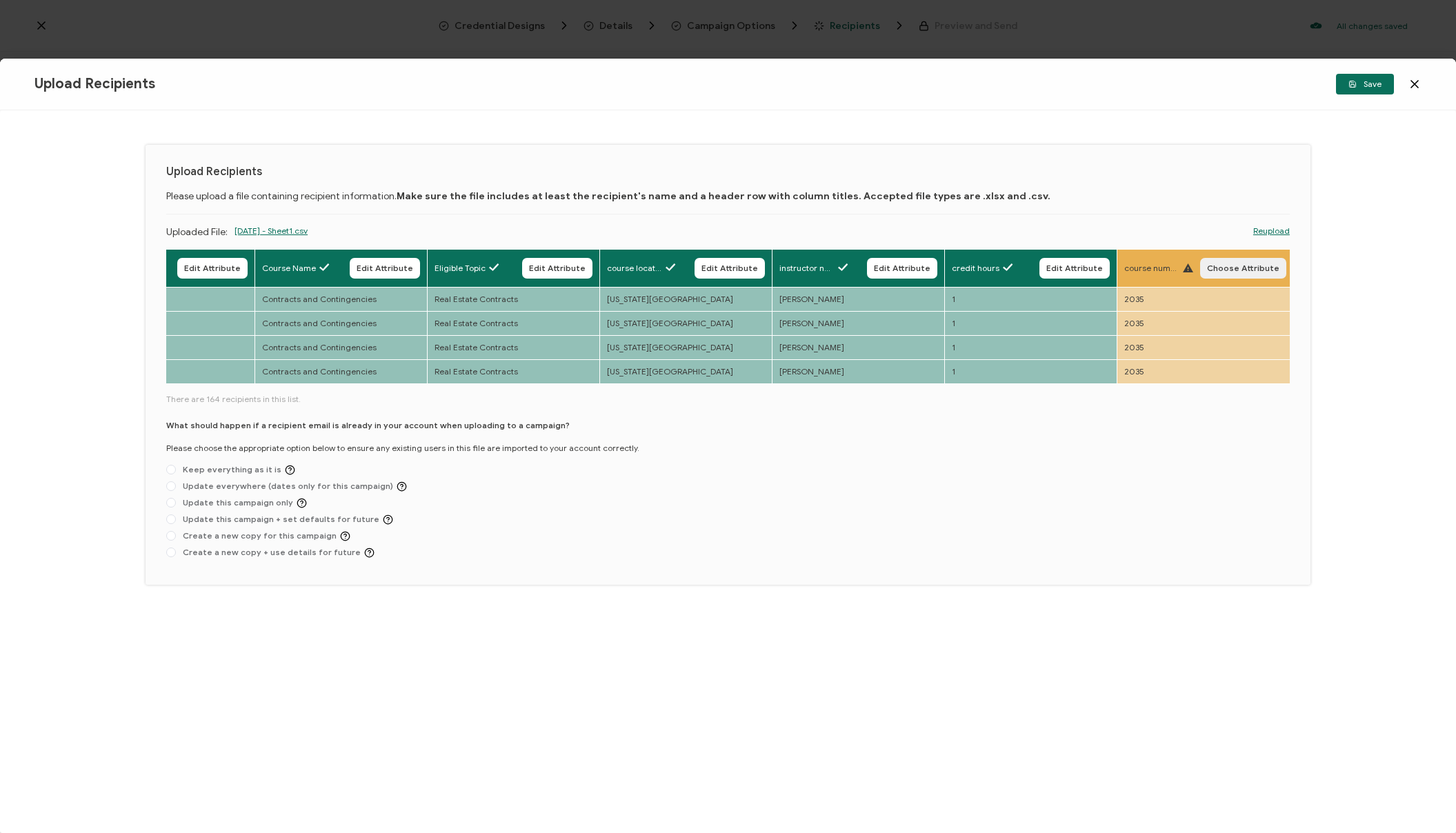
click at [1226, 272] on span "Choose Attribute" at bounding box center [1244, 268] width 73 height 8
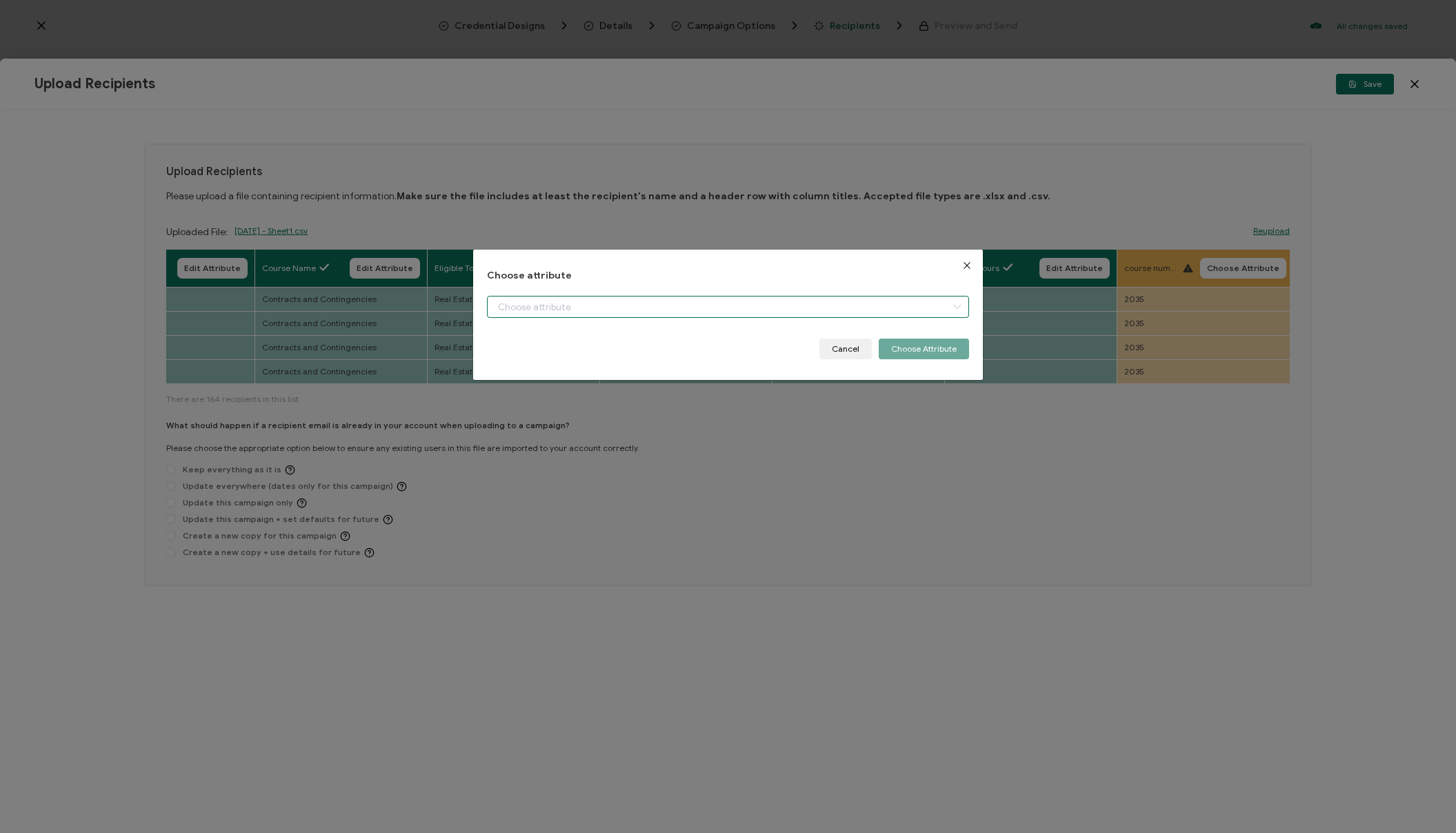
click at [720, 312] on input "dialog" at bounding box center [728, 307] width 482 height 22
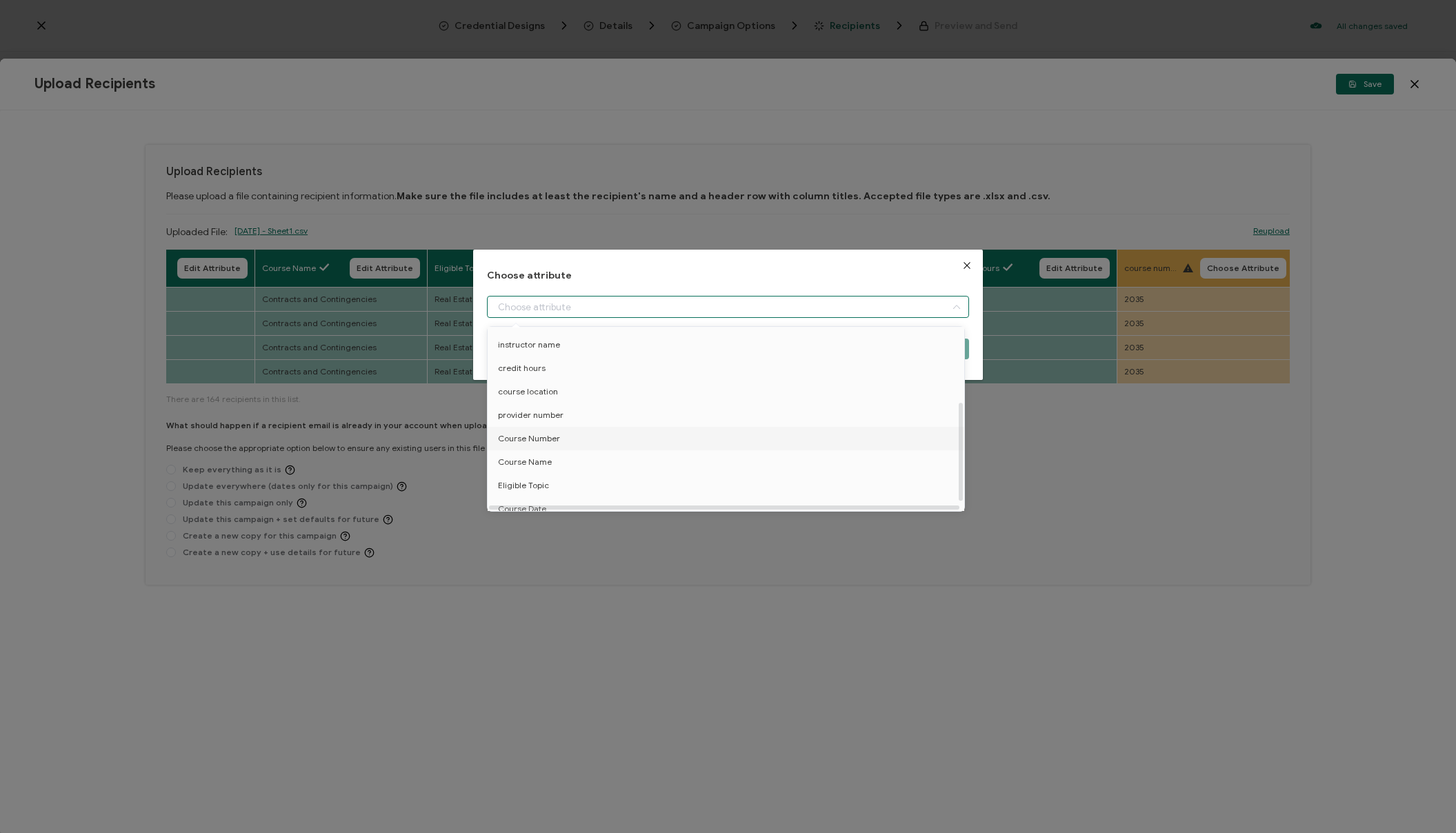
scroll to position [154, 0]
click at [570, 421] on li "Course Number" at bounding box center [728, 430] width 488 height 24
type input "Course Number"
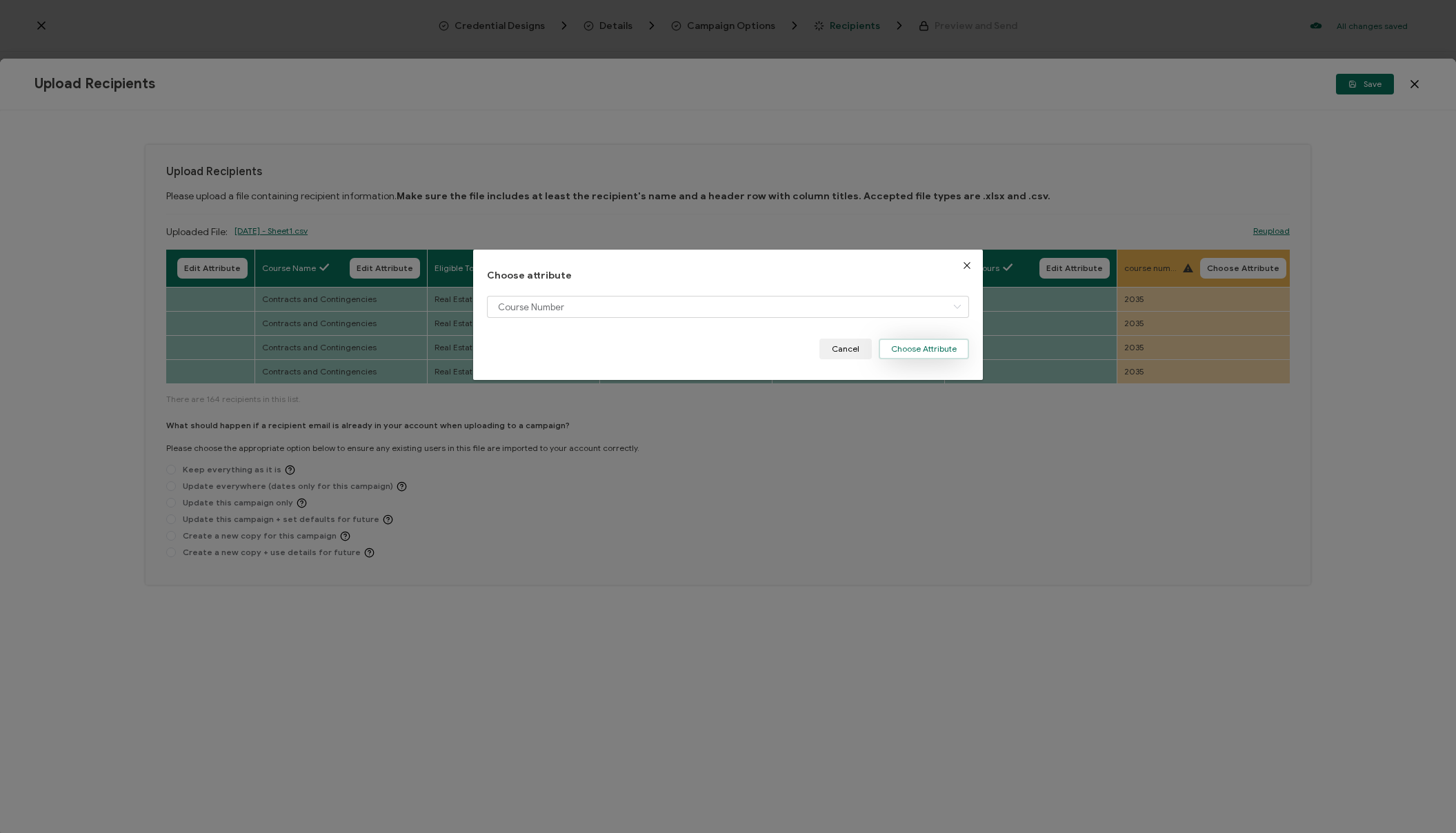
click at [945, 348] on button "Choose Attribute" at bounding box center [924, 349] width 90 height 21
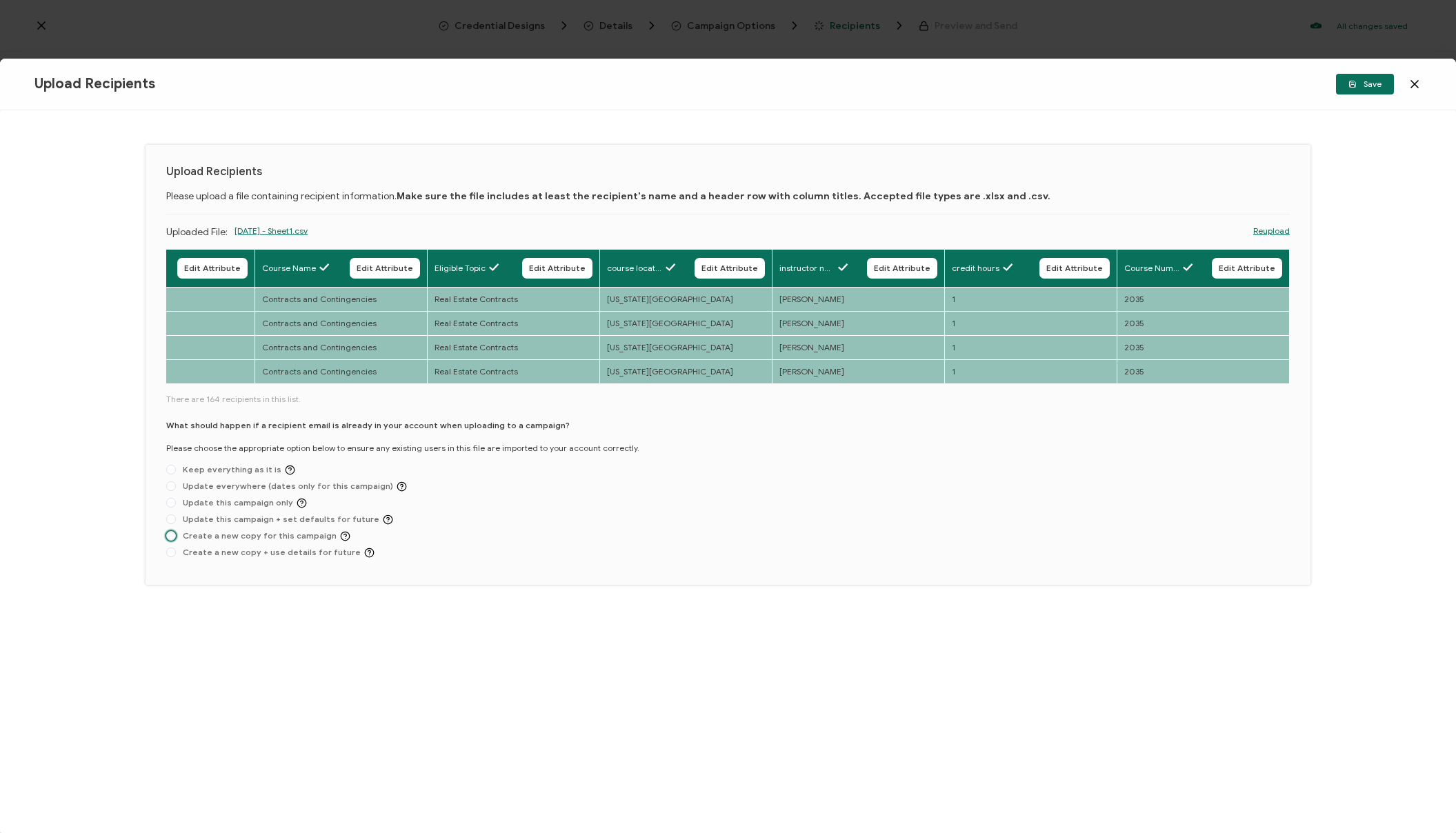
click at [304, 541] on span "Create a new copy for this campaign" at bounding box center [263, 536] width 175 height 10
click at [176, 541] on input "Create a new copy for this campaign" at bounding box center [171, 536] width 9 height 11
radio input "true"
click at [1371, 87] on span "Save" at bounding box center [1365, 84] width 33 height 8
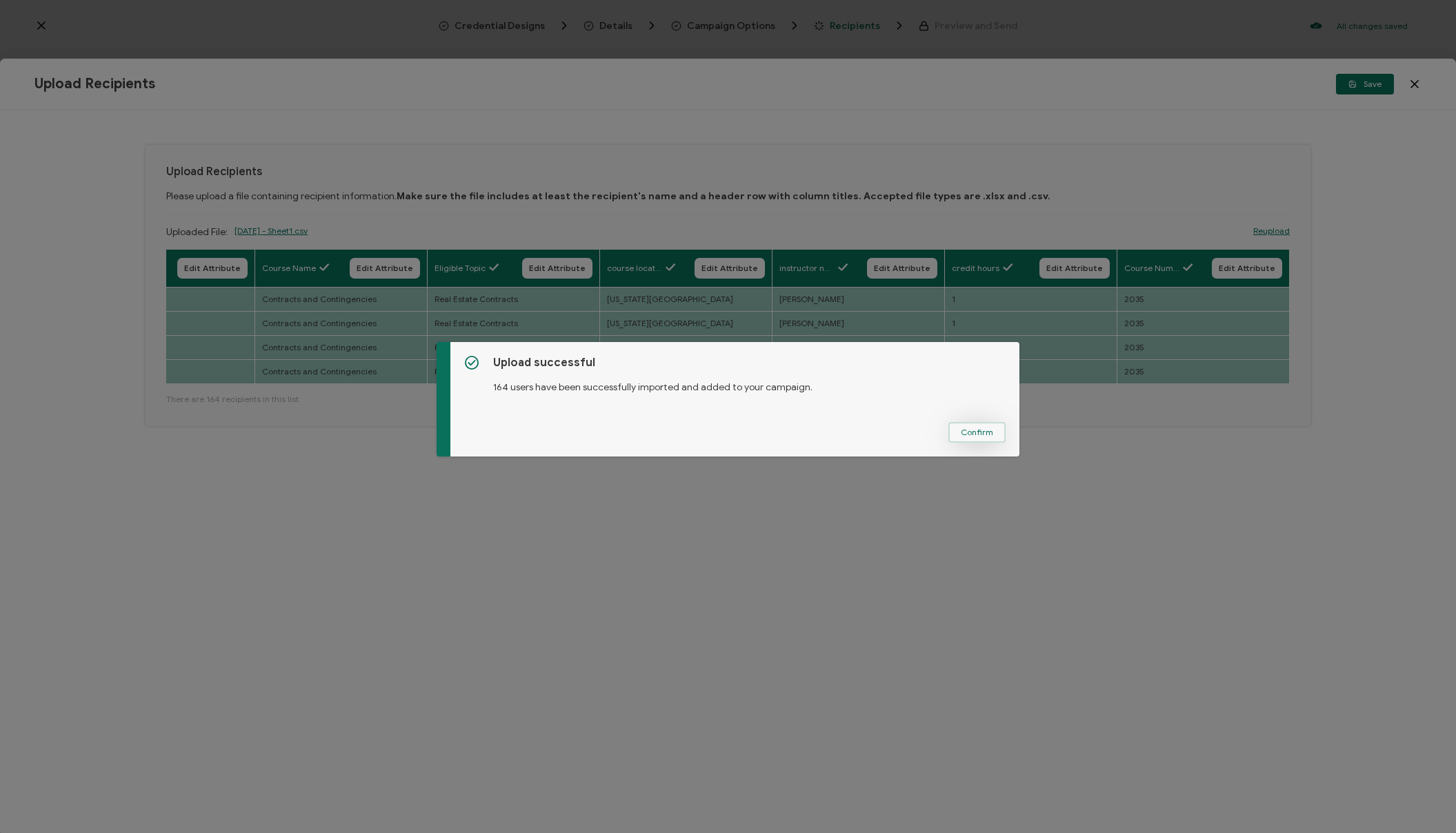
click at [978, 437] on span "Confirm" at bounding box center [976, 432] width 32 height 8
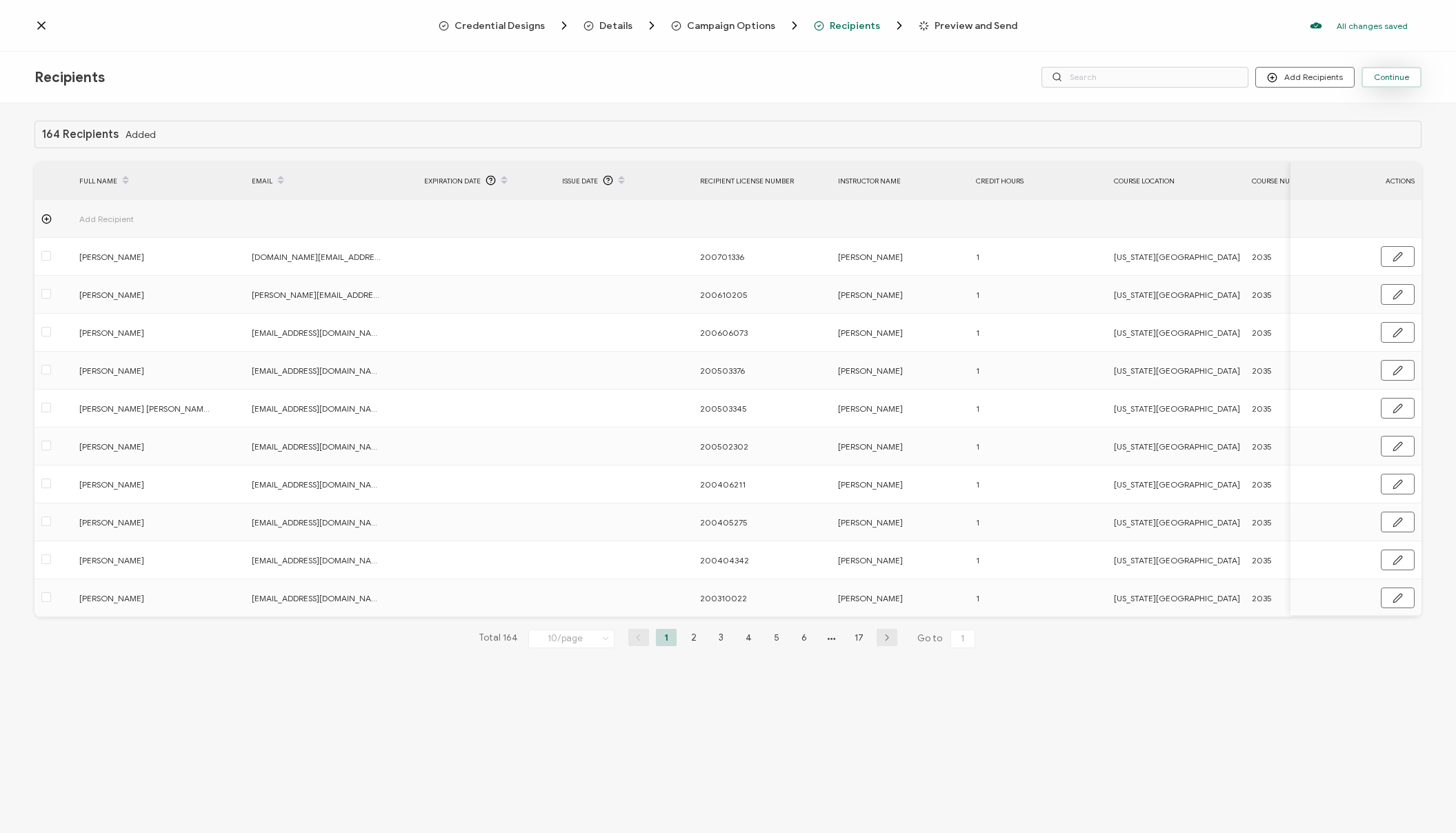
click at [1382, 73] on span "Continue" at bounding box center [1392, 77] width 35 height 8
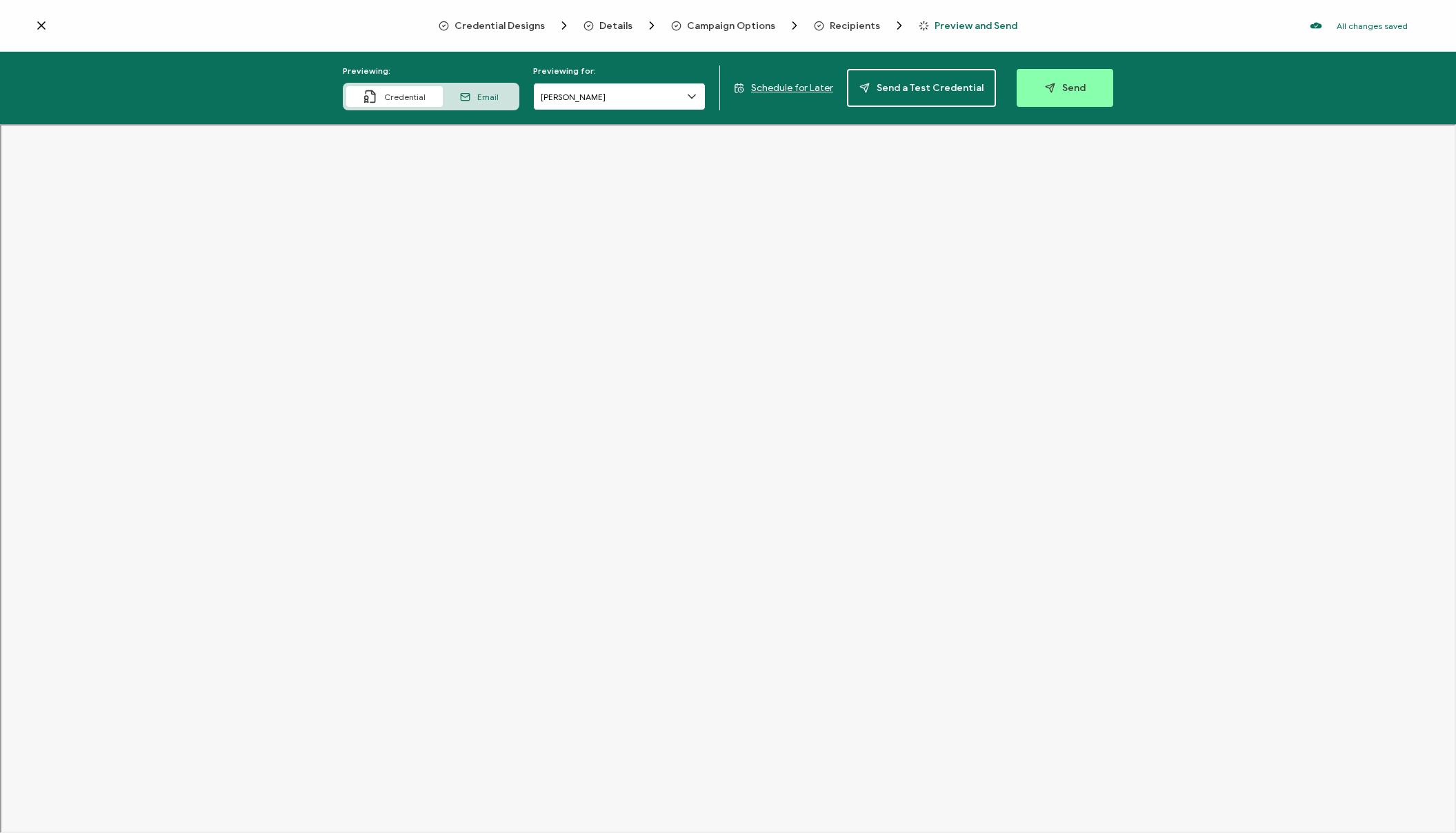
click at [594, 102] on input "[PERSON_NAME]" at bounding box center [620, 97] width 173 height 28
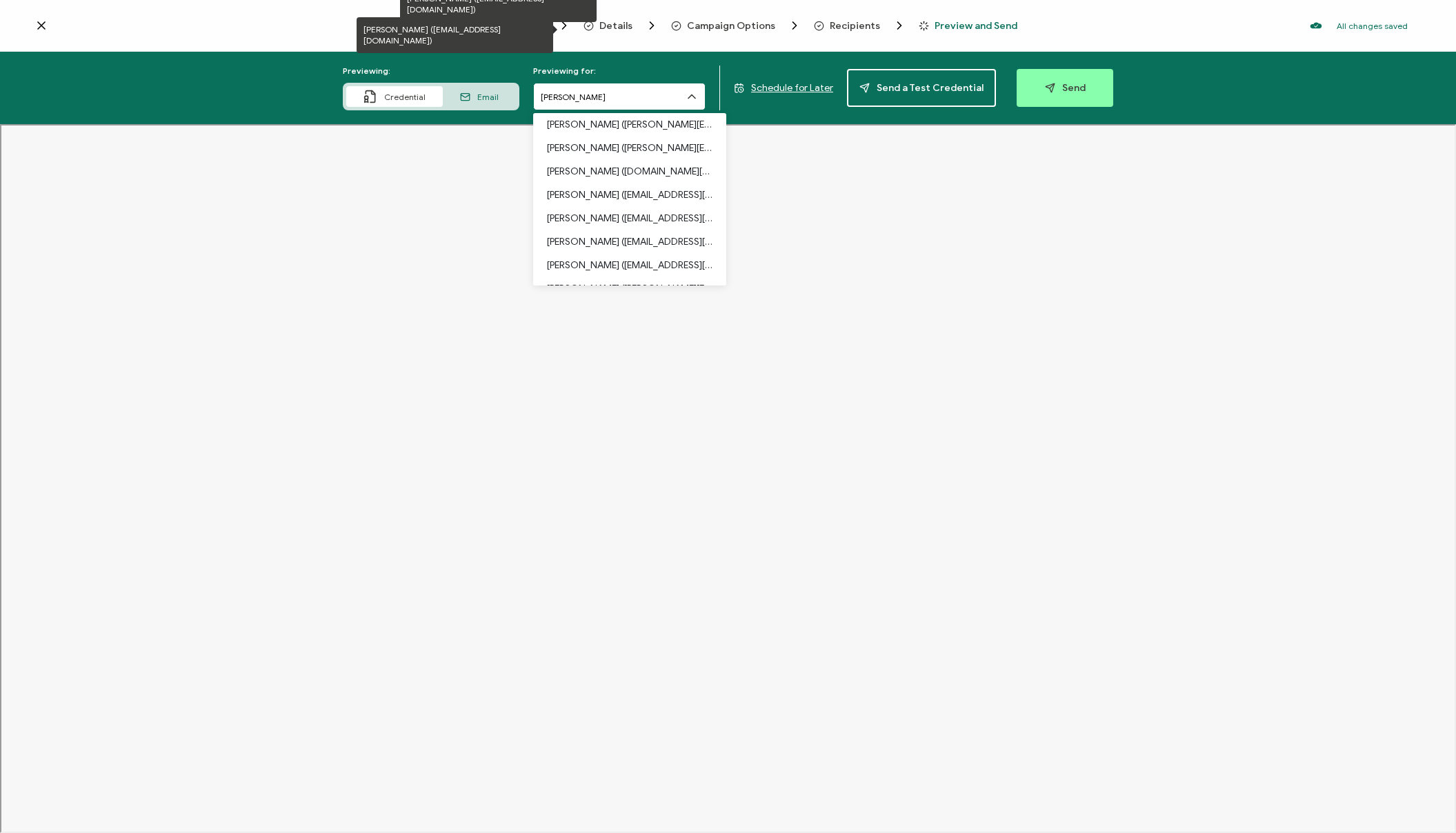
scroll to position [1036, 0]
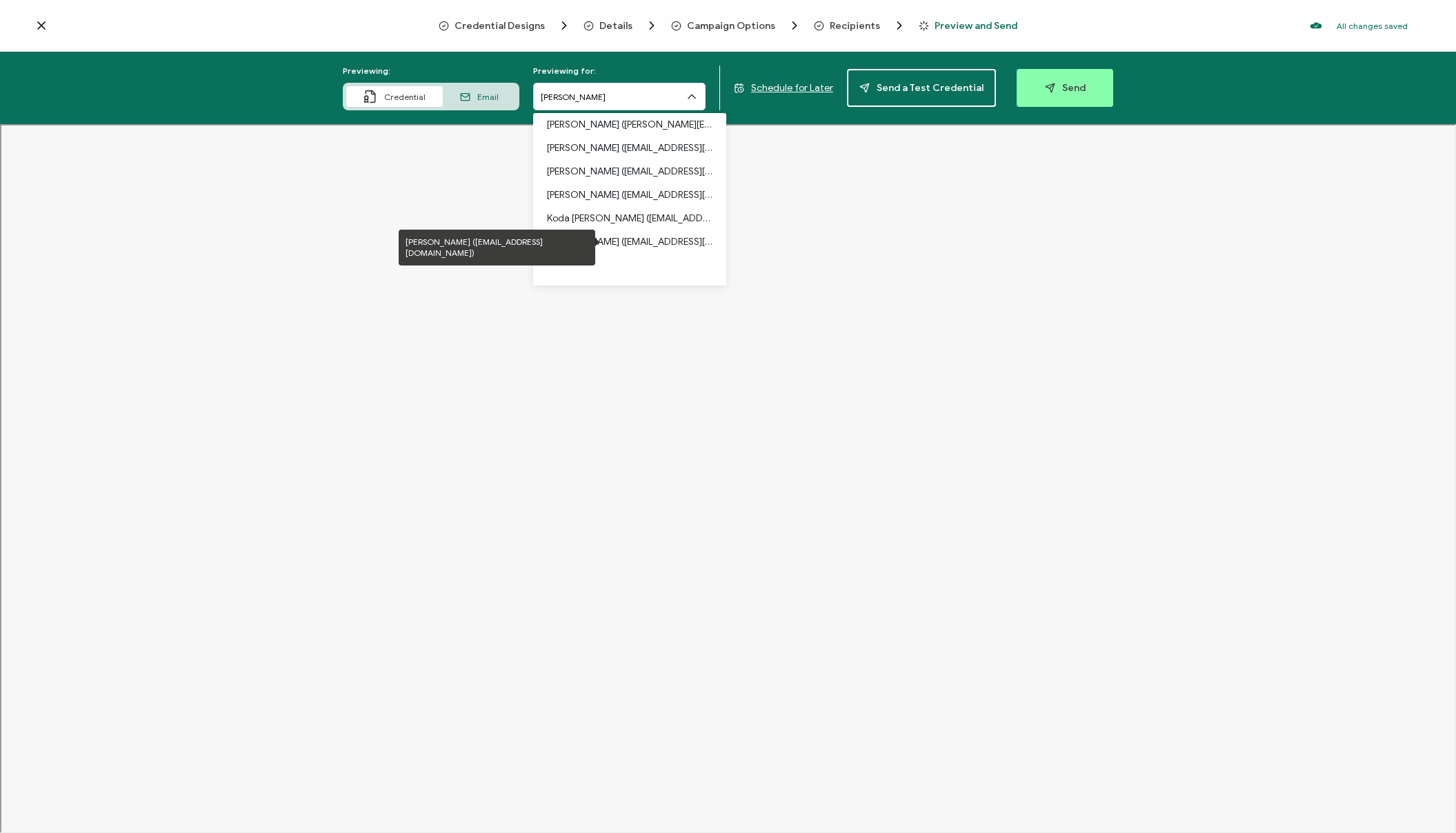
click at [588, 240] on p "[PERSON_NAME] ([EMAIL_ADDRESS][DOMAIN_NAME])" at bounding box center [629, 242] width 165 height 24
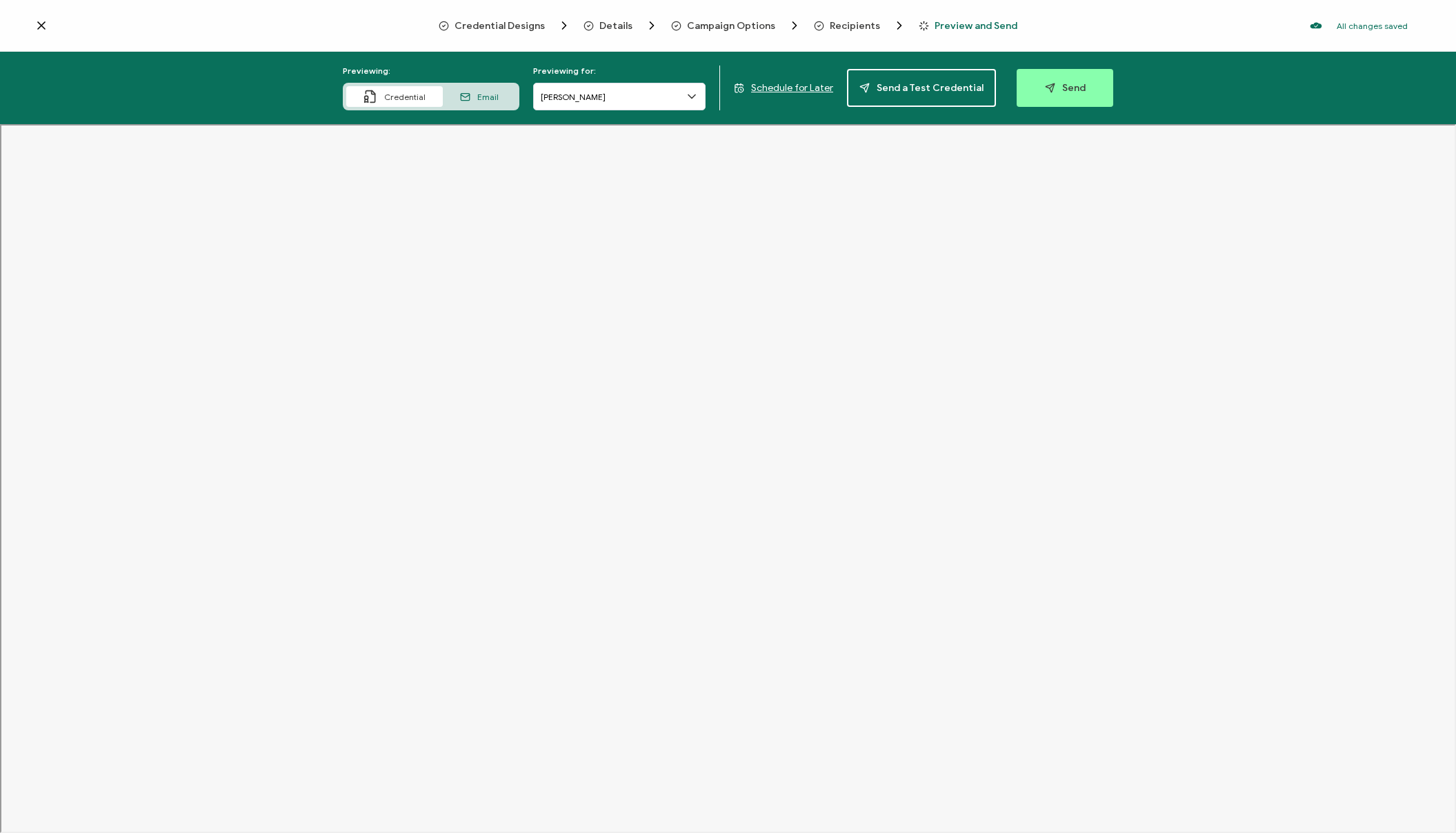
click at [506, 97] on div "Email" at bounding box center [480, 97] width 73 height 21
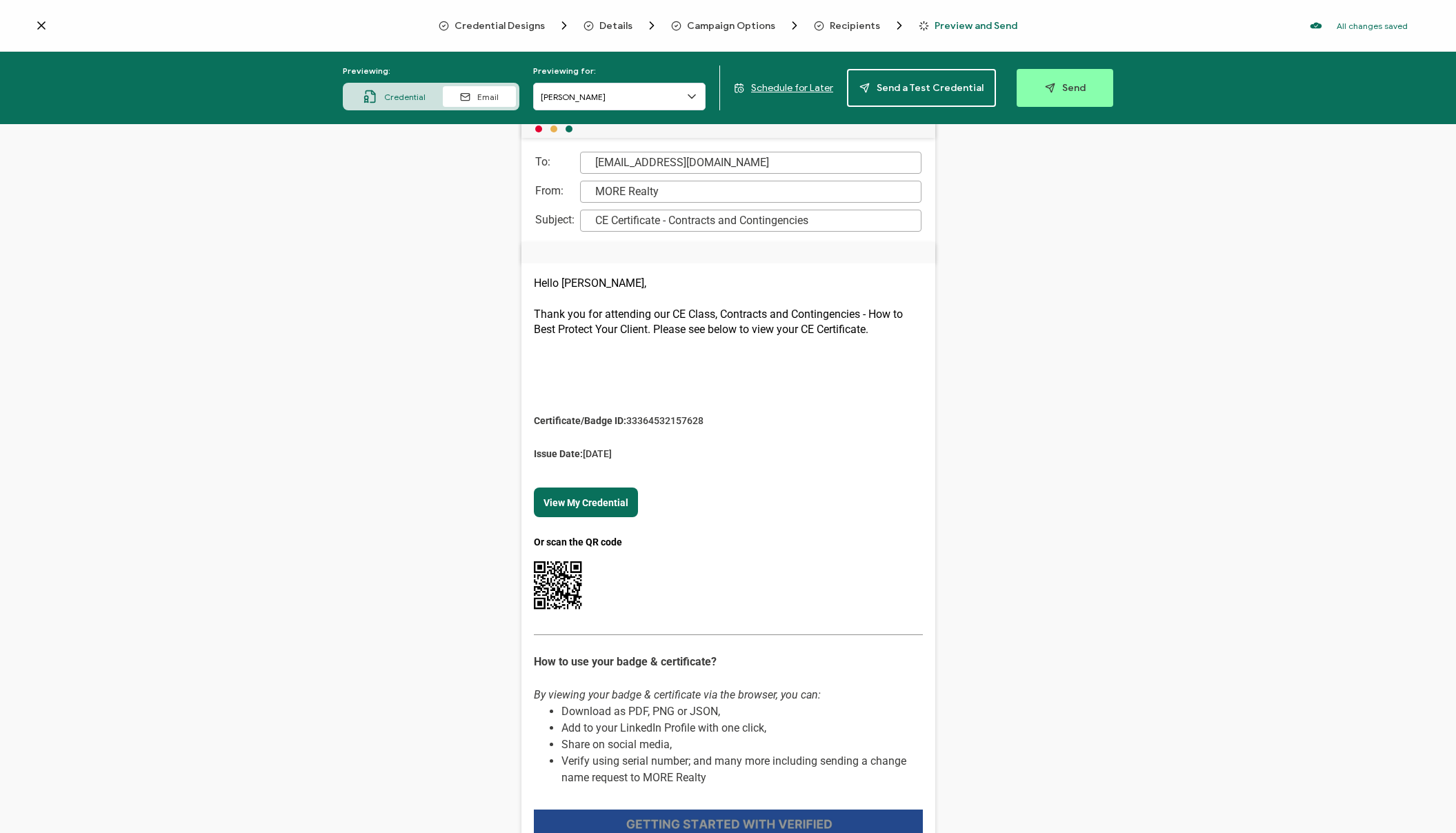
scroll to position [0, 0]
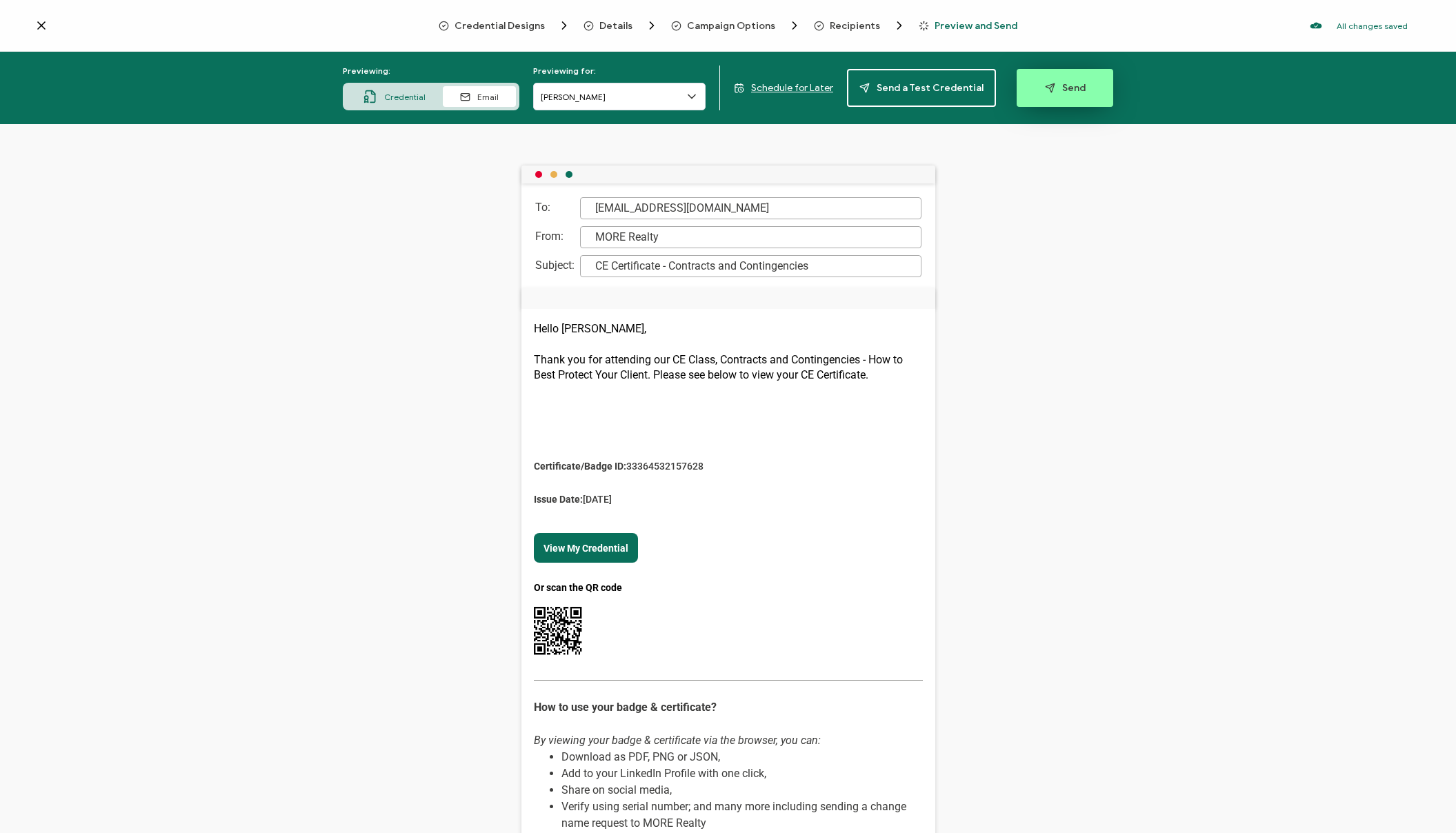
click at [1048, 93] on span "Send" at bounding box center [1065, 88] width 40 height 10
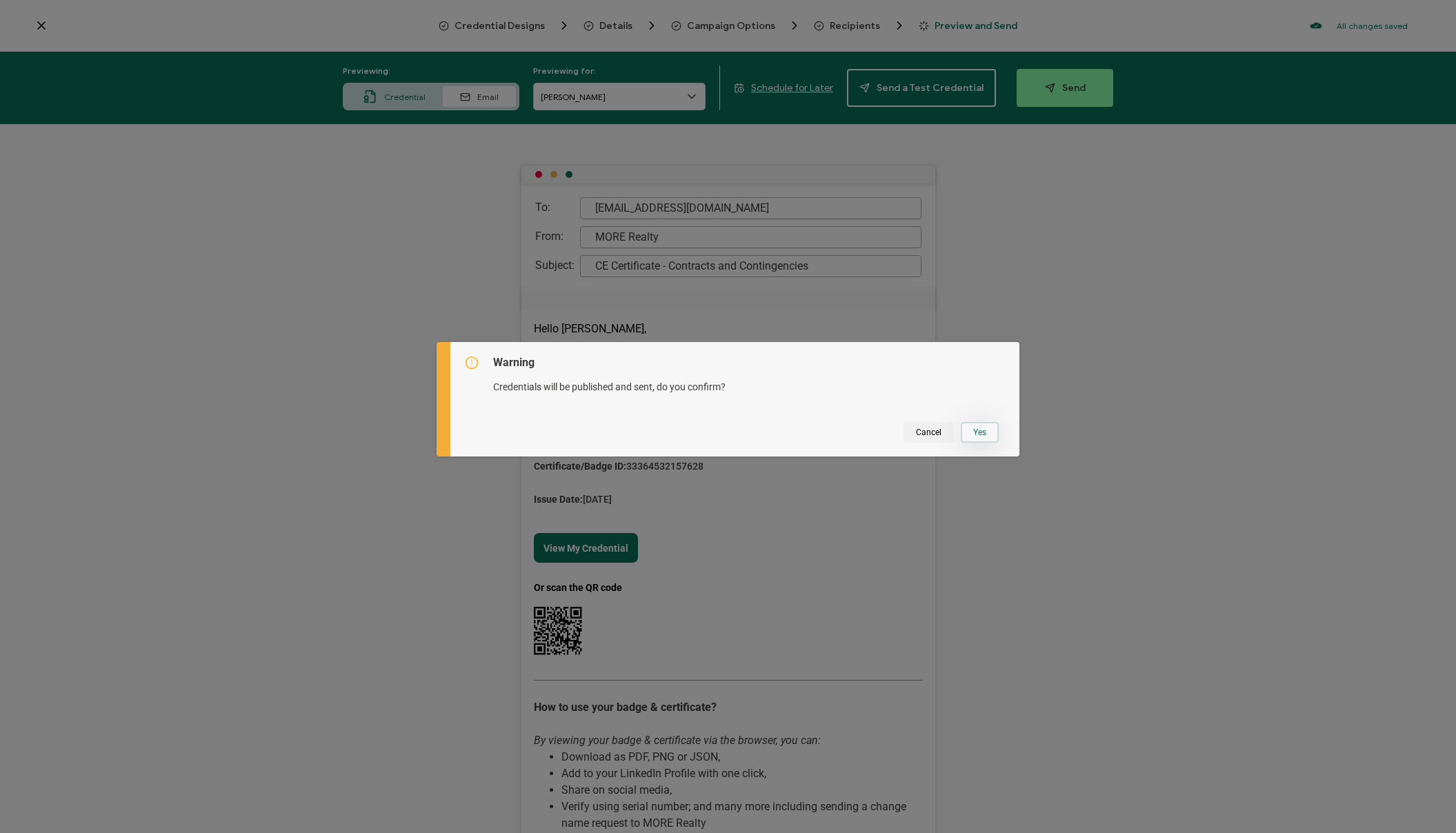
click at [973, 433] on button "Yes" at bounding box center [980, 433] width 38 height 21
